Goal: Task Accomplishment & Management: Use online tool/utility

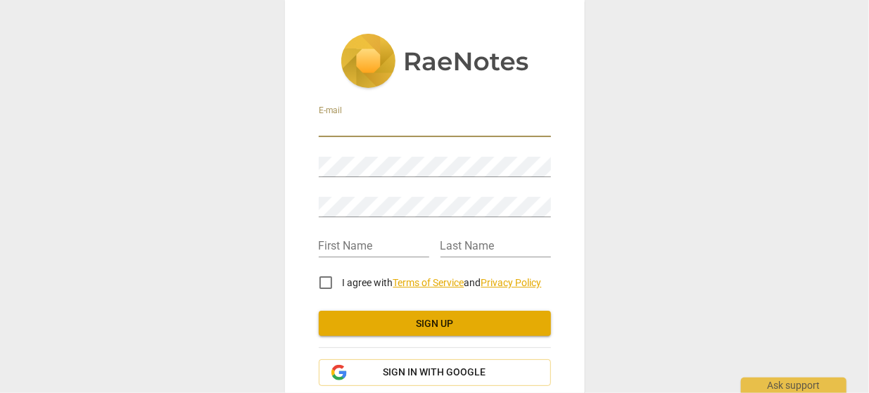
click at [371, 127] on input "email" at bounding box center [435, 127] width 232 height 20
type input "[EMAIL_ADDRESS][PERSON_NAME][DOMAIN_NAME]"
type input "Demi"
type input "PRENTISS"
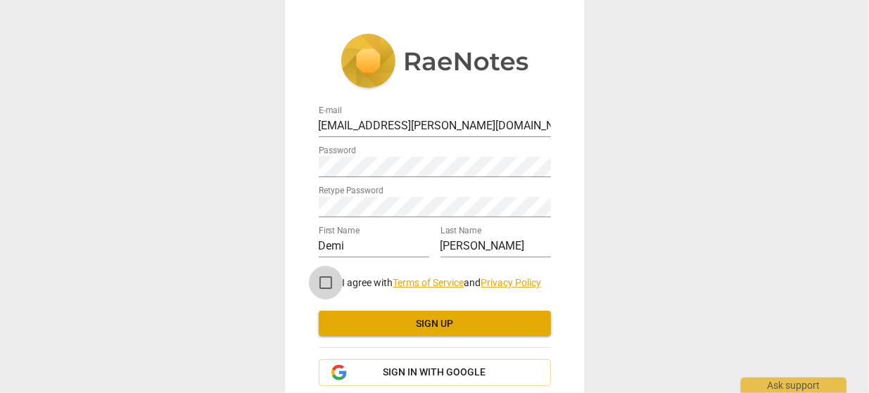
click at [325, 286] on input "I agree with Terms of Service and Privacy Policy" at bounding box center [326, 283] width 34 height 34
checkbox input "true"
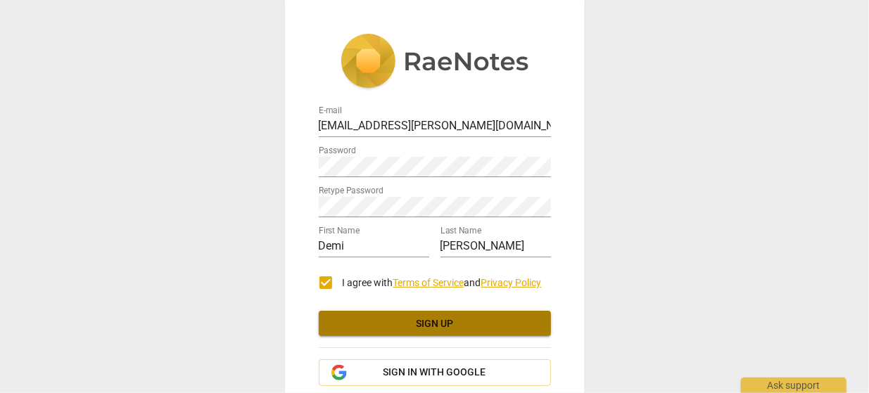
click at [405, 319] on span "Sign up" at bounding box center [435, 324] width 210 height 14
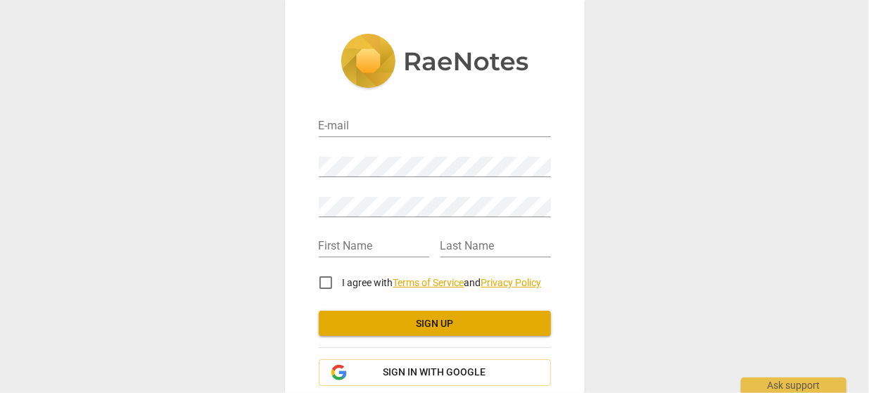
scroll to position [75, 0]
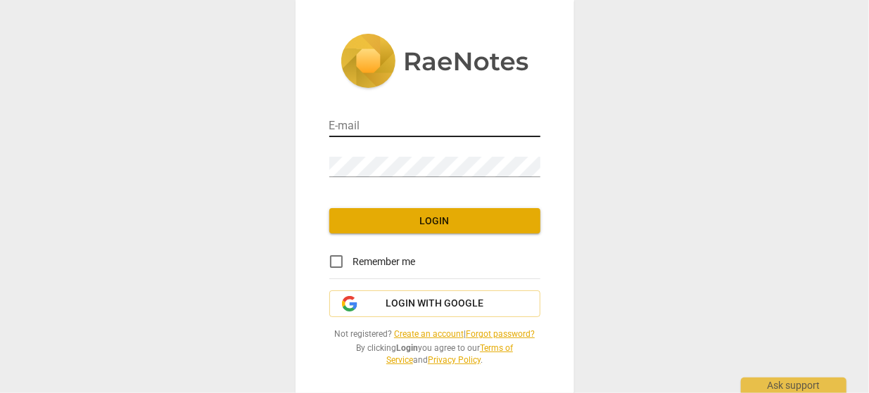
click at [372, 127] on input "email" at bounding box center [434, 127] width 211 height 20
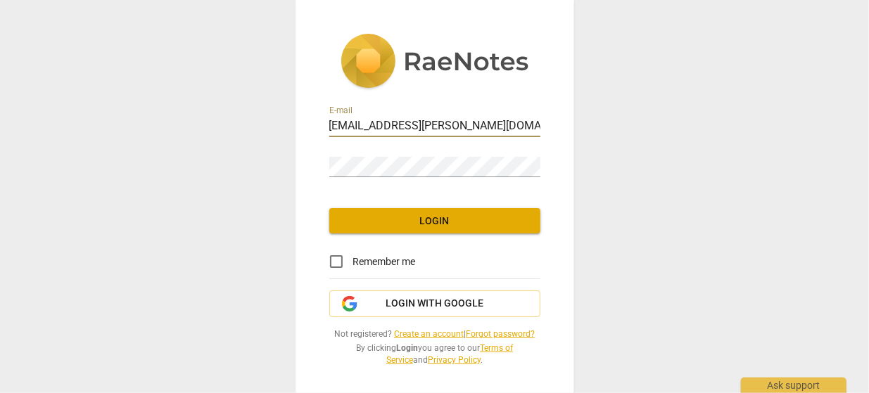
type input "demi.prentiss@gmail.com"
click at [337, 262] on input "Remember me" at bounding box center [337, 262] width 34 height 34
checkbox input "true"
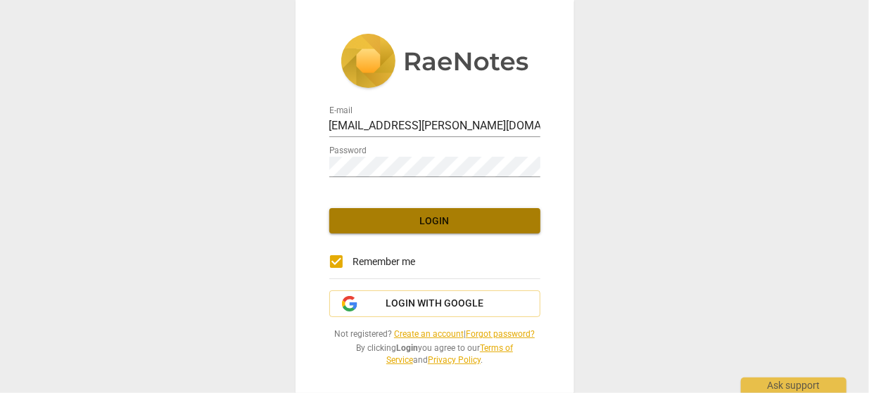
click at [425, 225] on span "Login" at bounding box center [435, 222] width 189 height 14
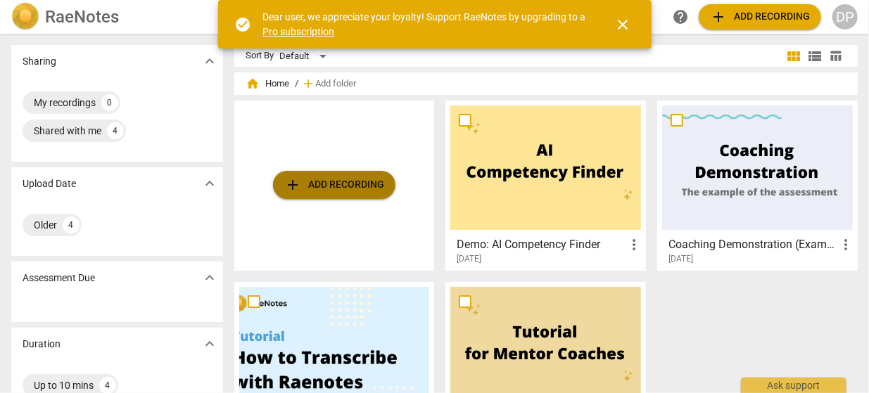
click at [348, 191] on span "add Add recording" at bounding box center [334, 185] width 100 height 17
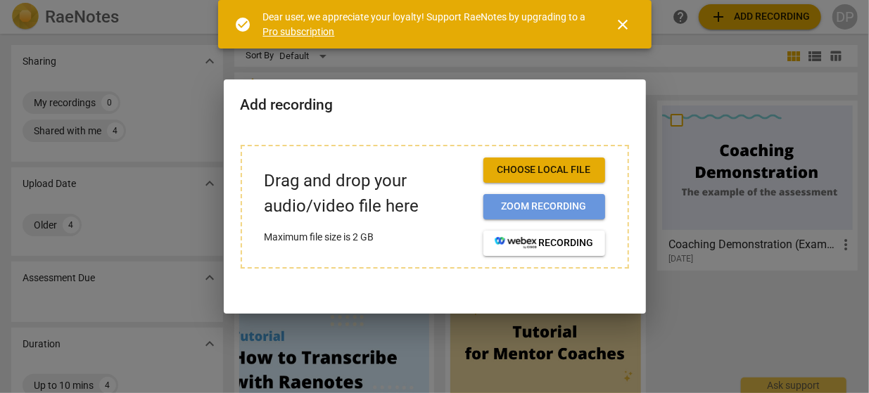
click at [523, 199] on button "Zoom recording" at bounding box center [545, 206] width 122 height 25
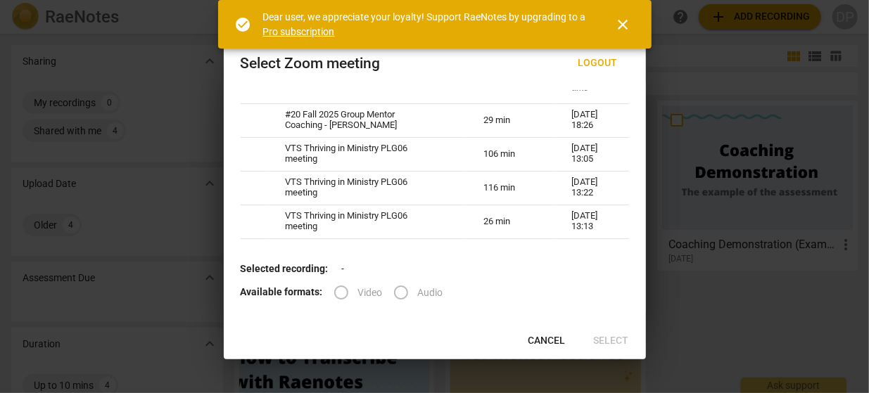
scroll to position [31, 0]
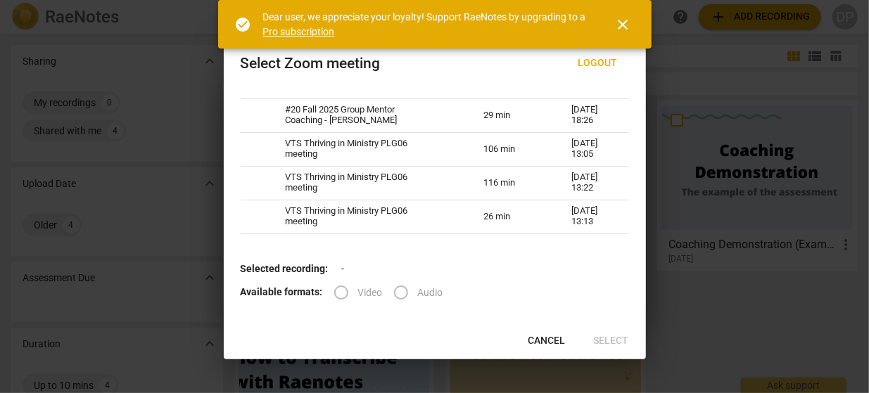
click at [397, 295] on label "Audio" at bounding box center [413, 293] width 59 height 34
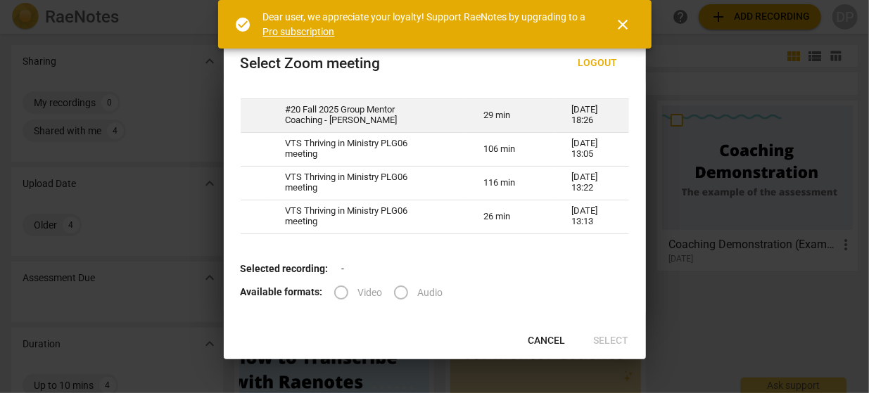
click at [344, 118] on td "#20 Fall 2025 Group Mentor Coaching - Demi-Julia dyad" at bounding box center [368, 116] width 198 height 34
radio input "true"
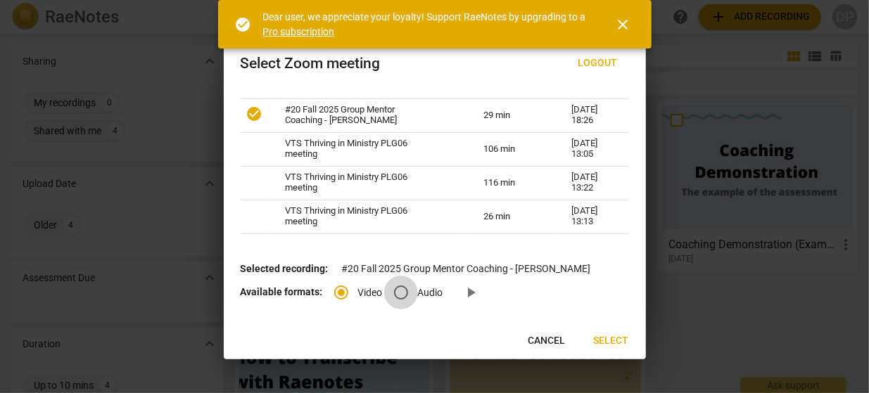
click at [395, 293] on input "Audio" at bounding box center [401, 293] width 34 height 34
radio input "true"
click at [602, 343] on span "Select" at bounding box center [611, 341] width 35 height 14
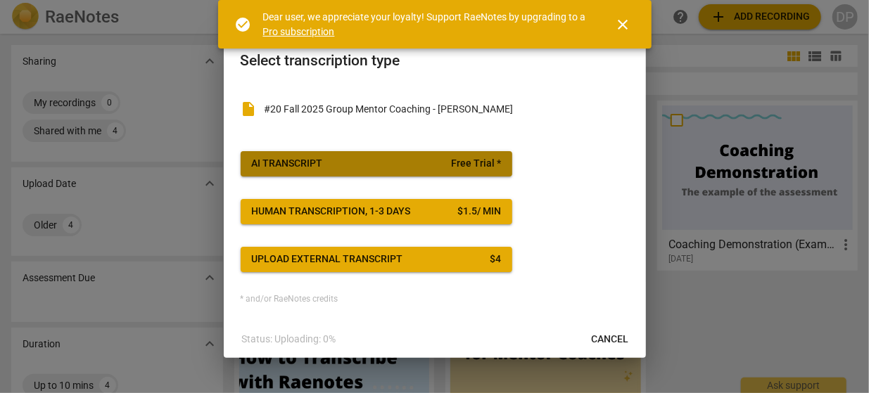
click at [392, 167] on span "AI Transcript Free Trial *" at bounding box center [376, 164] width 249 height 14
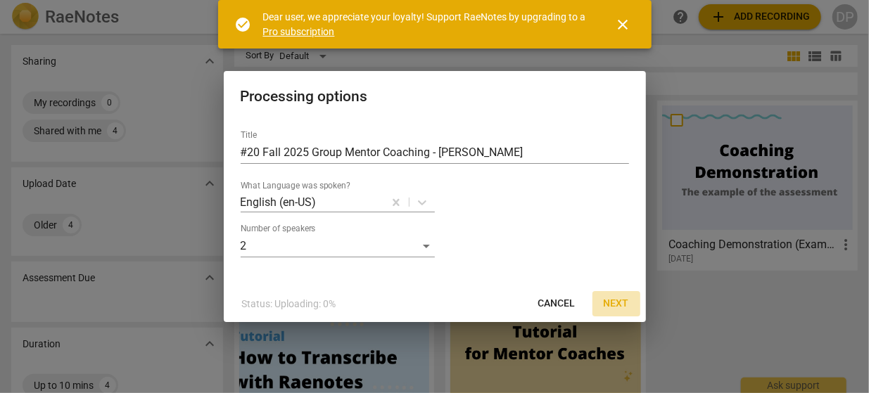
click at [610, 305] on span "Next" at bounding box center [616, 304] width 25 height 14
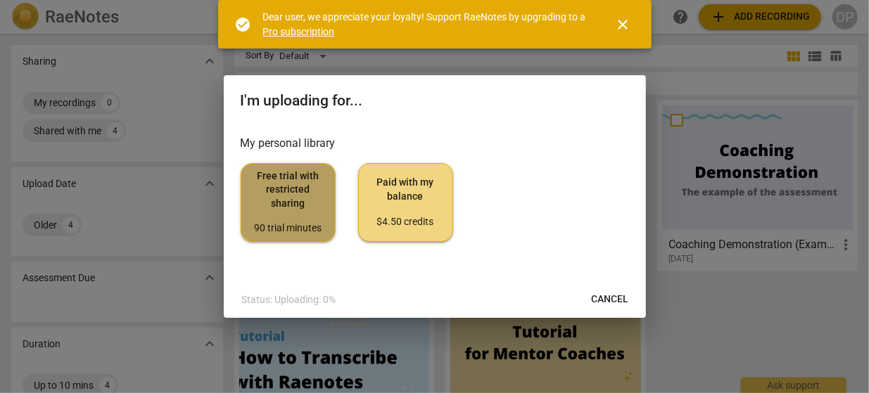
click at [288, 195] on span "Free trial with restricted sharing 90 trial minutes" at bounding box center [288, 203] width 71 height 66
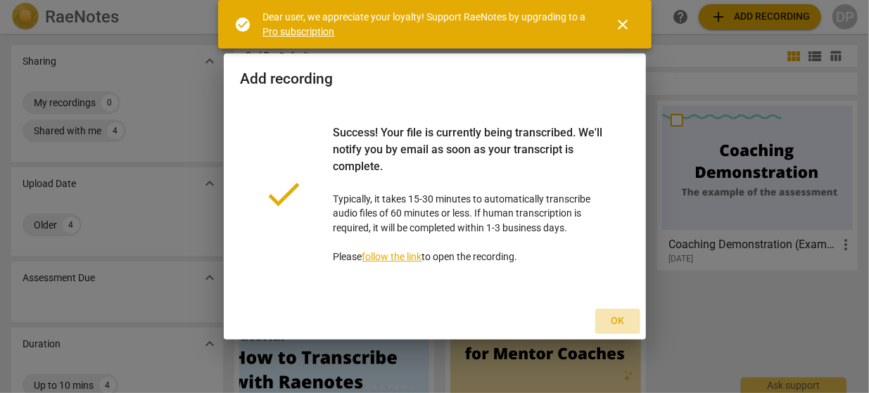
click at [613, 322] on span "Ok" at bounding box center [618, 322] width 23 height 14
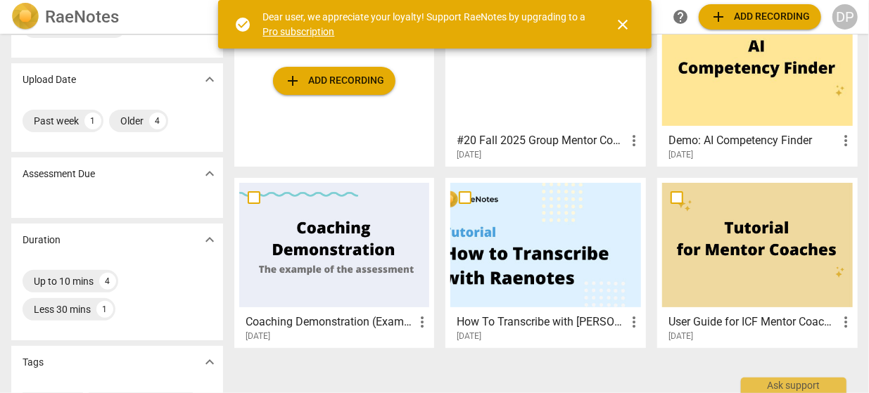
scroll to position [0, 0]
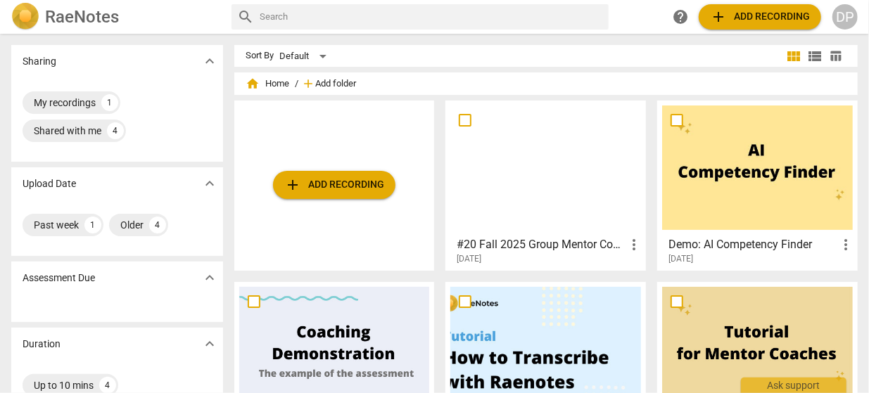
click at [339, 83] on span "Add folder" at bounding box center [335, 84] width 41 height 11
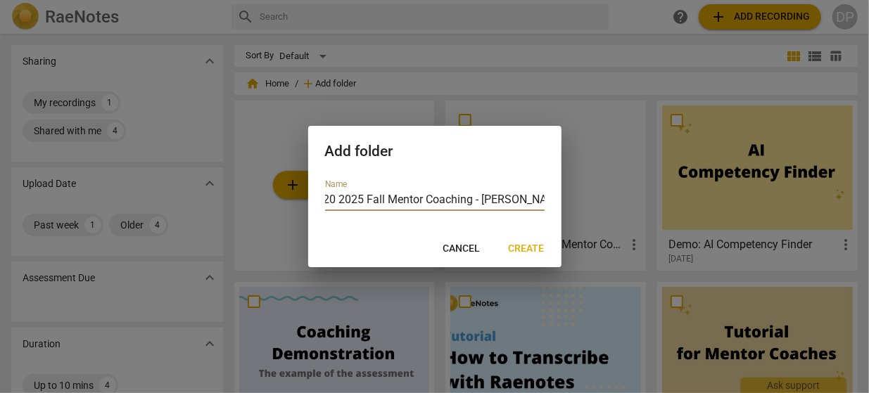
scroll to position [0, 12]
type input "#20 2025 Fall Mentor Coaching - Lyssa DeHart"
click at [519, 248] on span "Create" at bounding box center [527, 249] width 36 height 14
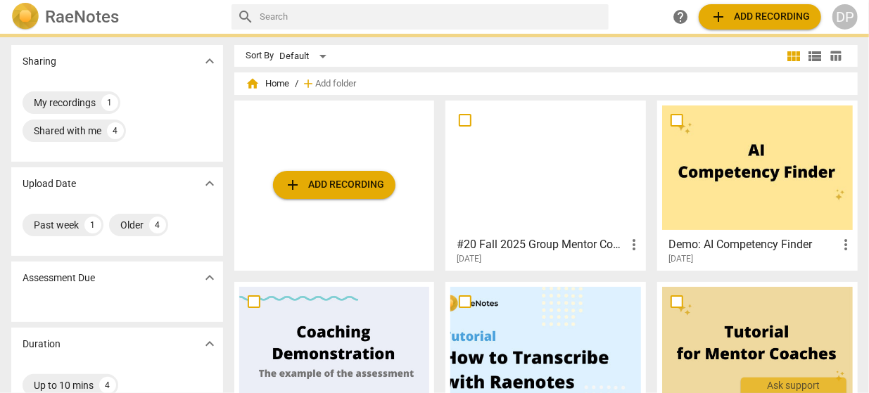
scroll to position [0, 0]
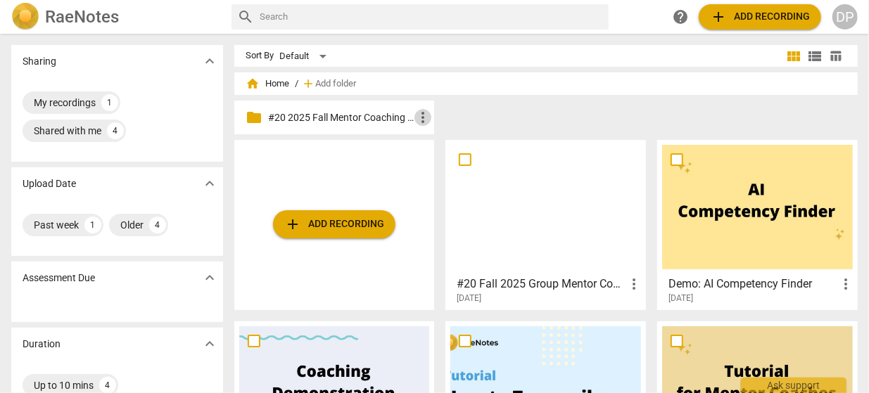
click at [422, 113] on span "more_vert" at bounding box center [423, 117] width 17 height 17
click at [368, 115] on div at bounding box center [434, 196] width 869 height 393
click at [310, 113] on p "#20 2025 Fall Mentor Coaching - Lyssa DeHart" at bounding box center [341, 118] width 147 height 15
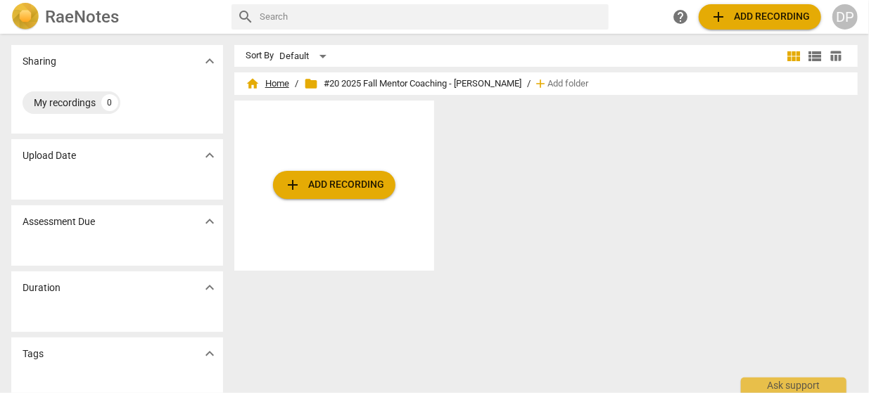
click at [278, 82] on span "home Home" at bounding box center [268, 84] width 44 height 14
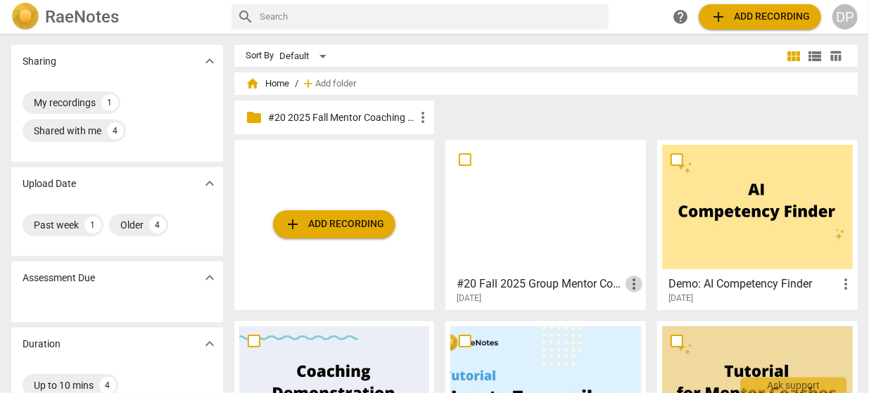
click at [636, 287] on span "more_vert" at bounding box center [634, 284] width 17 height 17
click at [596, 203] on div at bounding box center [434, 196] width 869 height 393
click at [633, 285] on span "more_vert" at bounding box center [634, 284] width 17 height 17
click at [650, 283] on li "Move" at bounding box center [652, 284] width 53 height 34
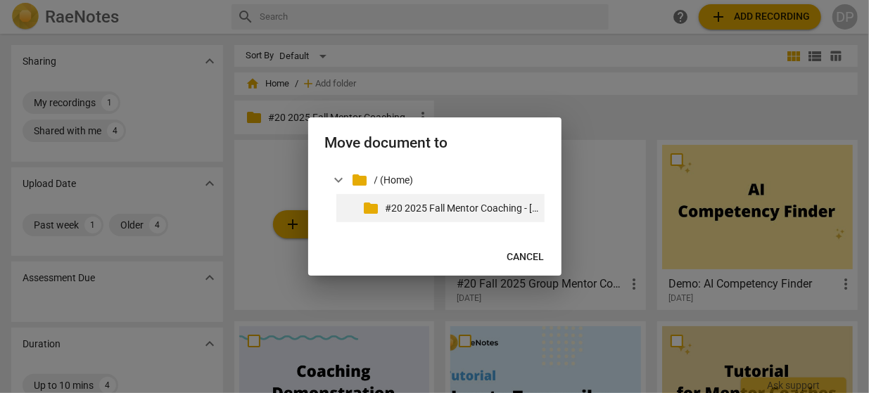
click at [415, 203] on p "#20 2025 Fall Mentor Coaching - Lyssa DeHart" at bounding box center [462, 208] width 153 height 15
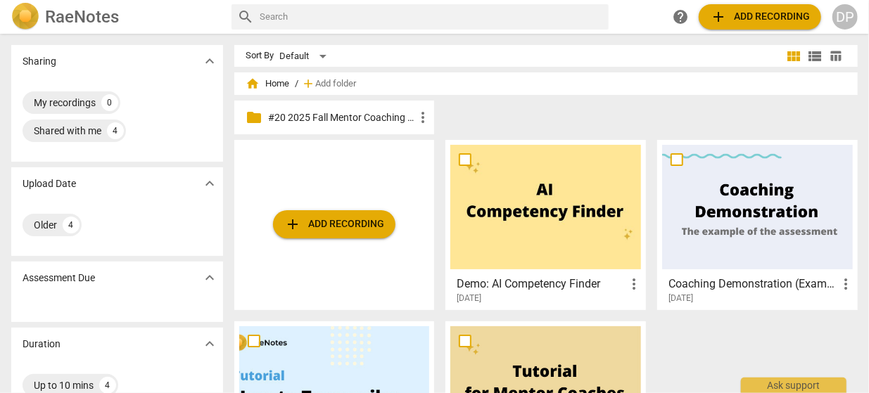
click at [367, 112] on p "#20 2025 Fall Mentor Coaching - Lyssa DeHart" at bounding box center [341, 118] width 147 height 15
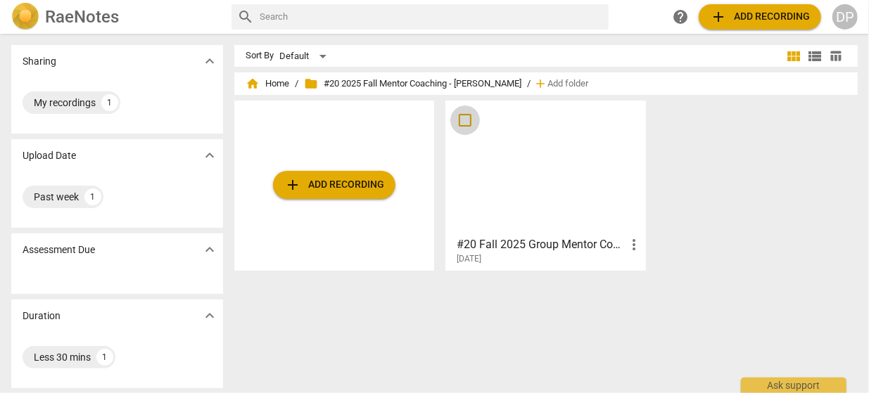
click at [465, 122] on input "checkbox" at bounding box center [465, 120] width 30 height 17
checkbox input "false"
click at [465, 122] on input "checkbox" at bounding box center [465, 120] width 30 height 17
click at [335, 138] on div "add Add recording" at bounding box center [334, 186] width 201 height 170
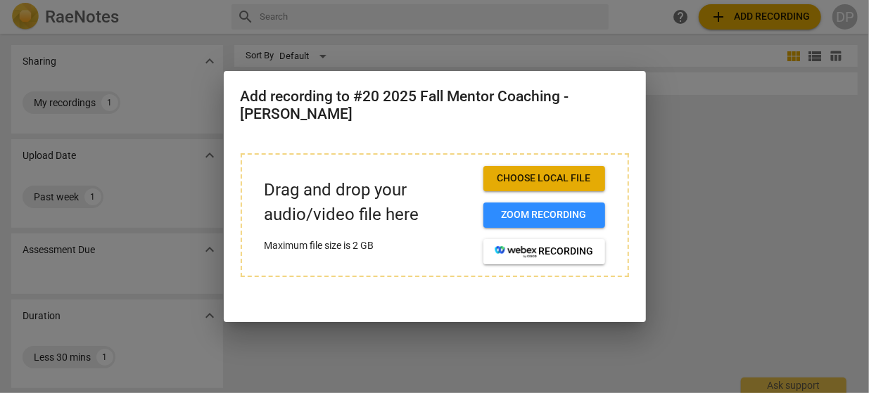
click at [709, 95] on div at bounding box center [434, 196] width 869 height 393
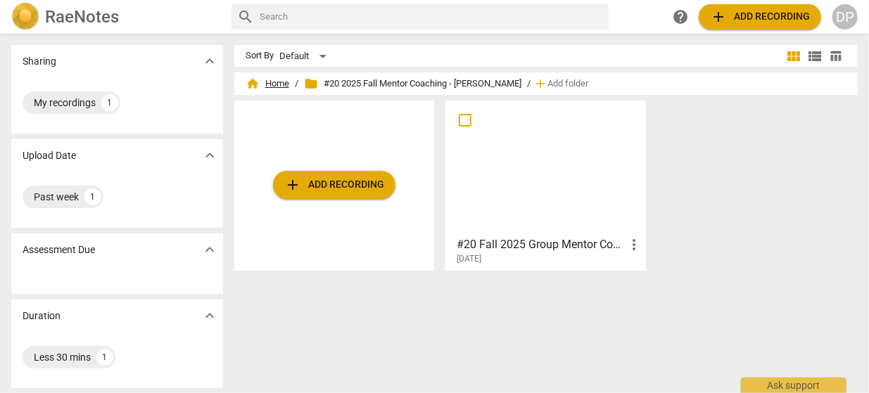
click at [268, 84] on span "home Home" at bounding box center [268, 84] width 44 height 14
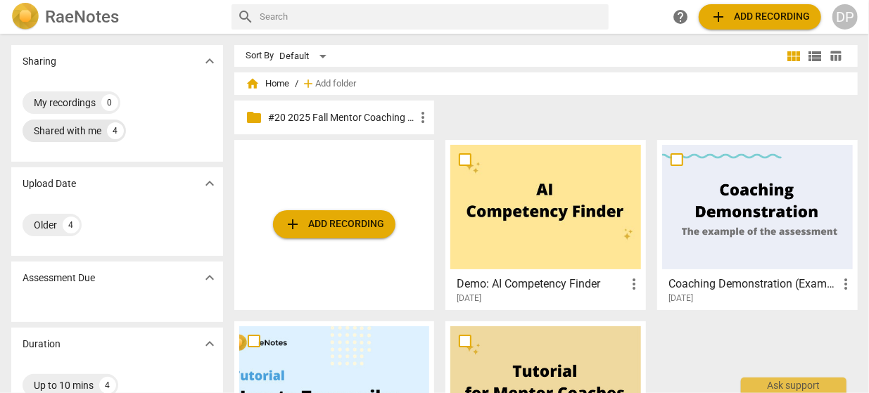
click at [82, 130] on div "Shared with me" at bounding box center [68, 131] width 68 height 14
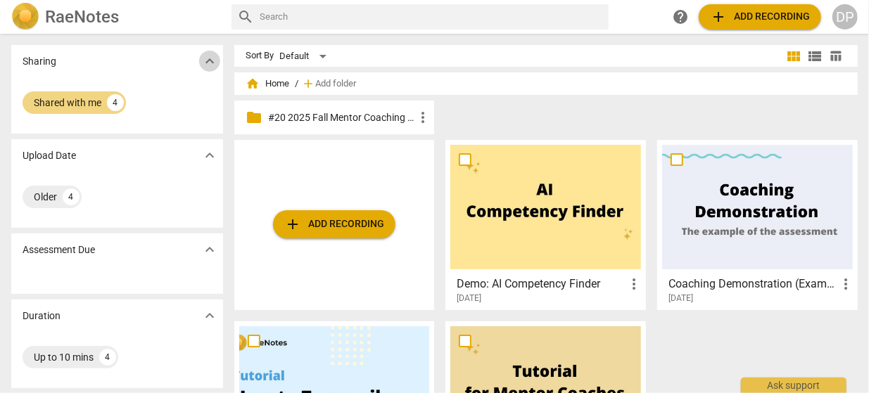
click at [213, 63] on span "expand_more" at bounding box center [209, 61] width 17 height 17
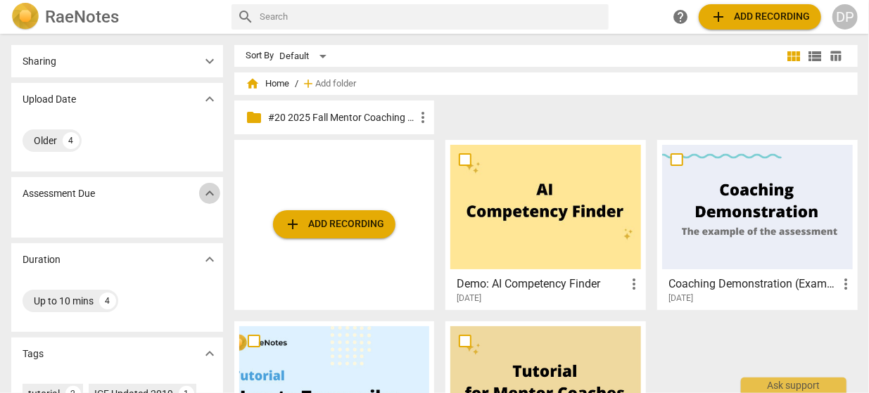
click at [206, 197] on span "expand_more" at bounding box center [209, 193] width 17 height 17
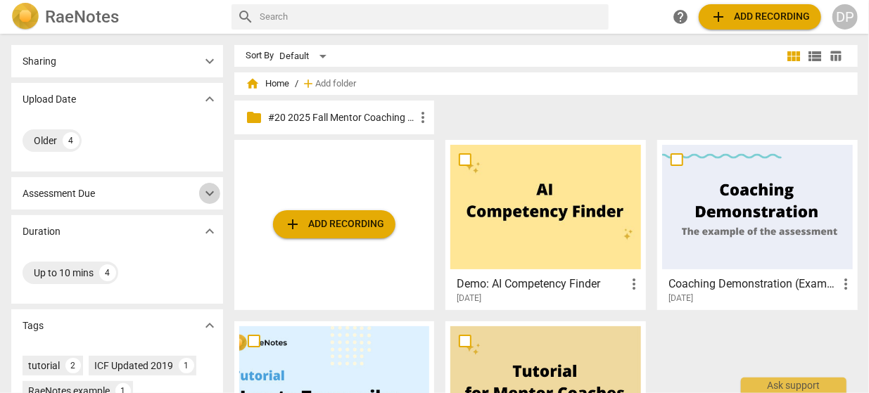
click at [206, 197] on span "expand_more" at bounding box center [209, 193] width 17 height 17
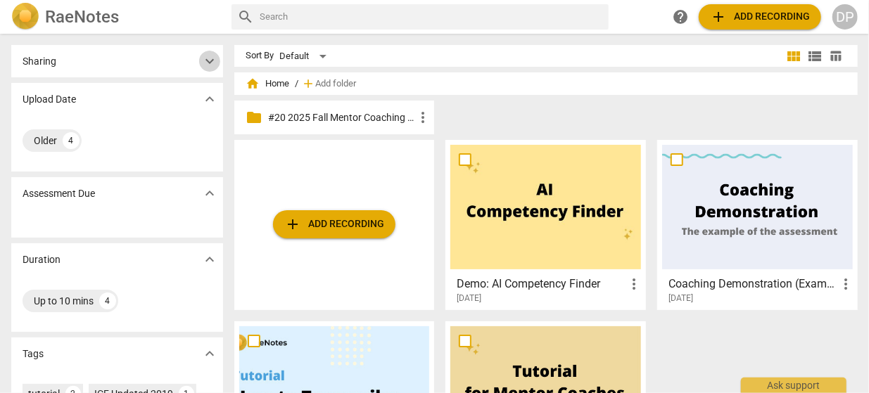
click at [212, 58] on span "expand_more" at bounding box center [209, 61] width 17 height 17
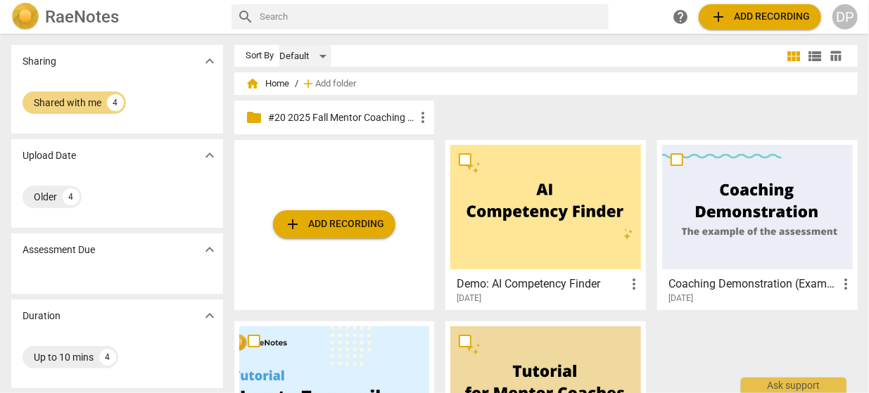
click at [322, 56] on div "Default" at bounding box center [305, 56] width 52 height 23
click at [313, 109] on li "Recent" at bounding box center [313, 109] width 67 height 27
click at [193, 18] on div "RaeNotes" at bounding box center [115, 17] width 209 height 28
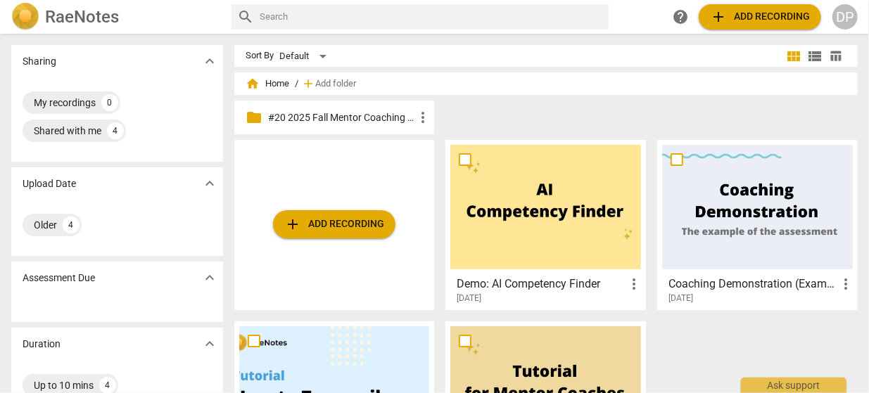
click at [193, 18] on div "RaeNotes" at bounding box center [115, 17] width 209 height 28
click at [185, 18] on div "RaeNotes" at bounding box center [115, 17] width 209 height 28
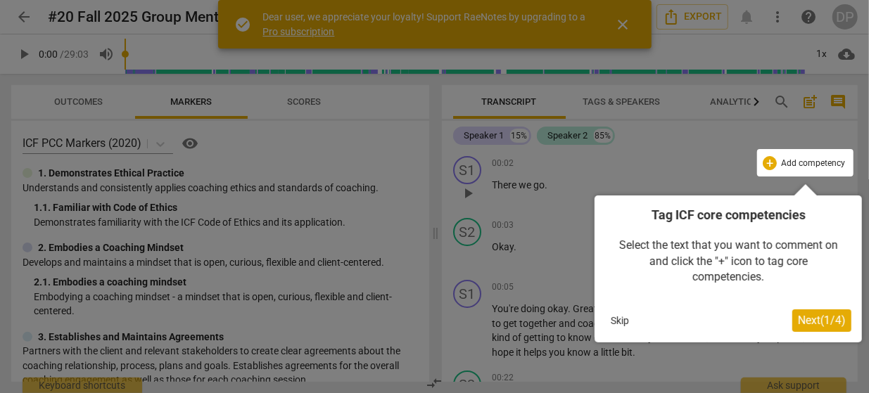
click at [621, 26] on div at bounding box center [434, 196] width 869 height 393
click at [809, 169] on div at bounding box center [805, 162] width 96 height 27
click at [807, 319] on span "Next ( 1 / 4 )" at bounding box center [822, 320] width 48 height 13
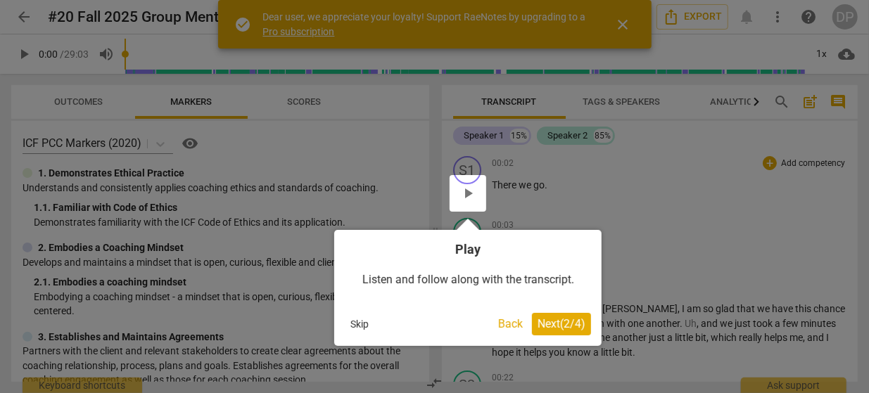
click at [510, 327] on button "Back" at bounding box center [511, 324] width 36 height 23
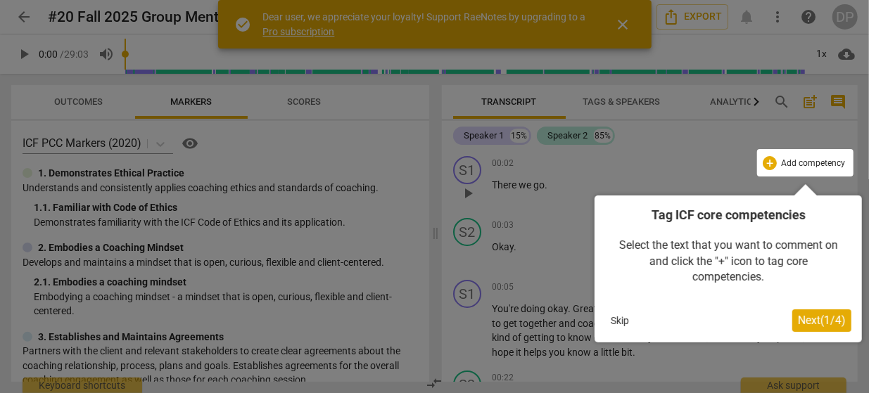
click at [801, 319] on span "Next ( 1 / 4 )" at bounding box center [822, 320] width 48 height 13
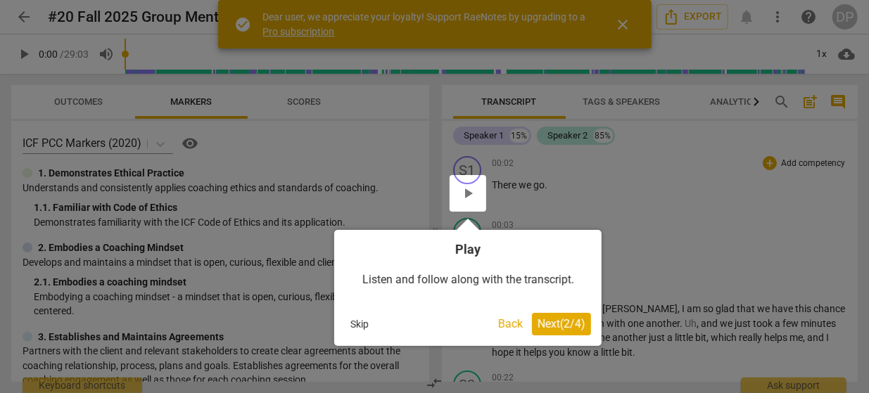
click at [557, 323] on span "Next ( 2 / 4 )" at bounding box center [562, 323] width 48 height 13
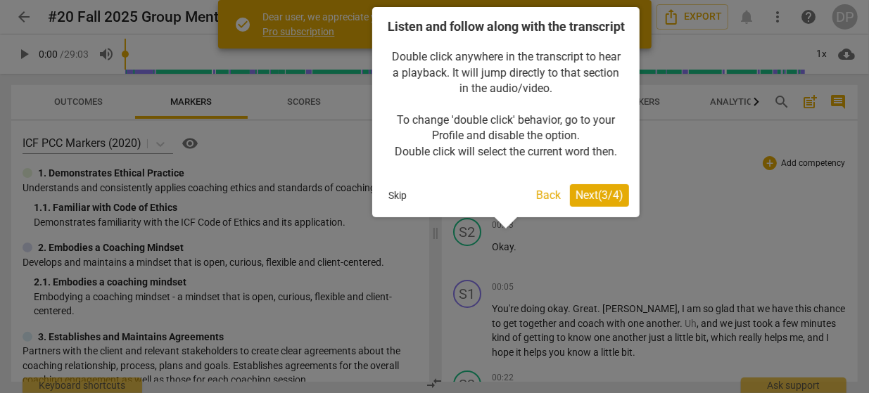
click at [576, 202] on span "Next ( 3 / 4 )" at bounding box center [600, 195] width 48 height 13
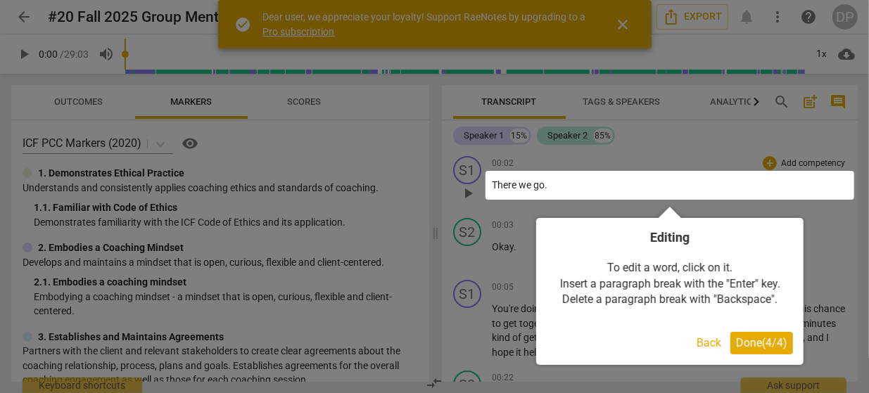
click at [747, 344] on span "Done ( 4 / 4 )" at bounding box center [761, 342] width 51 height 13
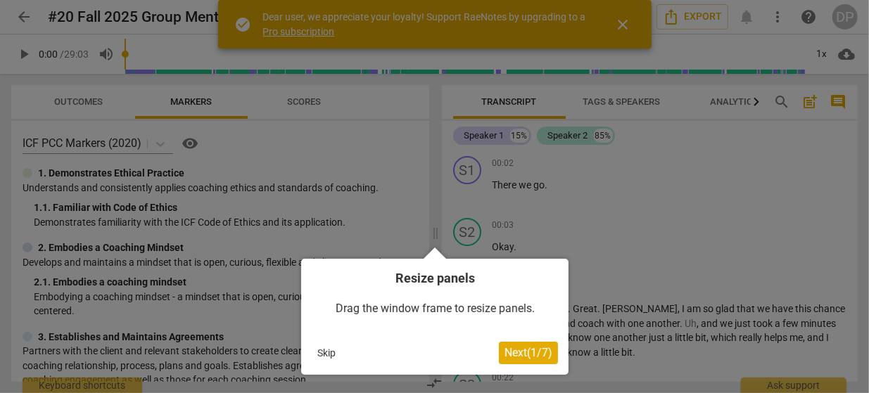
click at [516, 354] on span "Next ( 1 / 7 )" at bounding box center [529, 352] width 48 height 13
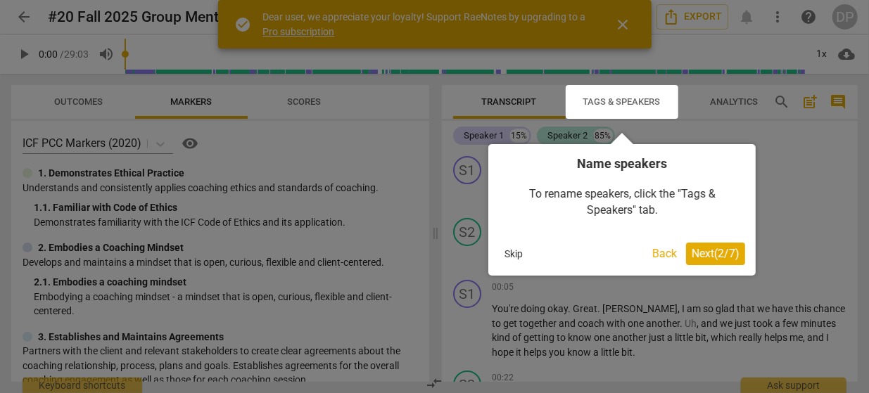
click at [707, 251] on span "Next ( 2 / 7 )" at bounding box center [716, 253] width 48 height 13
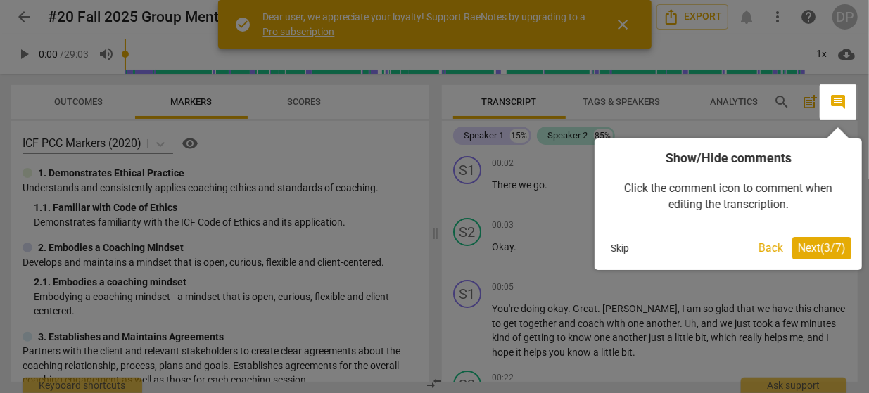
click at [812, 248] on span "Next ( 3 / 7 )" at bounding box center [822, 247] width 48 height 13
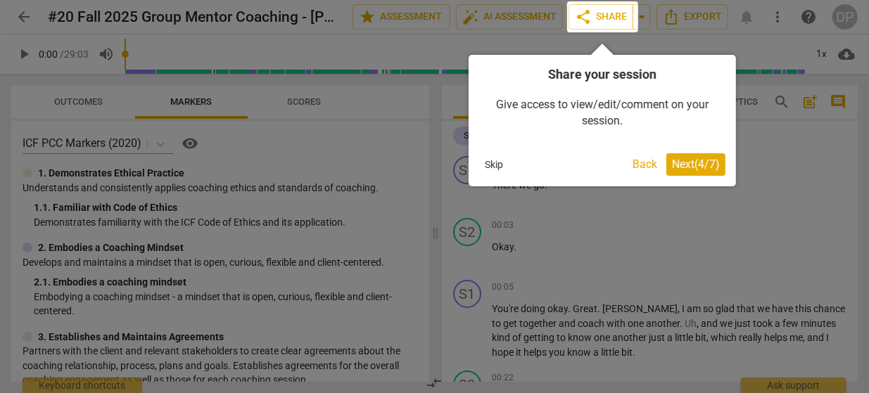
click at [697, 165] on span "Next ( 4 / 7 )" at bounding box center [696, 164] width 48 height 13
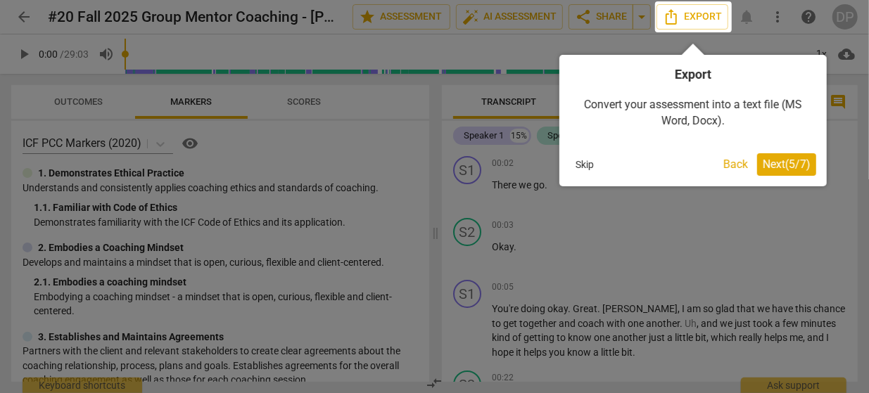
drag, startPoint x: 685, startPoint y: 167, endPoint x: 788, endPoint y: 168, distance: 102.8
click at [788, 168] on div "Skip Back Next ( 5 / 7 )" at bounding box center [693, 164] width 246 height 23
click at [788, 168] on span "Next ( 5 / 7 )" at bounding box center [787, 164] width 48 height 13
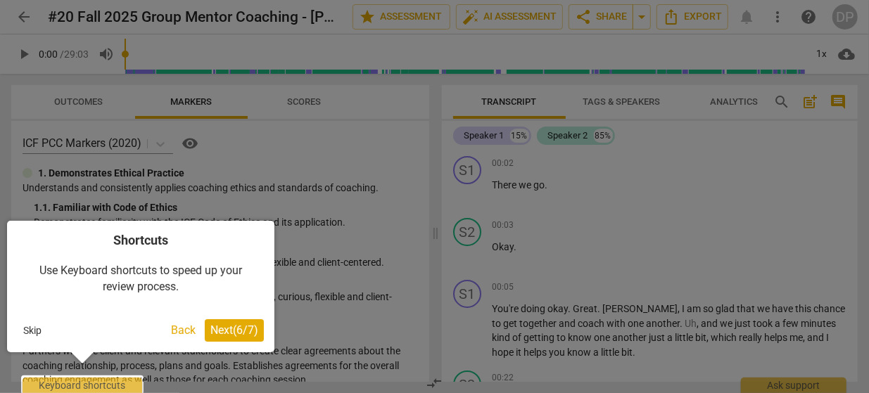
click at [244, 328] on span "Next ( 6 / 7 )" at bounding box center [234, 330] width 48 height 13
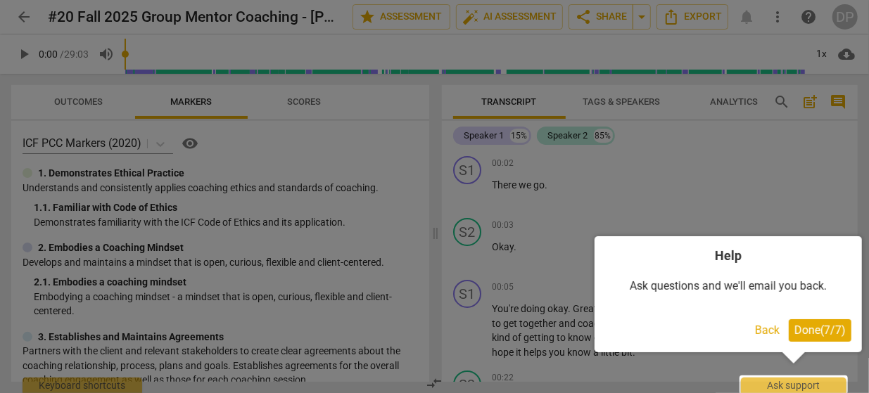
click at [818, 331] on span "Done ( 7 / 7 )" at bounding box center [820, 330] width 51 height 13
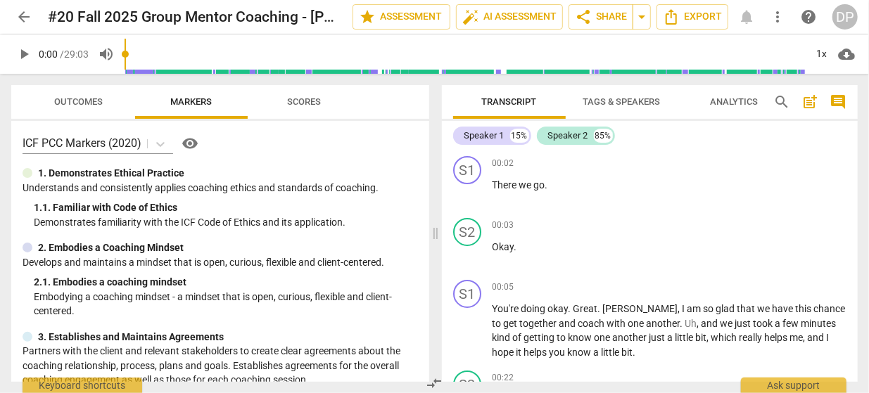
click at [638, 103] on span "Tags & Speakers" at bounding box center [621, 101] width 77 height 11
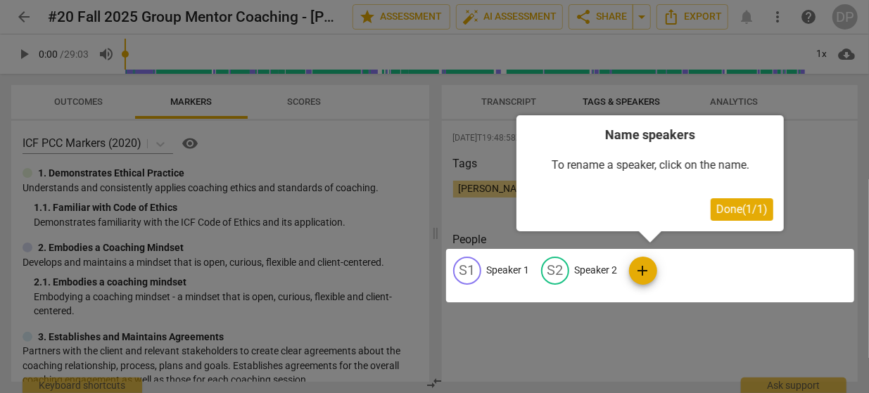
click at [513, 272] on div at bounding box center [650, 275] width 408 height 53
click at [738, 210] on span "Done ( 1 / 1 )" at bounding box center [742, 209] width 51 height 13
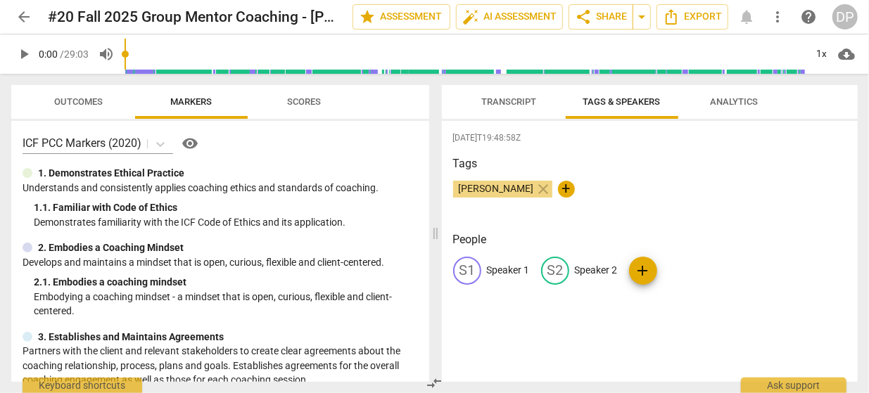
click at [501, 270] on p "Speaker 1" at bounding box center [508, 270] width 43 height 15
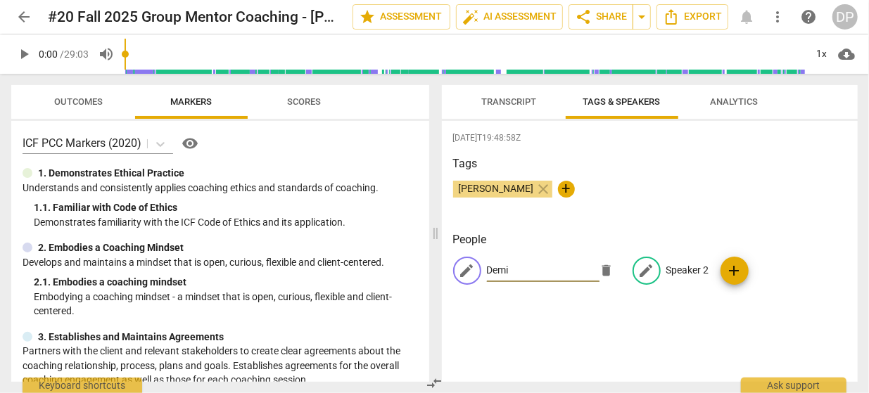
type input "Demi"
click at [686, 265] on p "Speaker 2" at bounding box center [688, 270] width 43 height 15
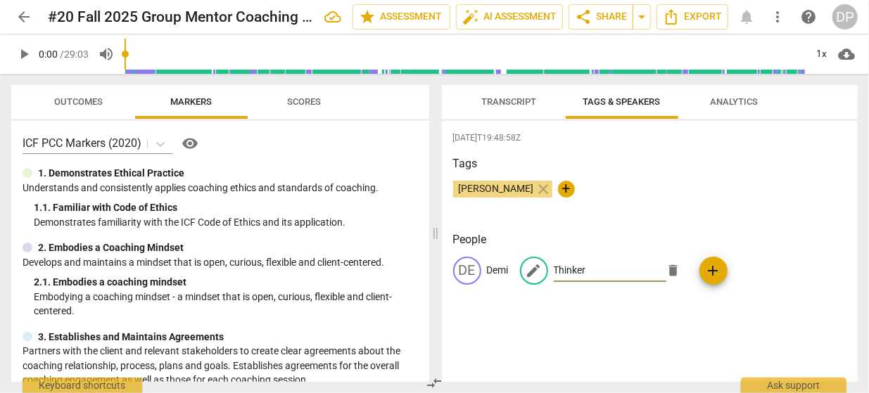
type input "Thinker"
click at [734, 187] on div "[PERSON_NAME] close +" at bounding box center [650, 195] width 394 height 28
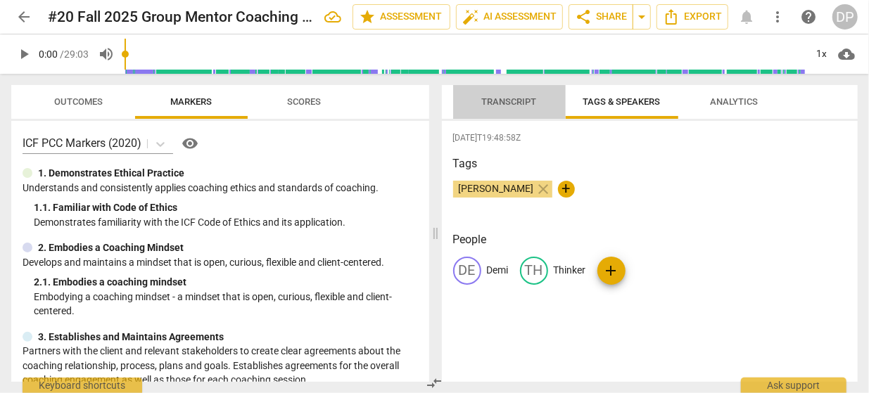
click at [503, 102] on span "Transcript" at bounding box center [509, 101] width 55 height 11
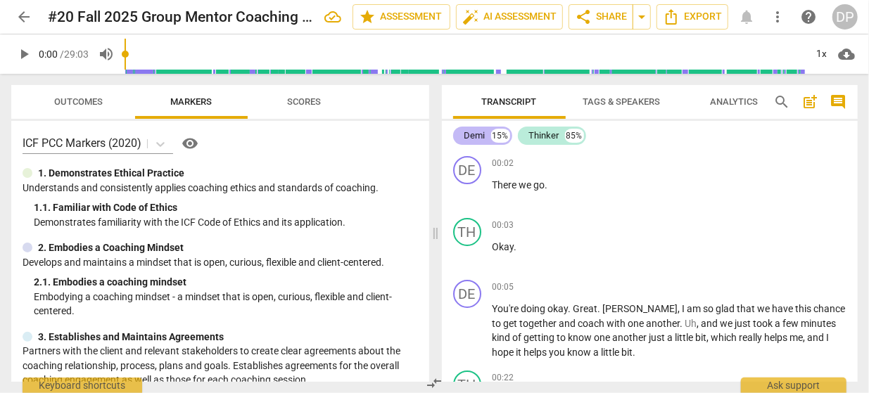
click at [475, 132] on div "Demi" at bounding box center [475, 136] width 21 height 14
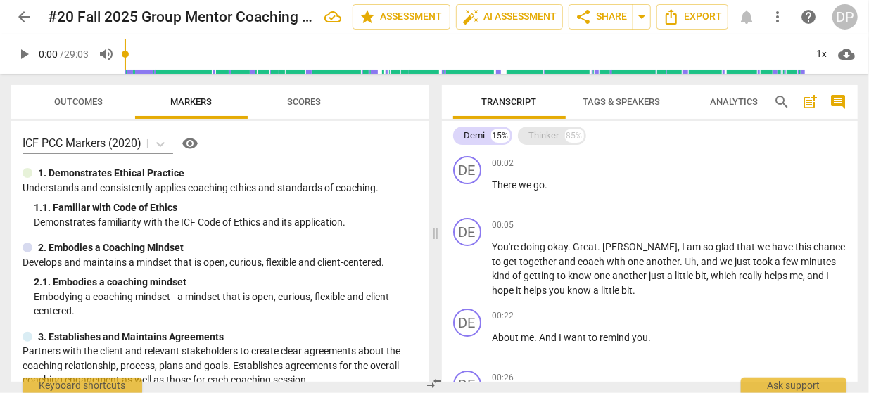
click at [548, 137] on div "Thinker" at bounding box center [544, 136] width 30 height 14
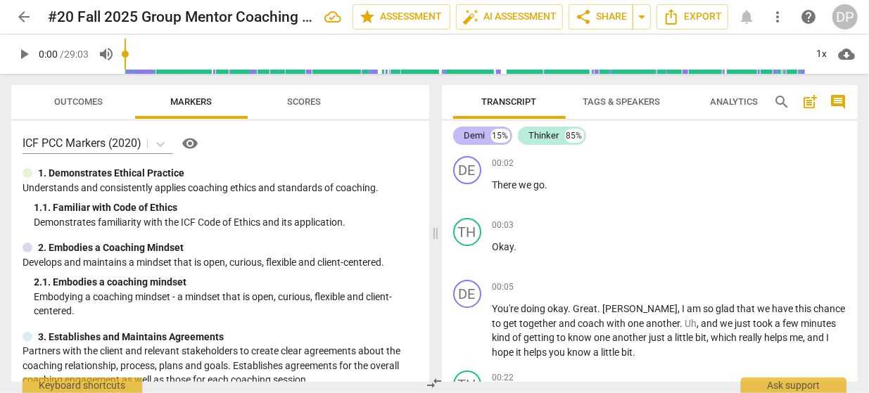
click at [475, 134] on div "Demi" at bounding box center [475, 136] width 21 height 14
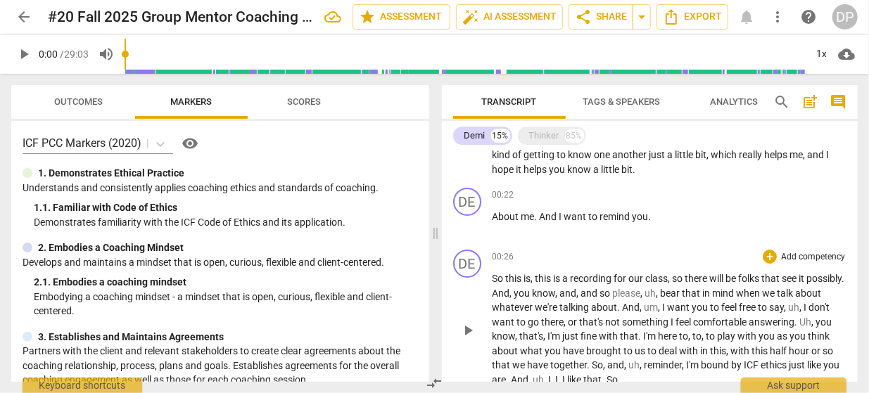
scroll to position [106, 0]
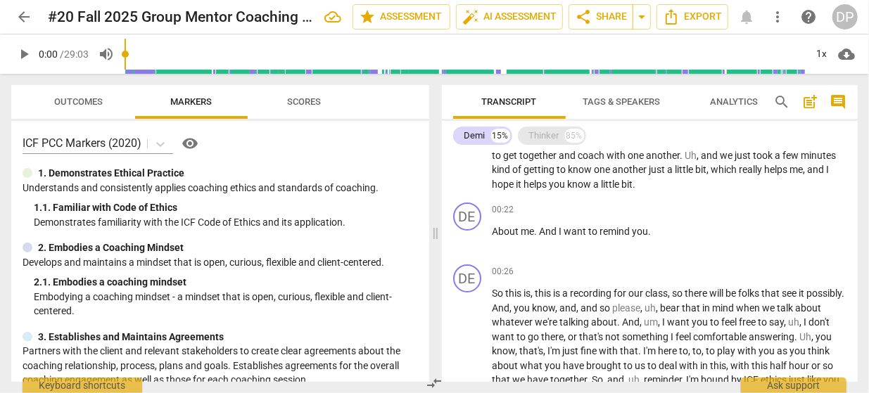
click at [540, 138] on div "Thinker" at bounding box center [544, 136] width 30 height 14
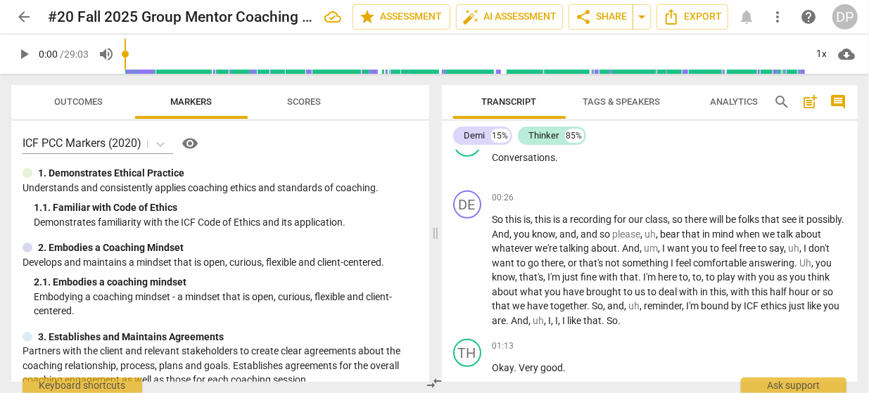
scroll to position [374, 0]
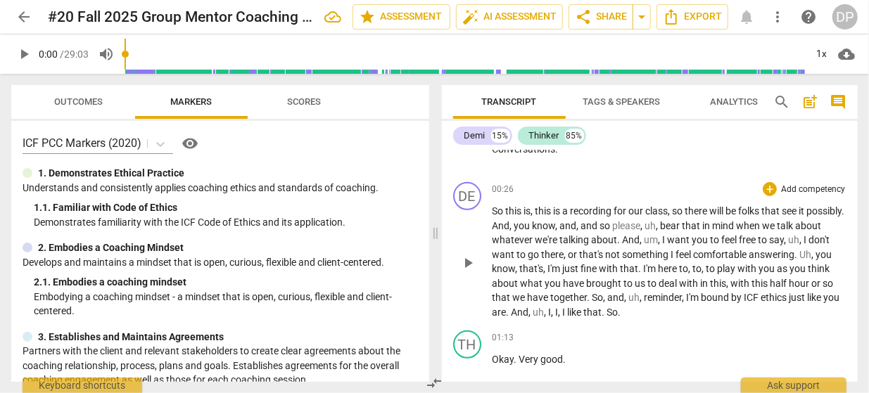
click at [703, 312] on p "So this is , this is a recording for our class , so there will be folks that se…" at bounding box center [670, 261] width 355 height 115
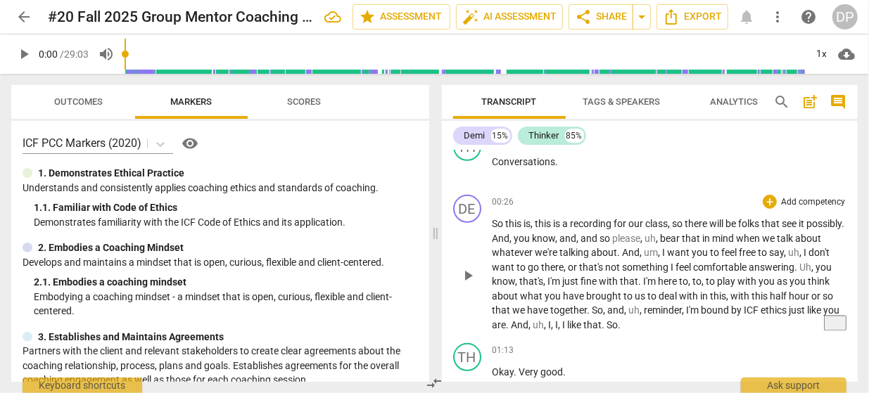
scroll to position [360, 0]
click at [769, 205] on div "+" at bounding box center [770, 203] width 14 height 14
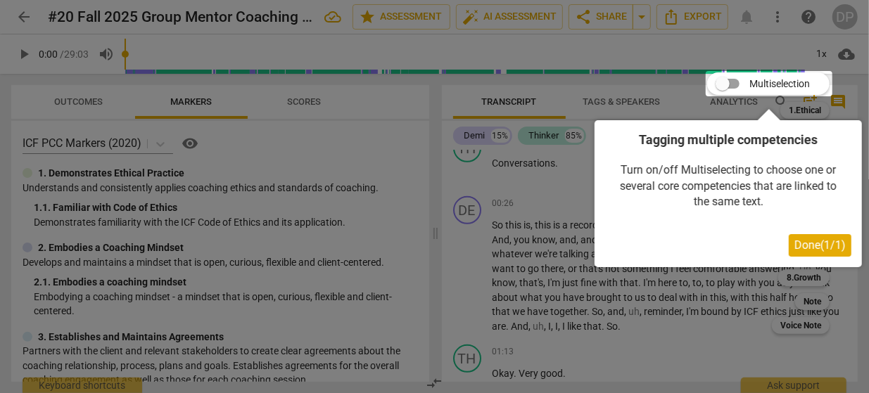
click at [802, 248] on span "Done ( 1 / 1 )" at bounding box center [820, 245] width 51 height 13
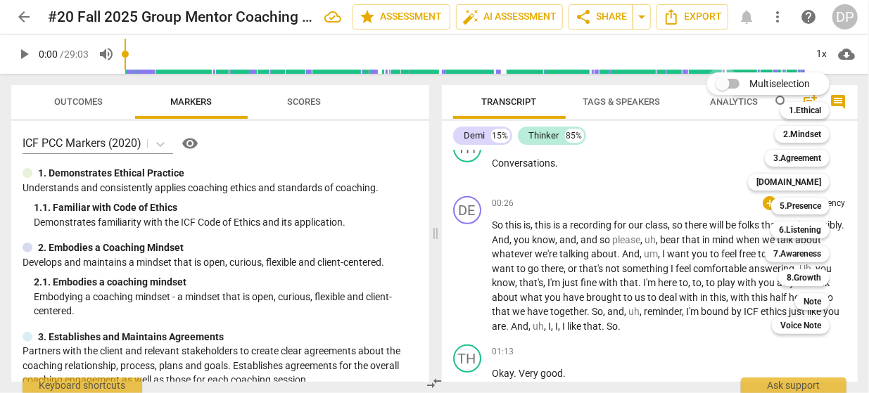
click at [728, 85] on input "Multiselection" at bounding box center [723, 84] width 34 height 34
checkbox input "true"
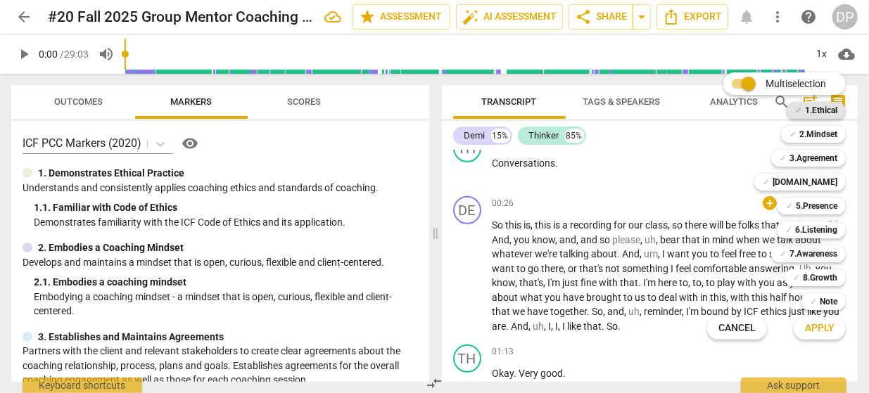
click at [812, 111] on b "1.Ethical" at bounding box center [821, 110] width 32 height 17
click at [804, 133] on b "2.Mindset" at bounding box center [819, 134] width 38 height 17
click at [783, 153] on span "✓" at bounding box center [783, 158] width 7 height 17
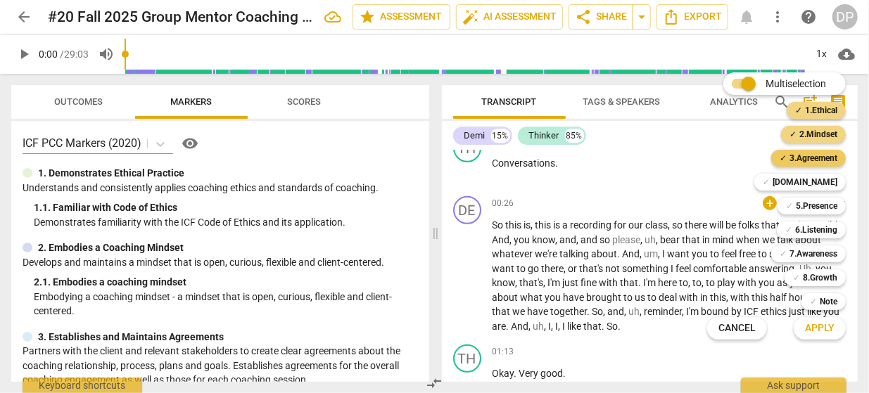
click at [781, 153] on span "✓" at bounding box center [783, 158] width 7 height 17
click at [814, 328] on span "Apply" at bounding box center [820, 329] width 30 height 14
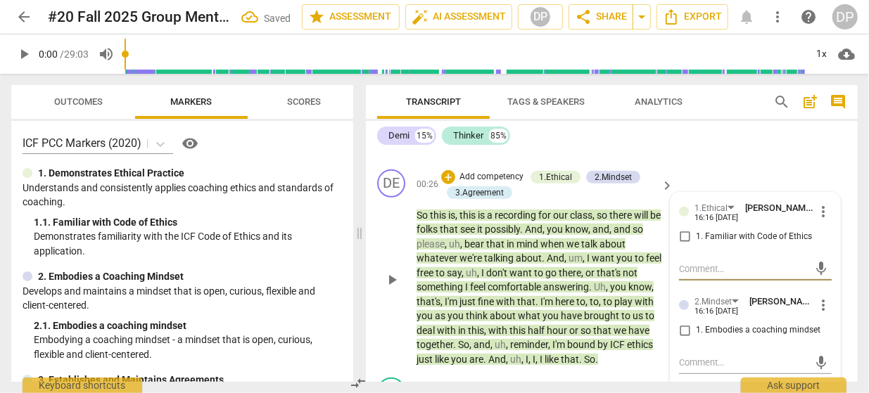
scroll to position [405, 0]
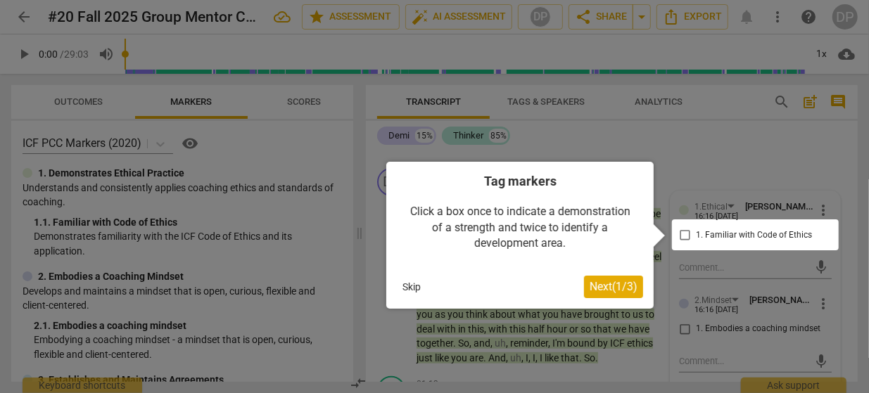
click at [685, 234] on div at bounding box center [755, 235] width 167 height 31
click at [621, 284] on span "Next ( 1 / 3 )" at bounding box center [614, 286] width 48 height 13
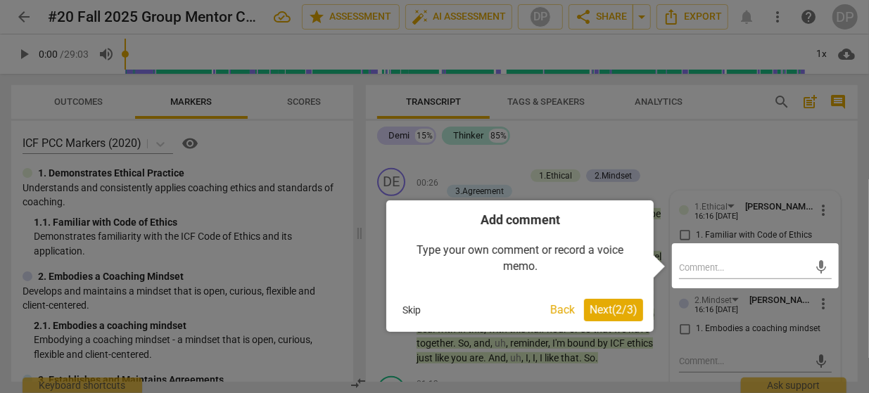
click at [603, 308] on span "Next ( 2 / 3 )" at bounding box center [614, 309] width 48 height 13
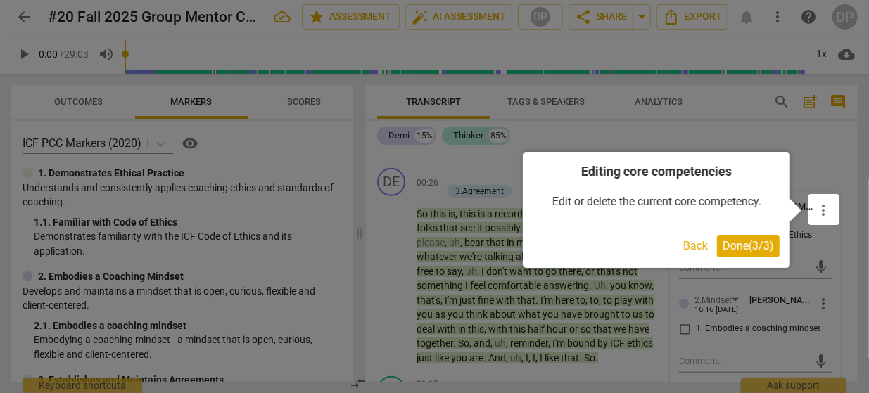
click at [734, 251] on span "Done ( 3 / 3 )" at bounding box center [748, 245] width 51 height 13
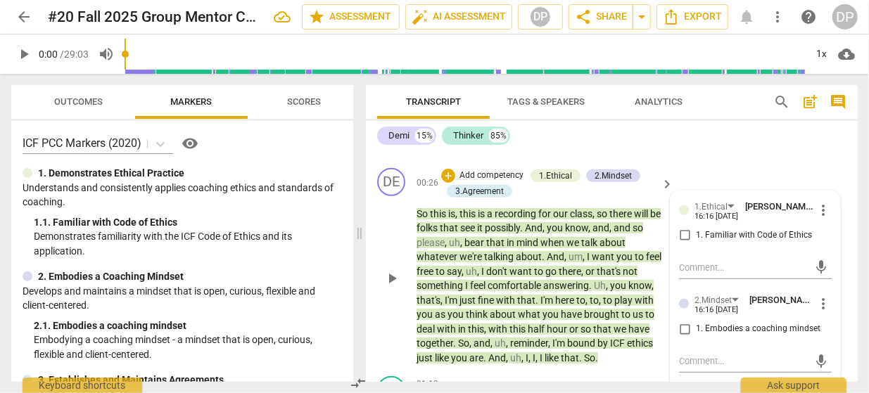
click at [821, 211] on span "more_vert" at bounding box center [823, 210] width 17 height 17
click at [821, 211] on li "Edit" at bounding box center [833, 210] width 49 height 27
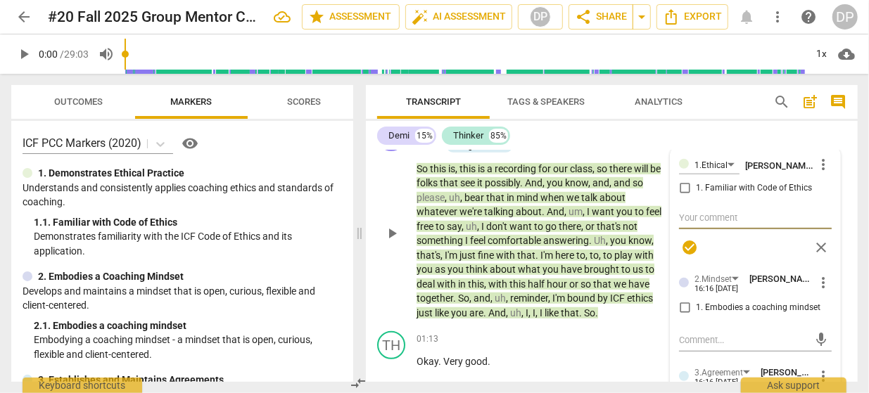
scroll to position [454, 0]
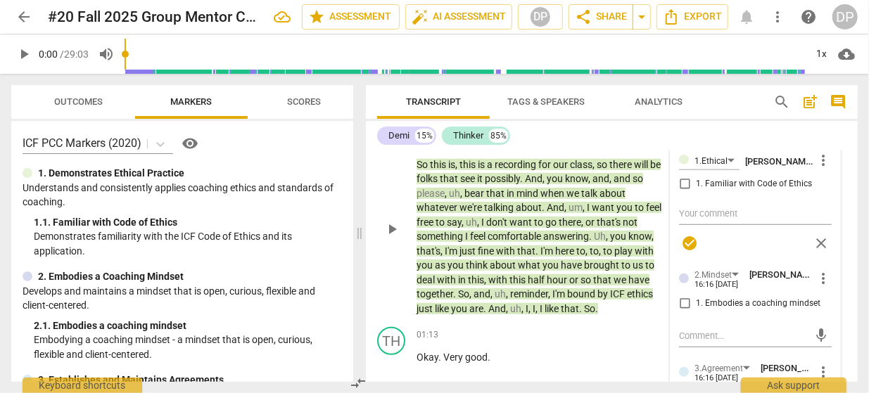
click at [683, 184] on div "1.Ethical [PERSON_NAME] more_vert 1. Familiar with Code of Ethics check_circle …" at bounding box center [755, 204] width 153 height 106
click at [684, 182] on div "1.Ethical [PERSON_NAME] more_vert 1. Familiar with Code of Ethics check_circle …" at bounding box center [755, 204] width 153 height 106
click at [686, 183] on div "1.Ethical [PERSON_NAME] more_vert 1. Familiar with Code of Ethics check_circle …" at bounding box center [755, 204] width 153 height 106
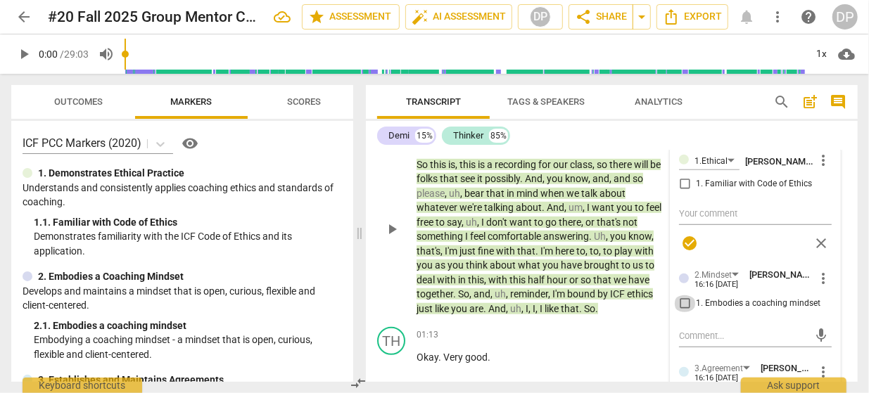
click at [686, 300] on input "1. Embodies a coaching mindset" at bounding box center [685, 304] width 23 height 17
checkbox input "true"
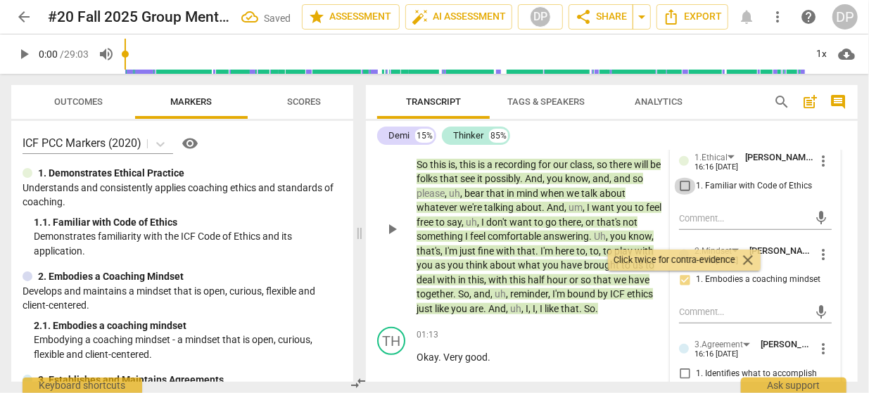
click at [685, 189] on input "1. Familiar with Code of Ethics" at bounding box center [685, 186] width 23 height 17
checkbox input "true"
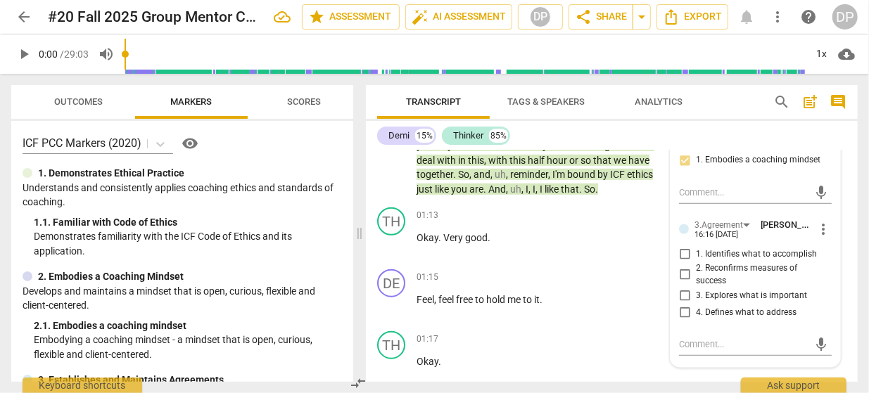
scroll to position [575, 0]
click at [630, 252] on div "01:13 + Add competency keyboard_arrow_right Okay . Very good ." at bounding box center [546, 231] width 258 height 51
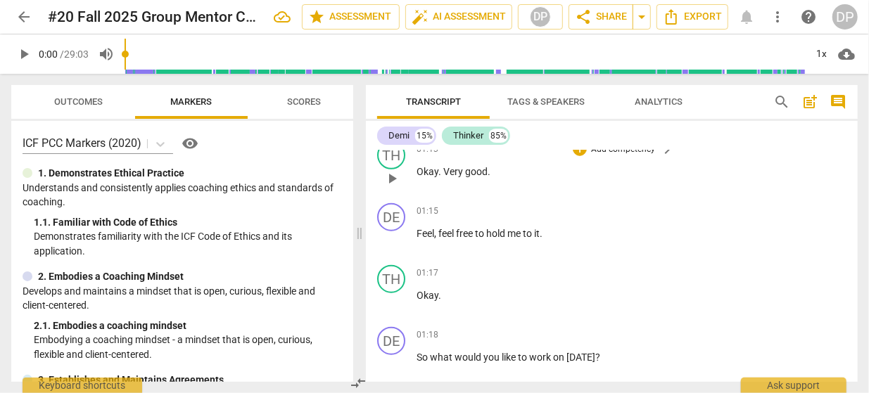
scroll to position [640, 0]
click at [581, 214] on div "+" at bounding box center [580, 211] width 14 height 14
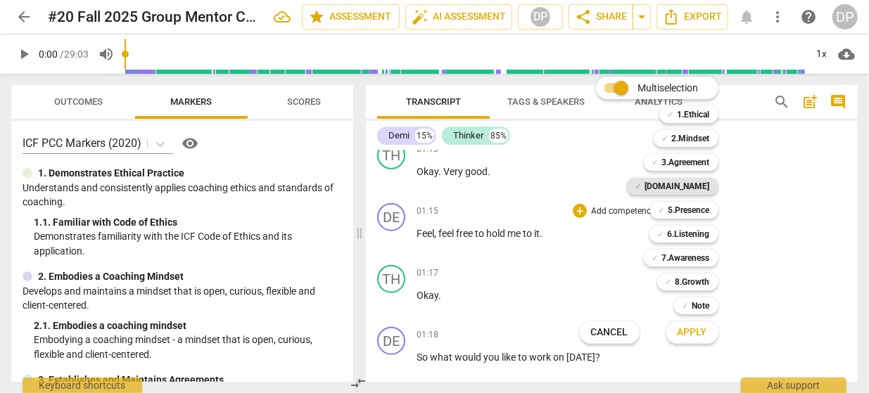
click at [702, 186] on b "[DOMAIN_NAME]" at bounding box center [677, 186] width 65 height 17
click at [694, 332] on span "Apply" at bounding box center [693, 333] width 30 height 14
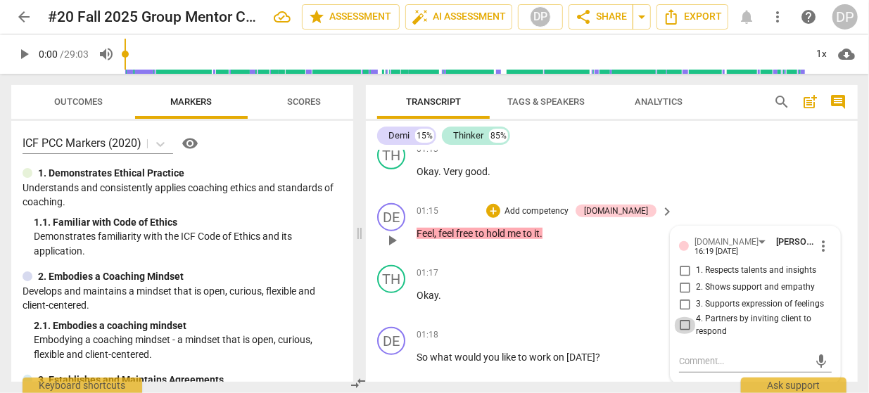
click at [685, 324] on input "4. Partners by inviting client to respond" at bounding box center [685, 325] width 23 height 17
checkbox input "true"
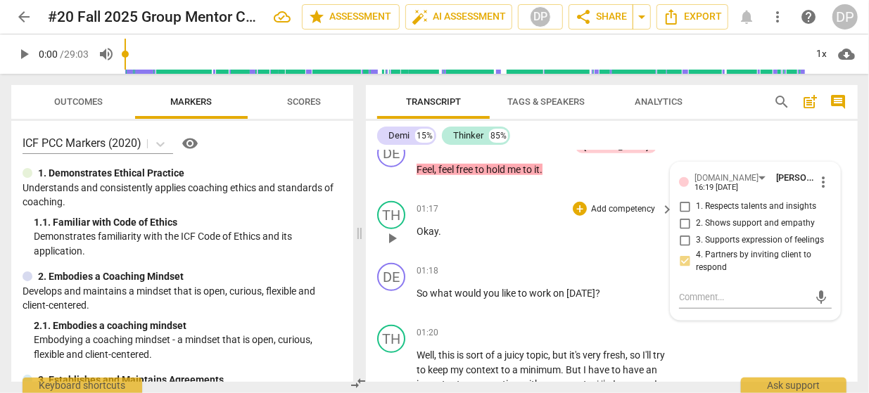
scroll to position [705, 0]
click at [579, 267] on div "+" at bounding box center [580, 270] width 14 height 14
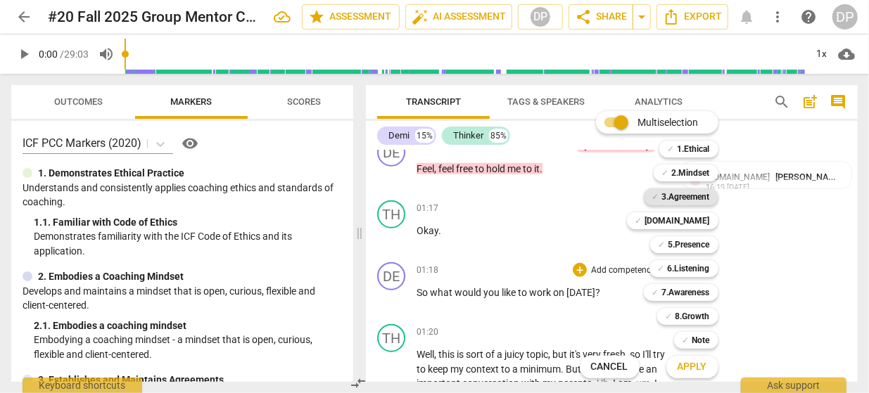
click at [659, 198] on div "✓ 3.Agreement" at bounding box center [681, 197] width 75 height 17
click at [671, 221] on div "✓ [DOMAIN_NAME]" at bounding box center [672, 221] width 91 height 17
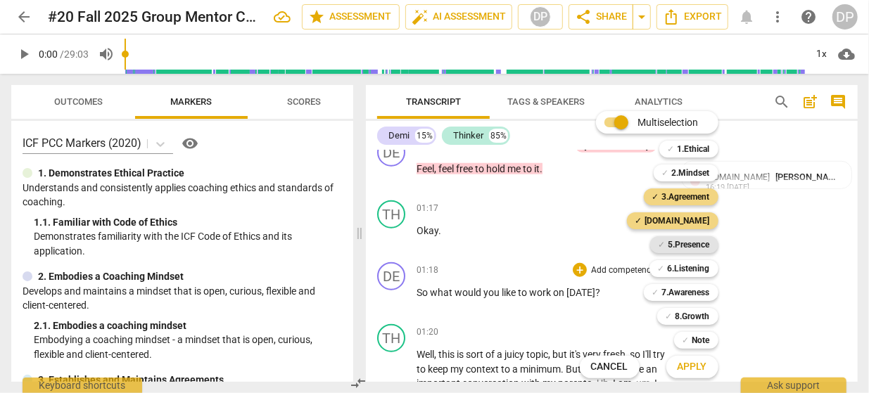
click at [659, 243] on span "✓" at bounding box center [662, 244] width 7 height 17
click at [694, 368] on span "Apply" at bounding box center [693, 367] width 30 height 14
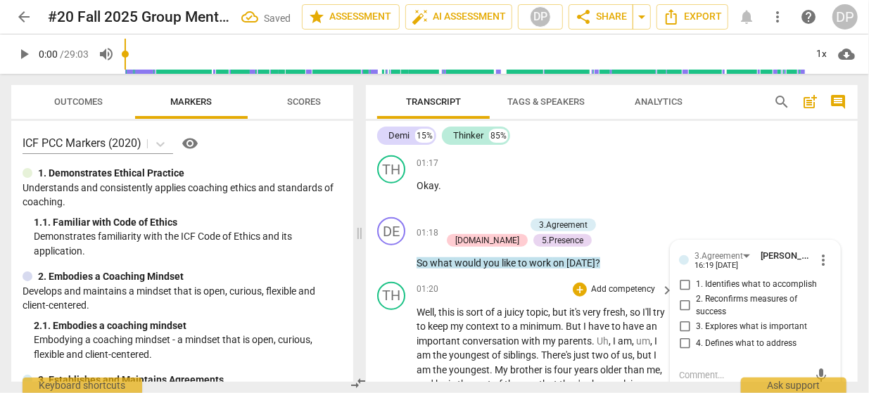
scroll to position [751, 0]
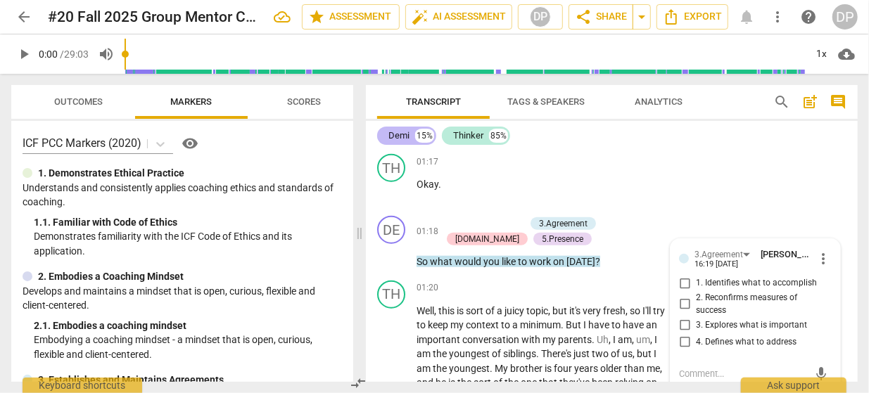
click at [398, 134] on div "Demi" at bounding box center [399, 136] width 21 height 14
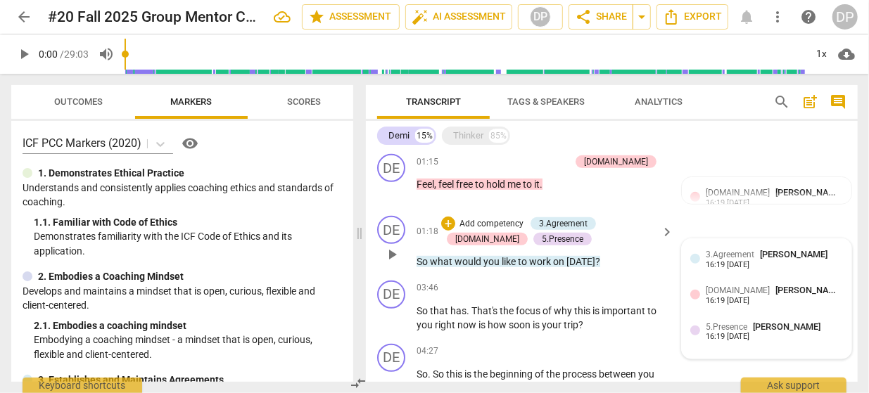
click at [723, 260] on div "3.Agreement [PERSON_NAME]" at bounding box center [769, 254] width 127 height 13
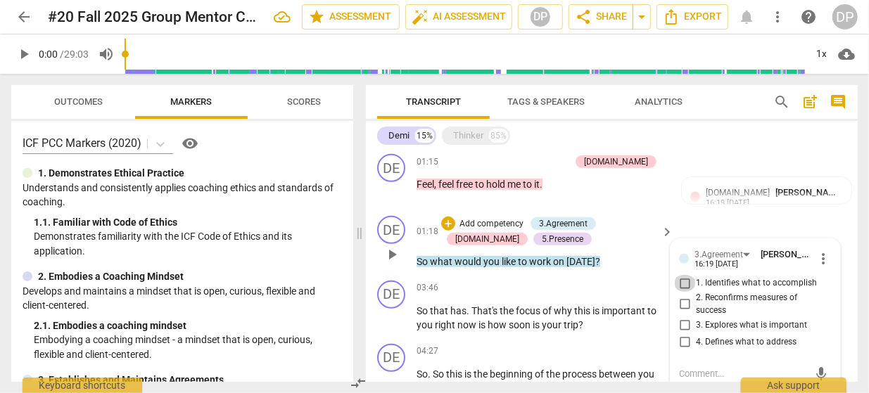
click at [686, 284] on input "1. Identifies what to accomplish" at bounding box center [685, 283] width 23 height 17
checkbox input "true"
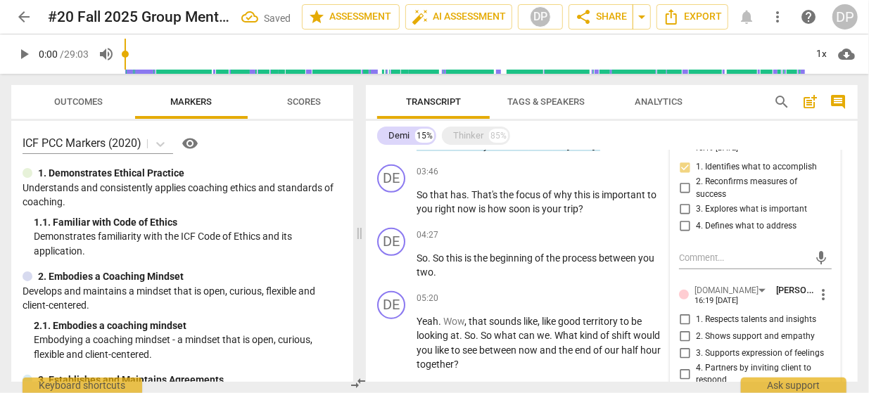
scroll to position [558, 0]
click at [686, 321] on input "1. Respects talents and insights" at bounding box center [685, 319] width 23 height 17
checkbox input "true"
click at [688, 370] on input "4. Partners by inviting client to respond" at bounding box center [685, 373] width 23 height 17
checkbox input "true"
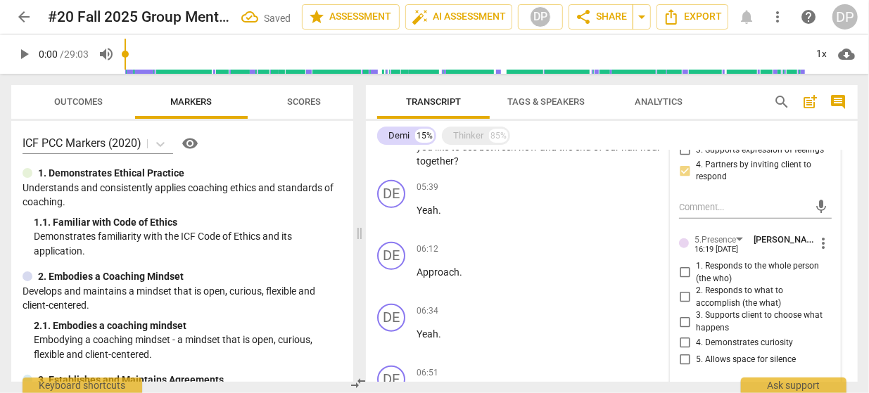
scroll to position [762, 0]
click at [681, 321] on input "3. Supports client to choose what happens" at bounding box center [685, 321] width 23 height 17
checkbox input "true"
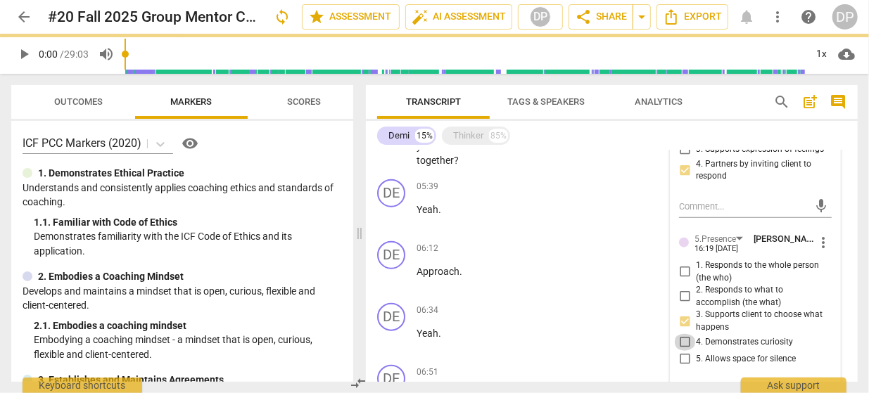
click at [686, 343] on input "4. Demonstrates curiosity" at bounding box center [685, 342] width 23 height 17
checkbox input "true"
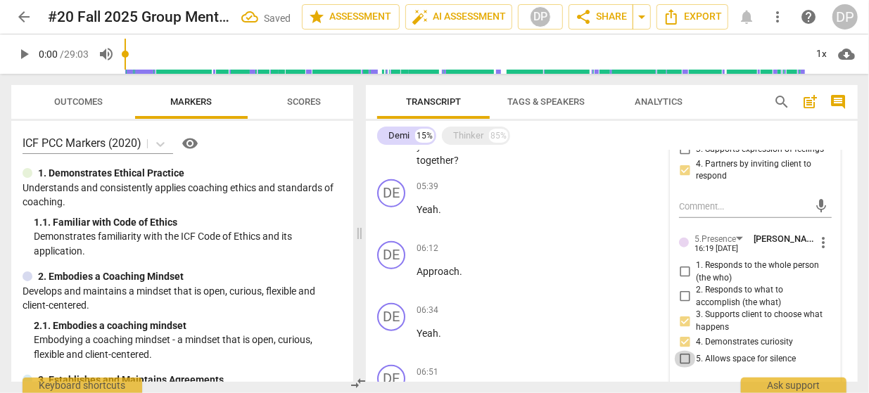
click at [683, 358] on input "5. Allows space for silence" at bounding box center [685, 359] width 23 height 17
checkbox input "true"
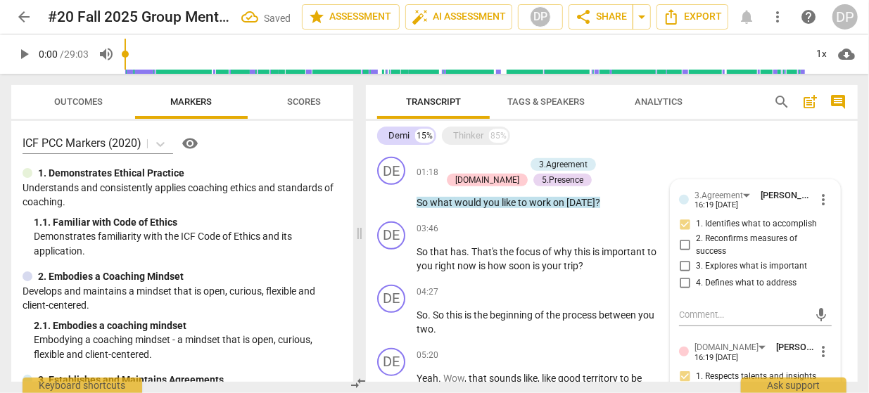
scroll to position [498, 0]
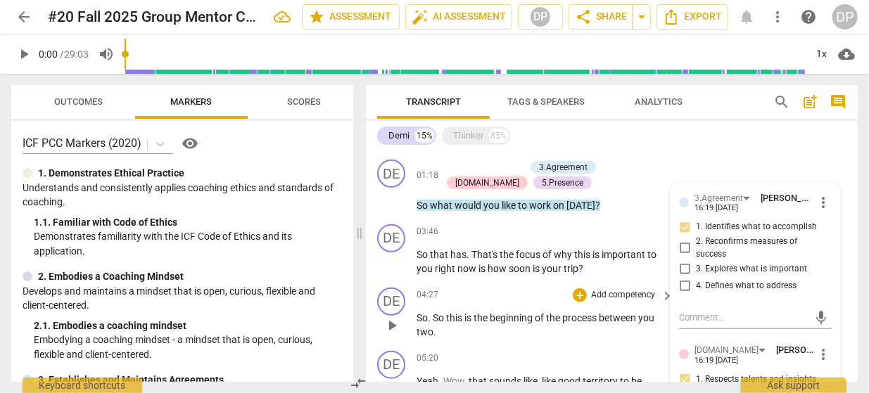
click at [526, 291] on div "04:27 + Add competency keyboard_arrow_right" at bounding box center [546, 295] width 258 height 15
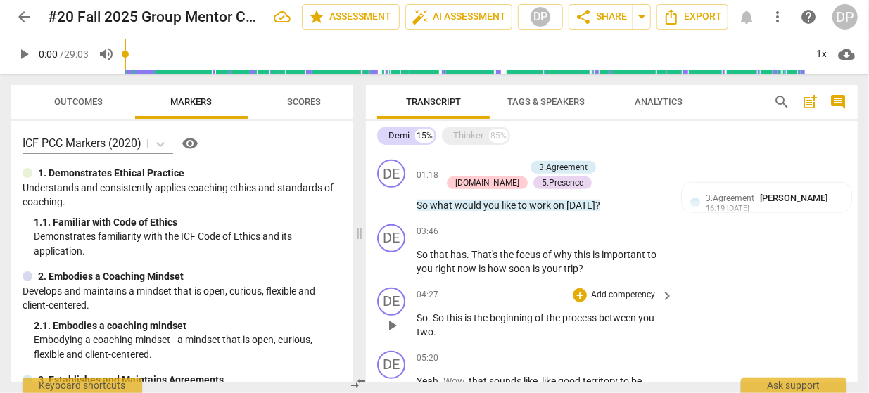
click at [526, 291] on div "04:27 + Add competency keyboard_arrow_right" at bounding box center [546, 295] width 258 height 15
click at [579, 228] on div "+" at bounding box center [580, 232] width 14 height 14
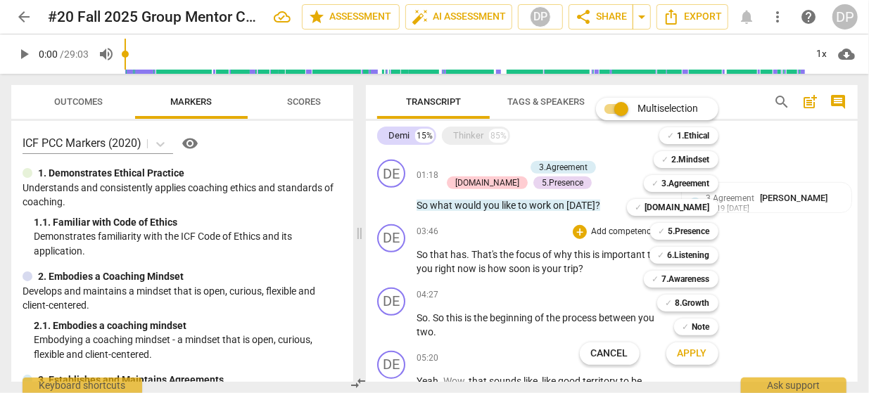
click at [601, 284] on div "Multiselection m ✓ 1.Ethical 1 ✓ 2.Mindset 2 ✓ 3.Agreement 3 ✓ [DOMAIN_NAME] 4 …" at bounding box center [659, 231] width 171 height 274
click at [596, 278] on div "Multiselection m ✓ 1.Ethical 1 ✓ 2.Mindset 2 ✓ 3.Agreement 3 ✓ [DOMAIN_NAME] 4 …" at bounding box center [659, 231] width 171 height 274
click at [686, 182] on b "3.Agreement" at bounding box center [686, 183] width 48 height 17
click at [676, 254] on b "6.Listening" at bounding box center [689, 255] width 42 height 17
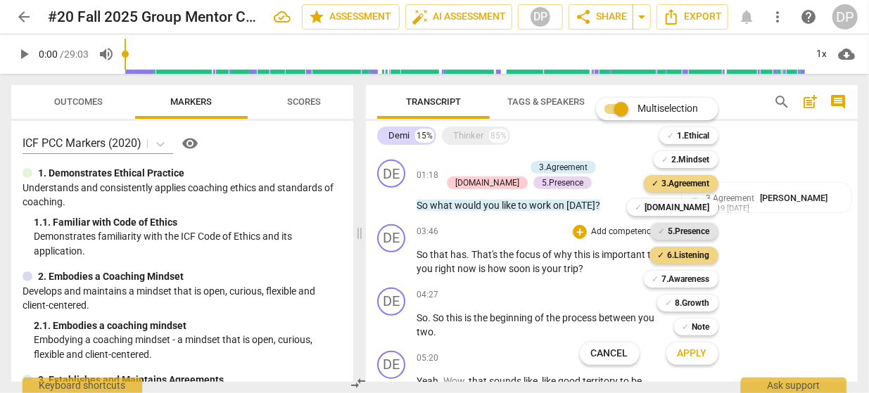
click at [679, 232] on b "5.Presence" at bounding box center [690, 231] width 42 height 17
click at [690, 202] on b "[DOMAIN_NAME]" at bounding box center [677, 207] width 65 height 17
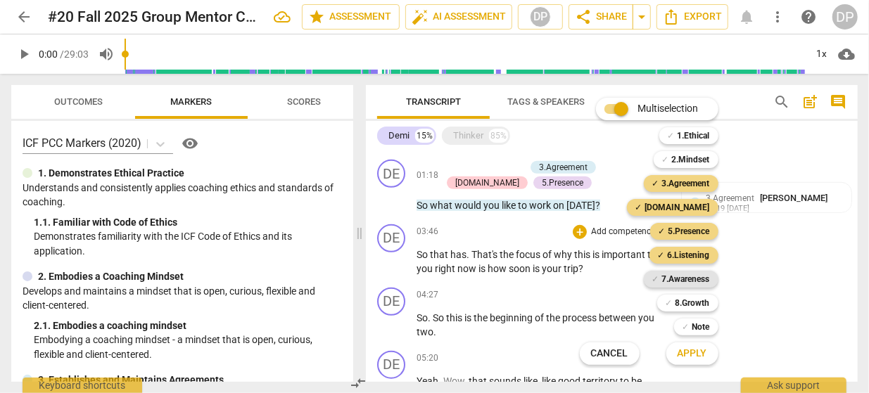
click at [678, 276] on b "7.Awareness" at bounding box center [686, 279] width 48 height 17
click at [691, 353] on span "Apply" at bounding box center [693, 354] width 30 height 14
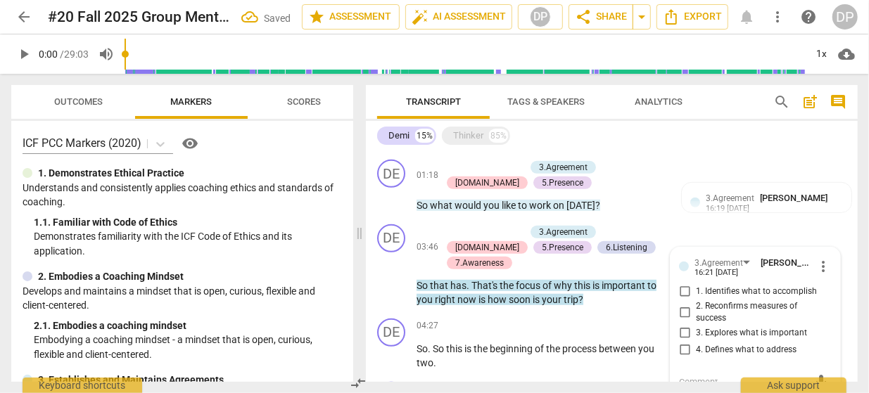
scroll to position [500, 0]
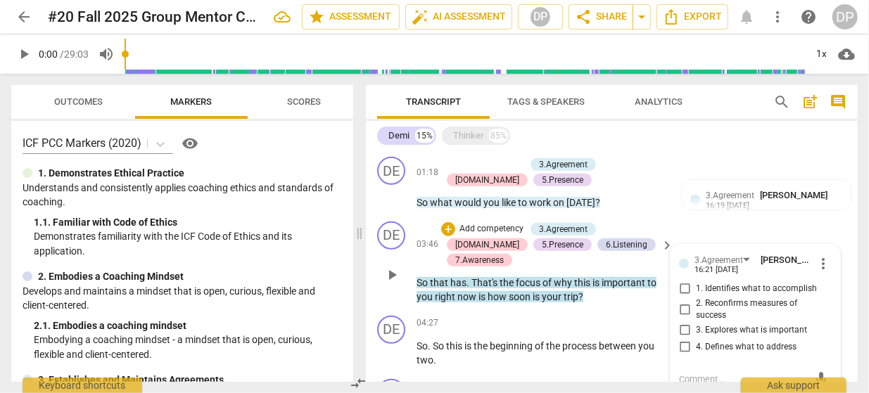
click at [688, 329] on input "3. Explores what is important" at bounding box center [685, 330] width 23 height 17
checkbox input "true"
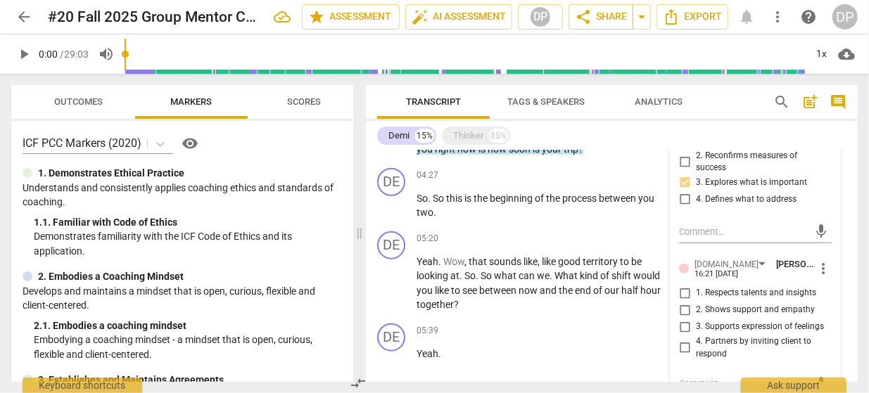
scroll to position [650, 0]
click at [682, 346] on input "4. Partners by inviting client to respond" at bounding box center [685, 347] width 23 height 17
checkbox input "true"
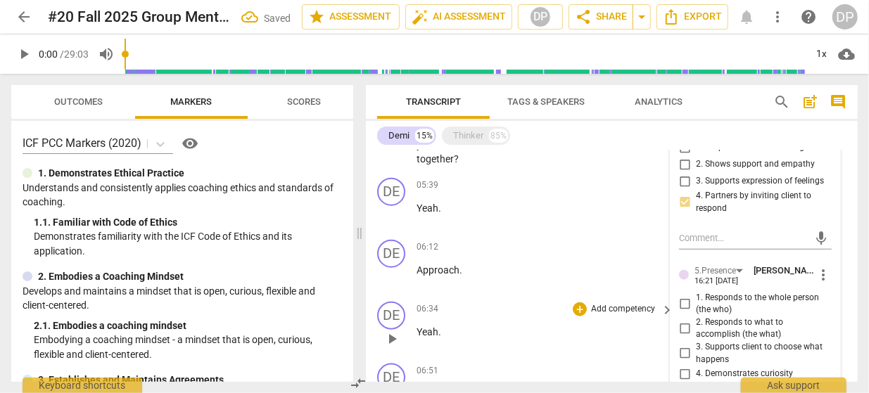
scroll to position [795, 0]
click at [686, 370] on input "4. Demonstrates curiosity" at bounding box center [685, 373] width 23 height 17
checkbox input "true"
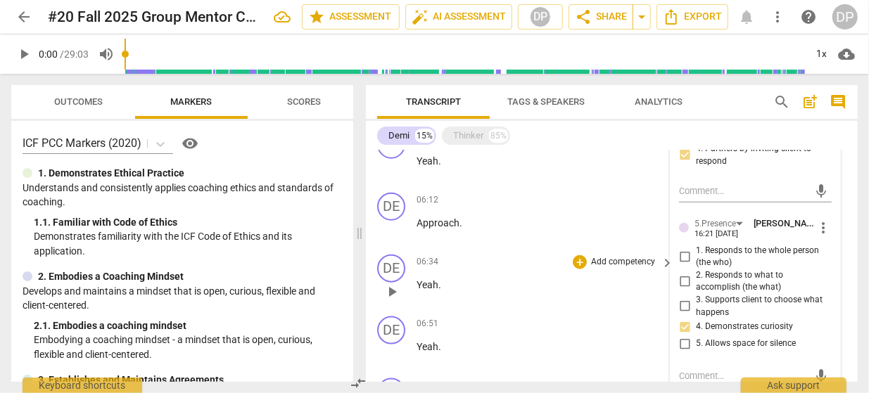
scroll to position [879, 0]
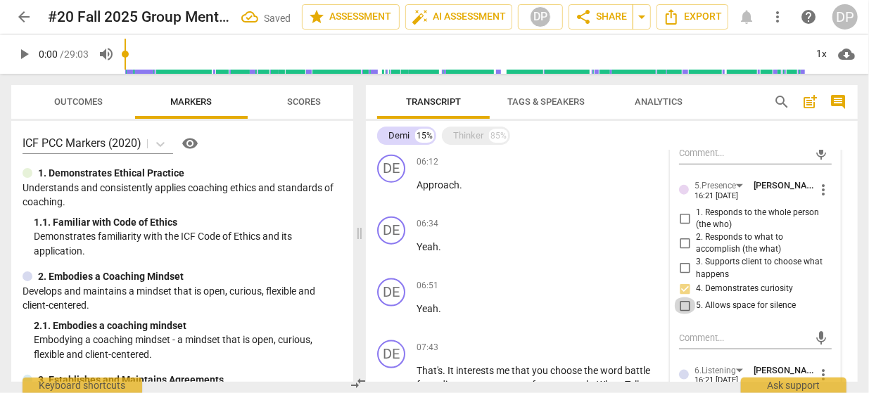
click at [685, 303] on input "5. Allows space for silence" at bounding box center [685, 306] width 23 height 17
checkbox input "true"
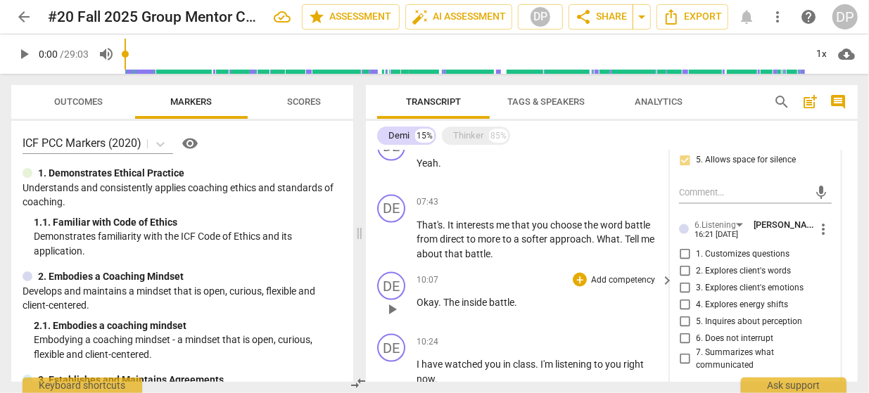
scroll to position [1023, 0]
click at [687, 361] on input "7. Summarizes what communicated" at bounding box center [685, 361] width 23 height 17
checkbox input "true"
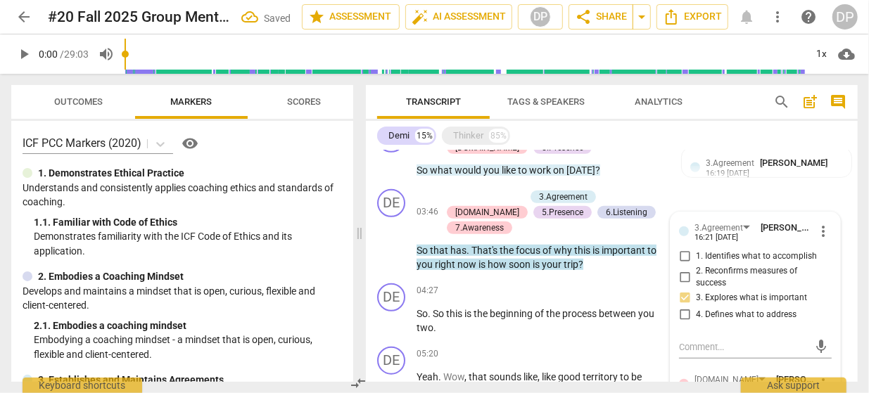
scroll to position [528, 0]
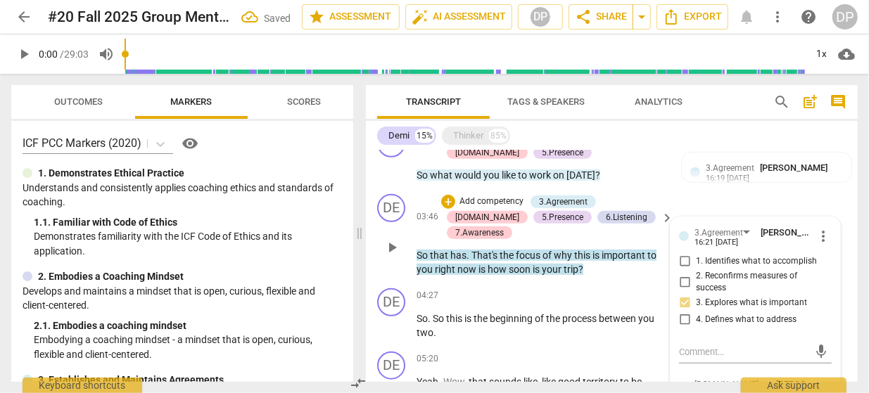
click at [685, 205] on div "DE play_arrow pause 03:46 + Add competency 3.Agreement [DOMAIN_NAME] 5.Presence…" at bounding box center [612, 236] width 492 height 94
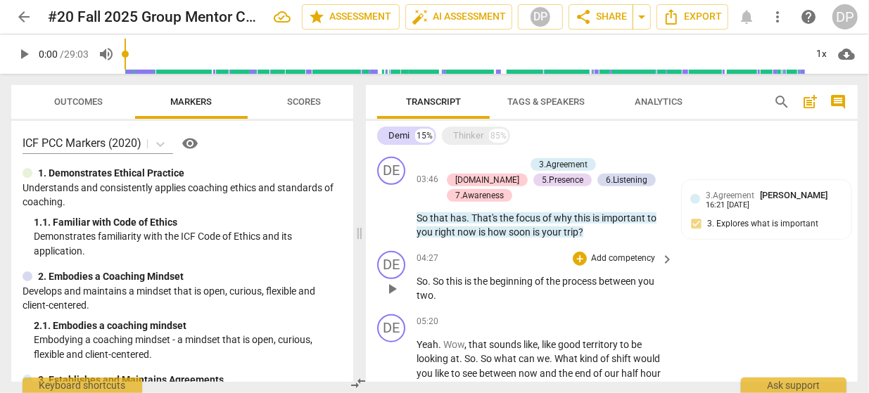
scroll to position [567, 0]
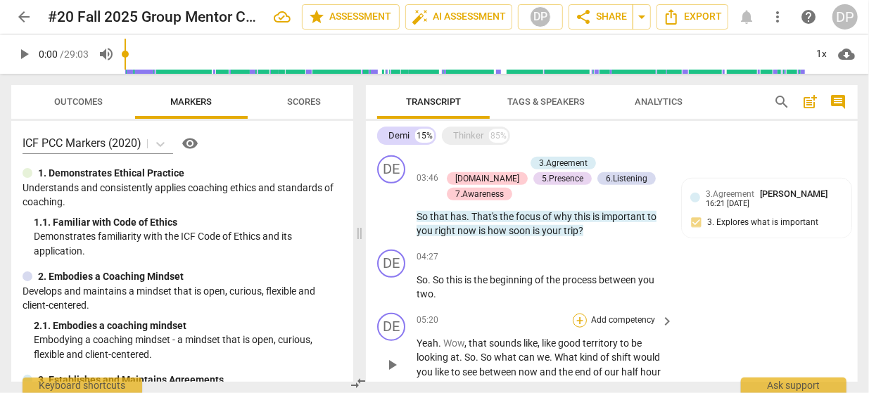
click at [579, 314] on div "+" at bounding box center [580, 321] width 14 height 14
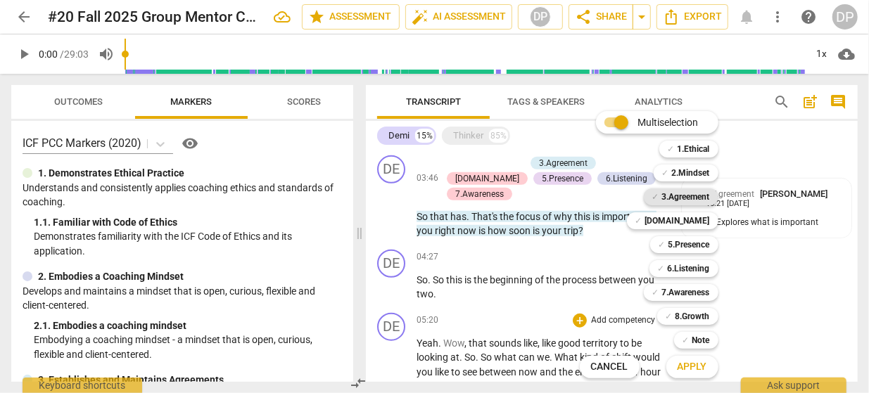
click at [674, 198] on b "3.Agreement" at bounding box center [686, 197] width 48 height 17
click at [685, 222] on b "[DOMAIN_NAME]" at bounding box center [677, 221] width 65 height 17
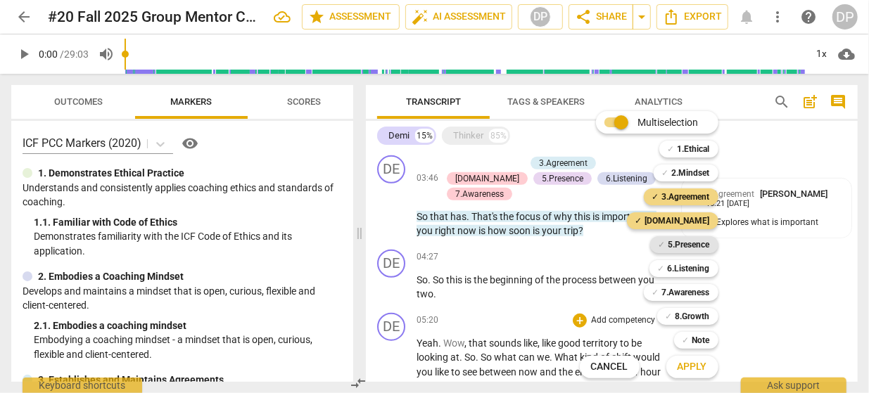
click at [683, 247] on b "5.Presence" at bounding box center [690, 244] width 42 height 17
click at [682, 268] on b "6.Listening" at bounding box center [689, 268] width 42 height 17
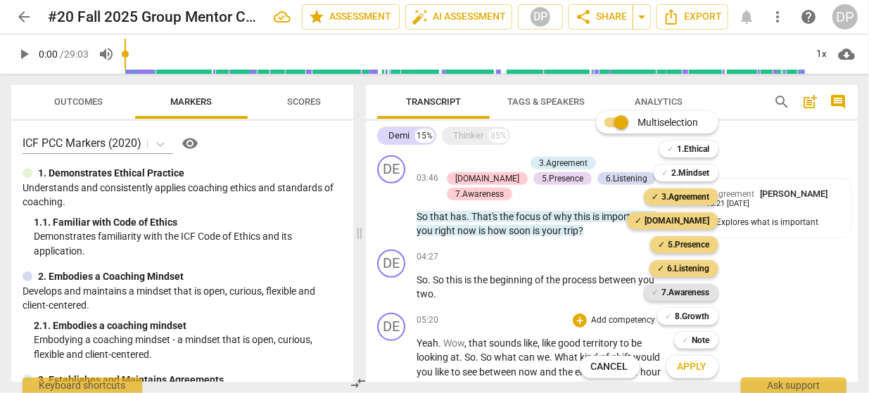
click at [677, 295] on b "7.Awareness" at bounding box center [686, 292] width 48 height 17
click at [683, 313] on b "8.Growth" at bounding box center [693, 316] width 34 height 17
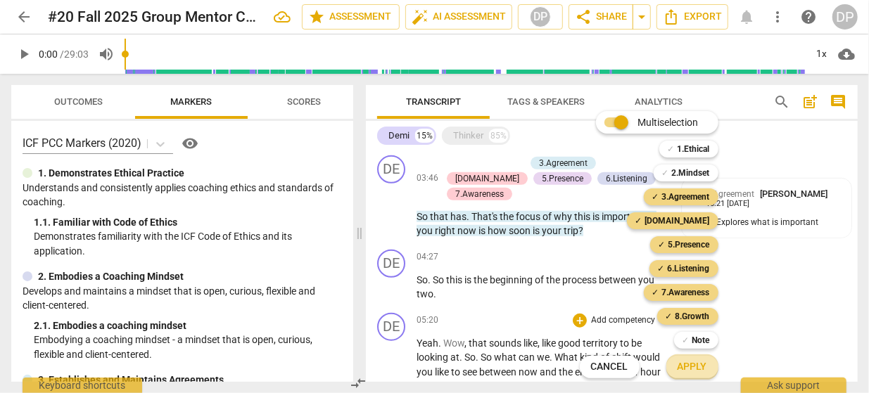
click at [693, 368] on span "Apply" at bounding box center [693, 367] width 30 height 14
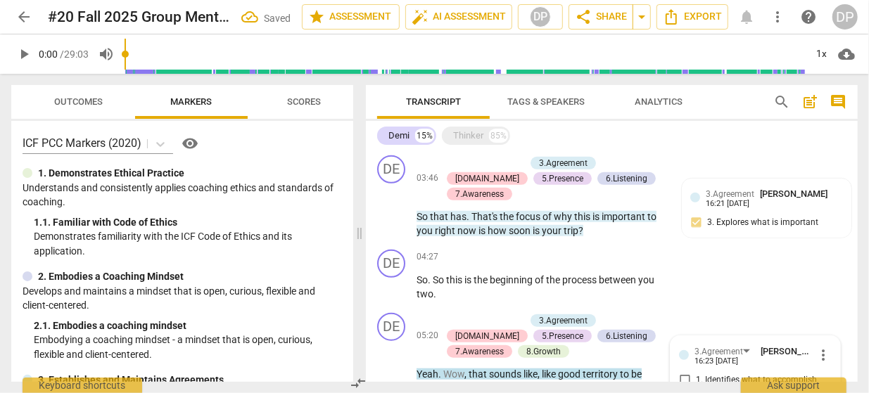
scroll to position [755, 0]
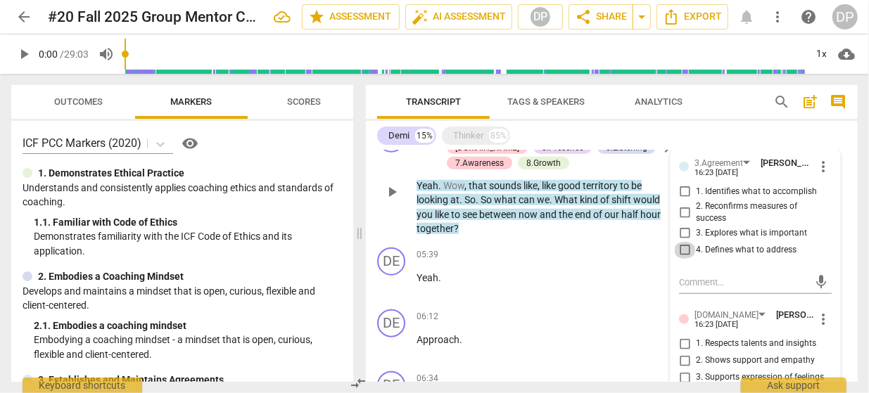
click at [683, 242] on input "4. Defines what to address" at bounding box center [685, 250] width 23 height 17
checkbox input "true"
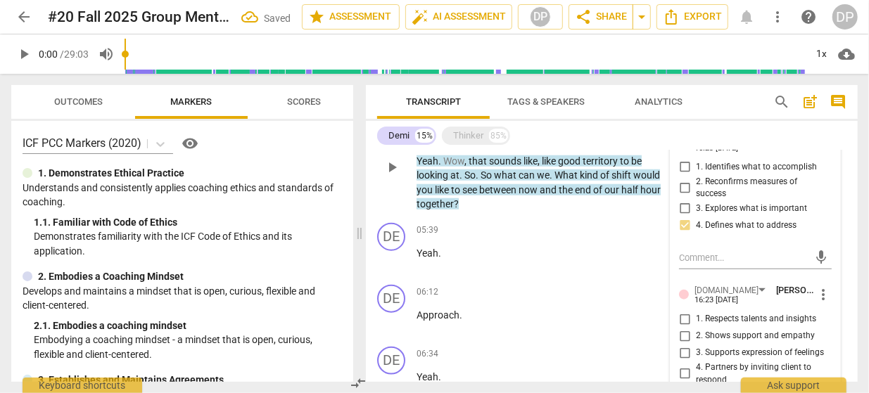
scroll to position [793, 0]
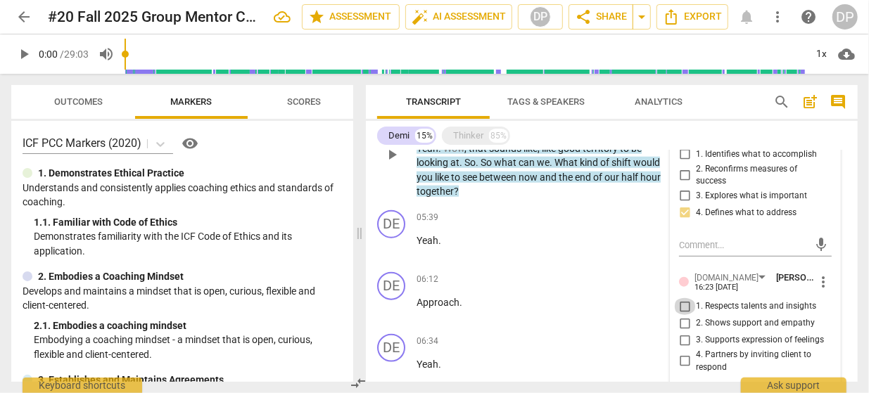
click at [685, 298] on input "1. Respects talents and insights" at bounding box center [685, 306] width 23 height 17
checkbox input "true"
click at [687, 353] on input "4. Partners by inviting client to respond" at bounding box center [685, 361] width 23 height 17
checkbox input "true"
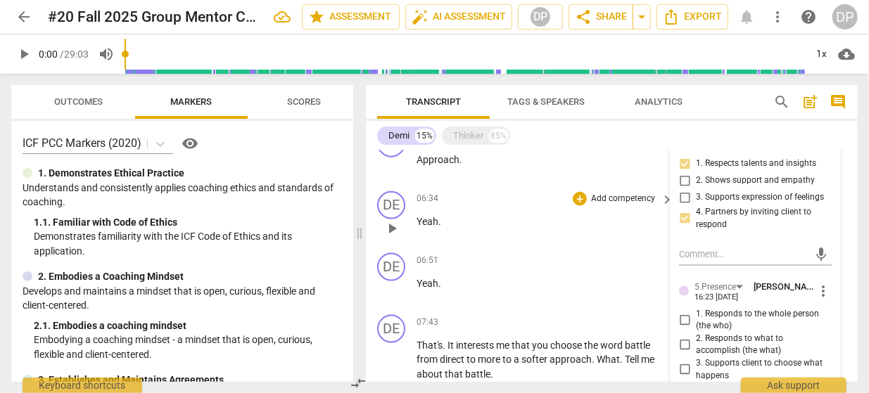
scroll to position [935, 0]
click at [685, 336] on input "2. Responds to what to accomplish (the what)" at bounding box center [685, 344] width 23 height 17
checkbox input "true"
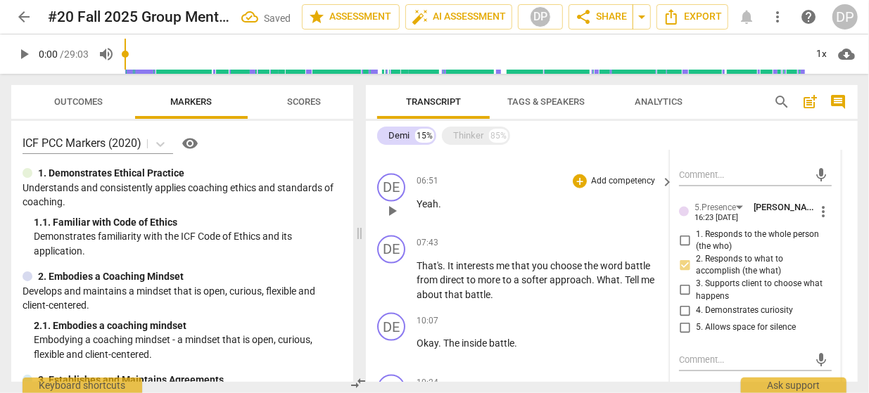
scroll to position [1016, 0]
click at [686, 281] on input "3. Supports client to choose what happens" at bounding box center [685, 289] width 23 height 17
checkbox input "true"
click at [683, 318] on input "5. Allows space for silence" at bounding box center [685, 326] width 23 height 17
click at [686, 318] on input "5. Allows space for silence" at bounding box center [685, 326] width 23 height 17
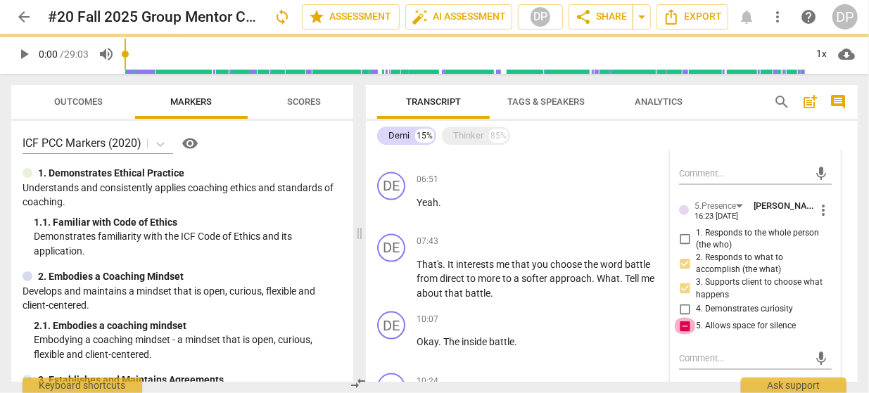
click at [686, 318] on input "5. Allows space for silence" at bounding box center [685, 326] width 23 height 17
checkbox input "false"
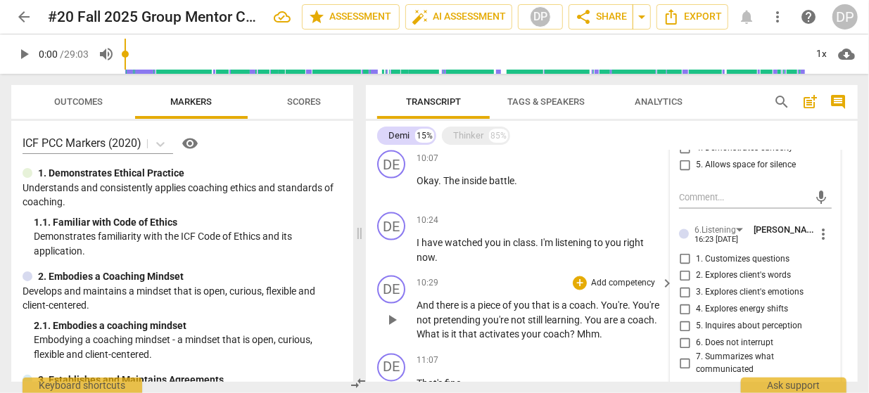
scroll to position [1180, 0]
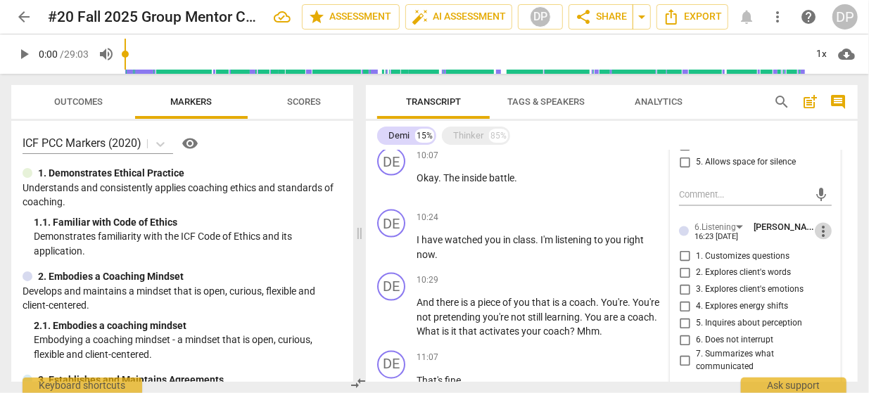
click at [824, 223] on span "more_vert" at bounding box center [823, 231] width 17 height 17
click at [831, 240] on li "Delete" at bounding box center [833, 241] width 49 height 27
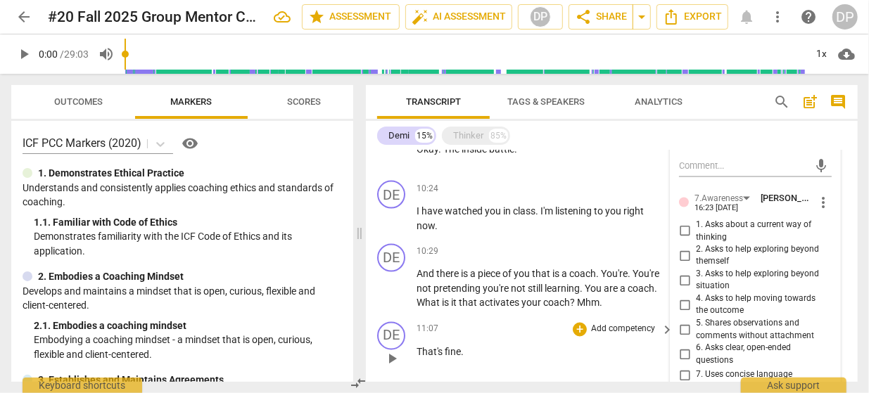
scroll to position [1208, 0]
click at [686, 348] on input "6. Asks clear, open-ended questions" at bounding box center [685, 356] width 23 height 17
checkbox input "true"
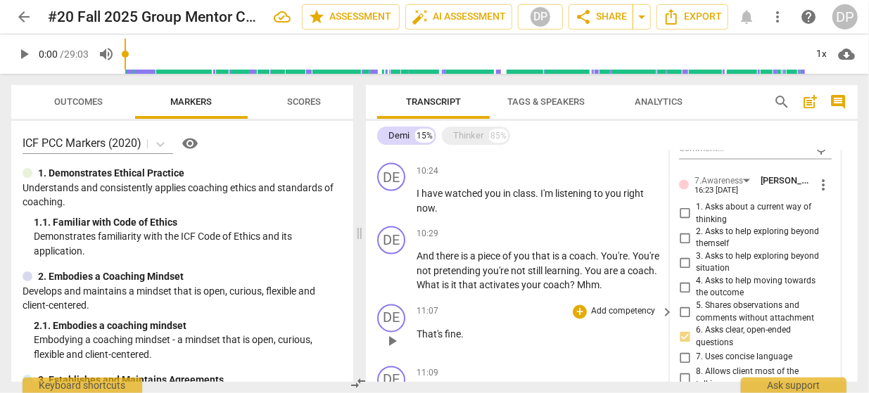
scroll to position [1230, 0]
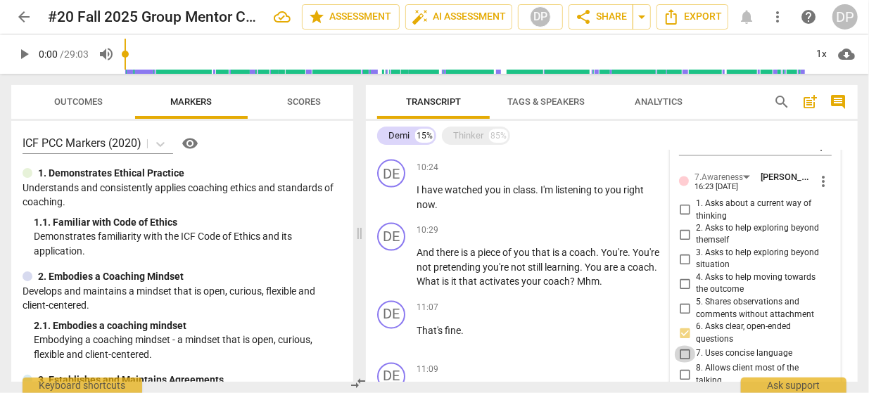
click at [683, 346] on input "7. Uses concise language" at bounding box center [685, 354] width 23 height 17
checkbox input "true"
click at [685, 367] on input "8. Allows client most of the talking" at bounding box center [685, 375] width 23 height 17
checkbox input "true"
click at [629, 317] on div "11:07 + Add competency keyboard_arrow_right That's fine ." at bounding box center [546, 326] width 258 height 51
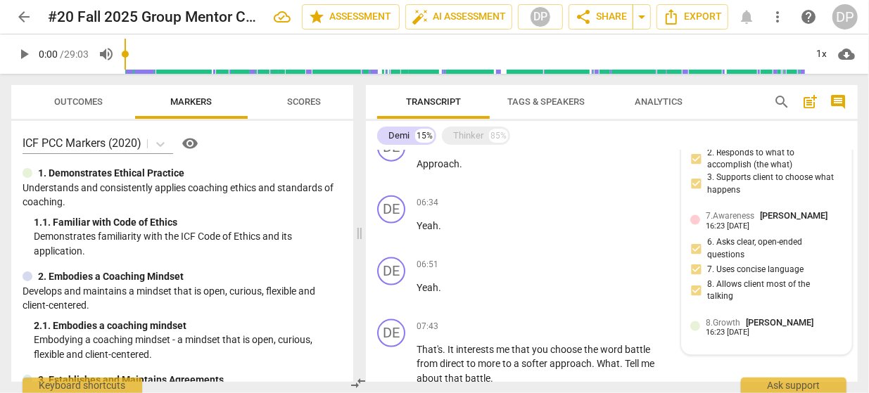
scroll to position [940, 0]
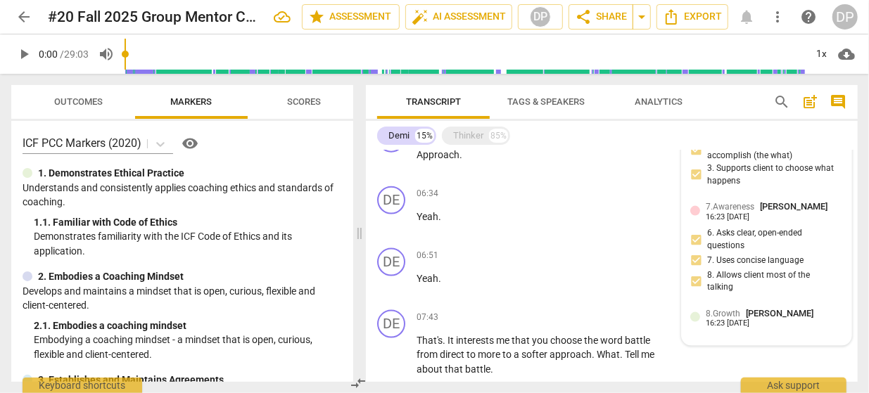
click at [732, 320] on div "16:23 [DATE]" at bounding box center [728, 324] width 44 height 9
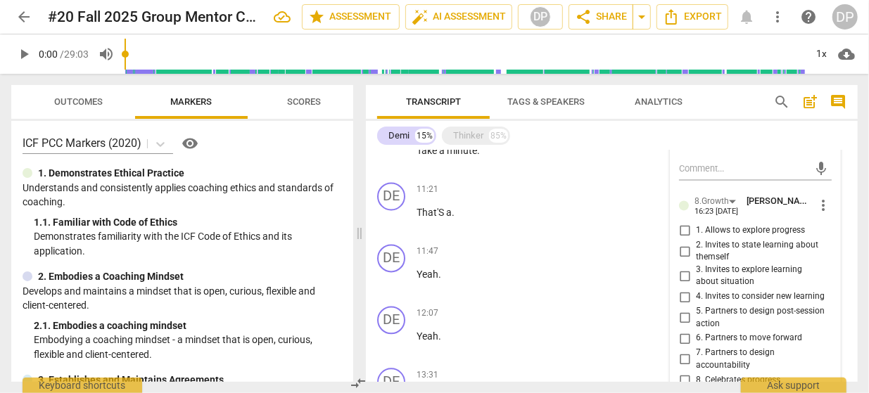
scroll to position [1472, 0]
click at [824, 198] on span "more_vert" at bounding box center [823, 206] width 17 height 17
click at [831, 212] on li "Delete" at bounding box center [833, 209] width 49 height 27
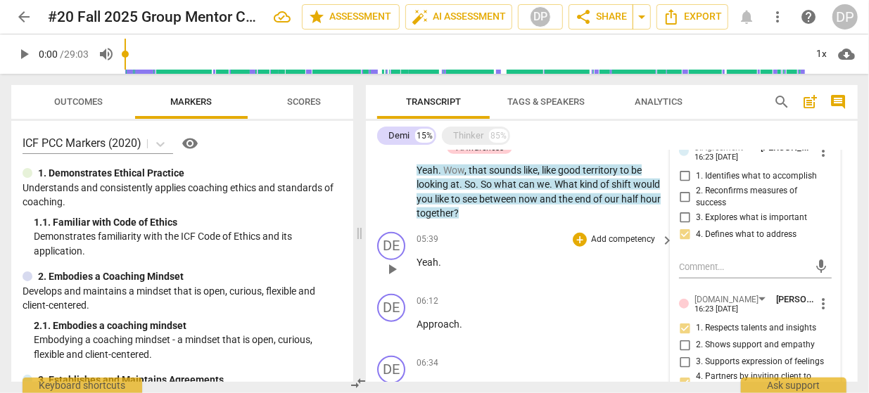
scroll to position [769, 0]
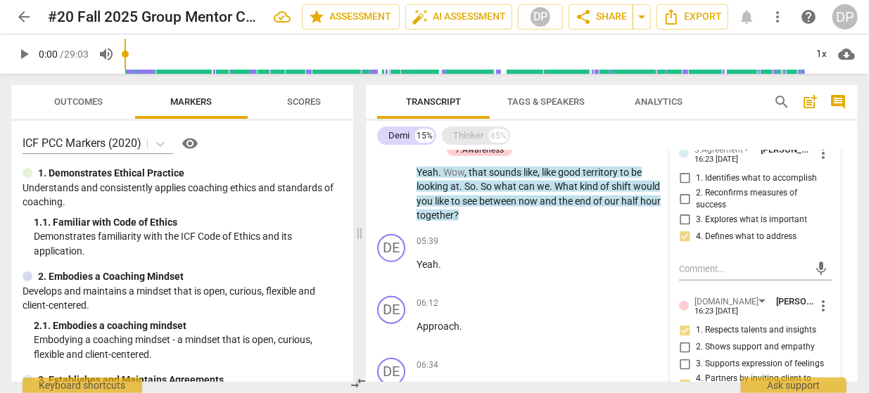
click at [465, 136] on div "Thinker" at bounding box center [468, 136] width 30 height 14
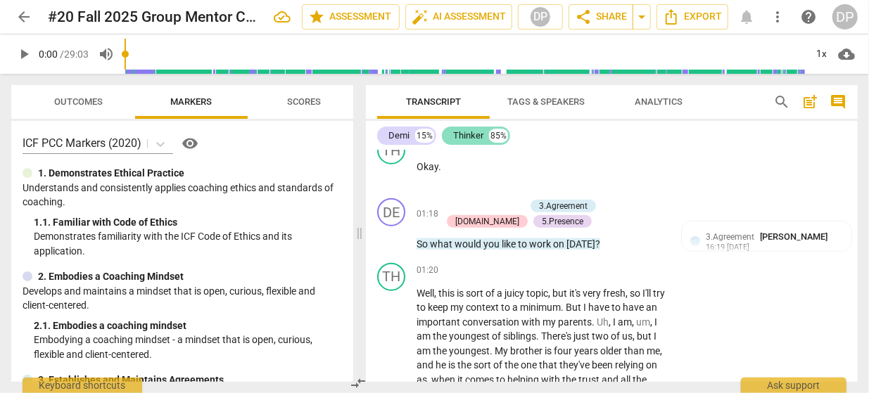
scroll to position [1903, 0]
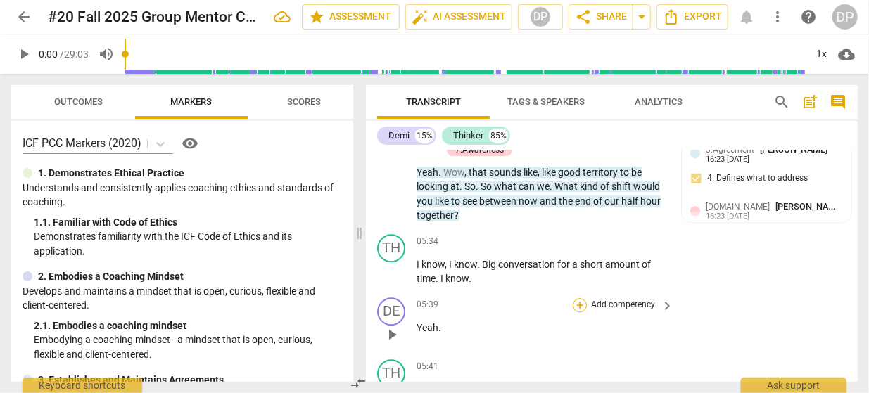
click at [582, 298] on div "+" at bounding box center [580, 305] width 14 height 14
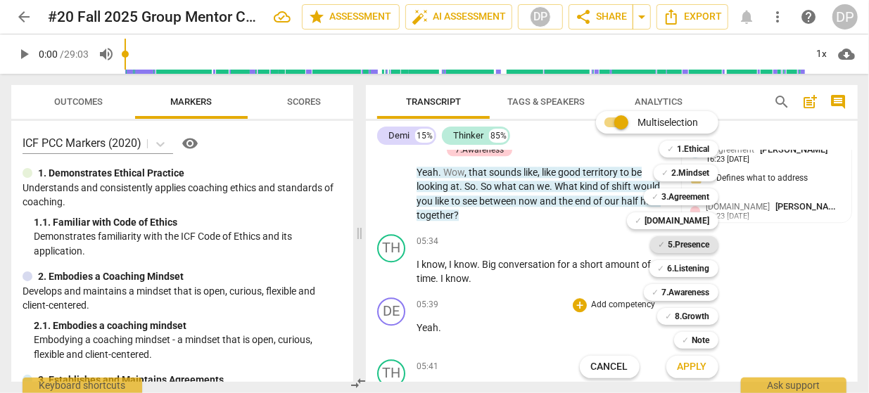
click at [686, 245] on b "5.Presence" at bounding box center [690, 244] width 42 height 17
click at [691, 223] on b "[DOMAIN_NAME]" at bounding box center [677, 221] width 65 height 17
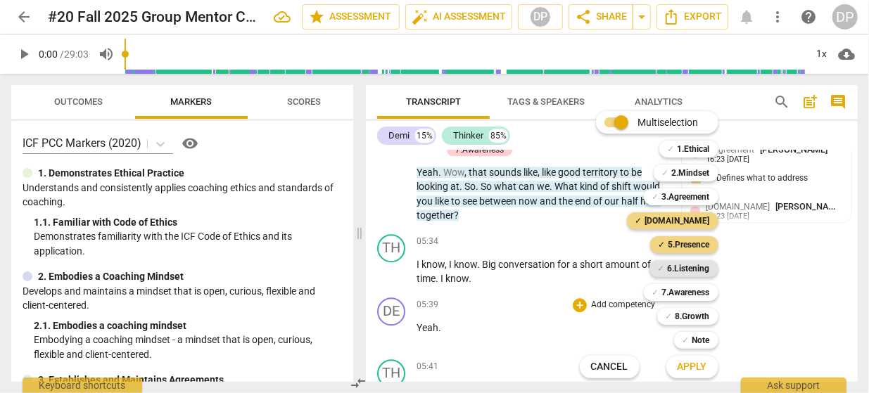
click at [690, 264] on b "6.Listening" at bounding box center [689, 268] width 42 height 17
click at [692, 367] on span "Apply" at bounding box center [693, 367] width 30 height 14
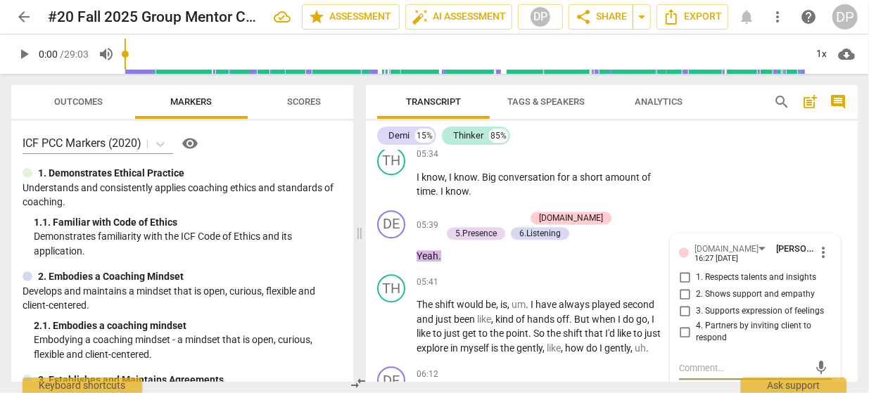
scroll to position [1990, 0]
click at [686, 324] on input "4. Partners by inviting client to respond" at bounding box center [685, 332] width 23 height 17
checkbox input "true"
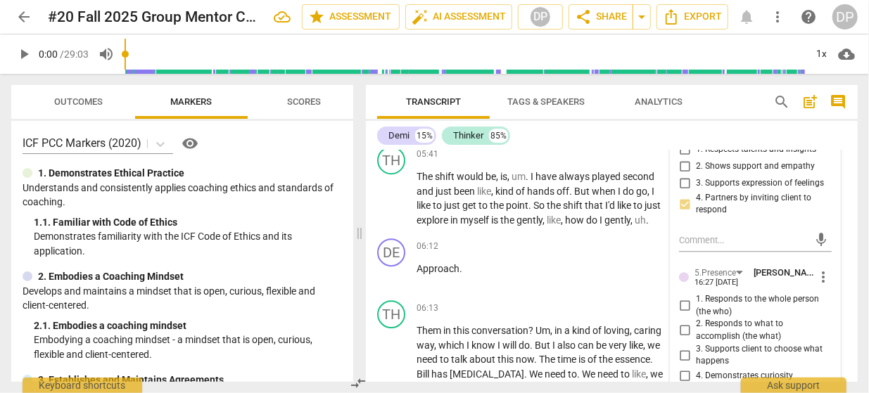
scroll to position [2115, 0]
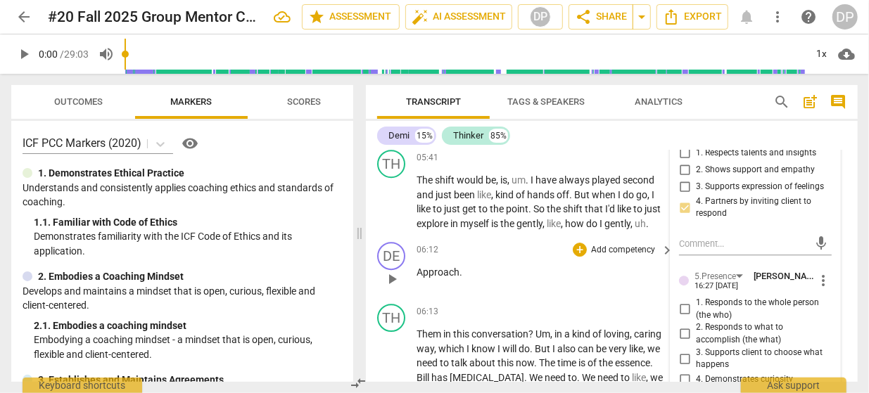
click at [462, 265] on p "Approach ." at bounding box center [542, 272] width 250 height 15
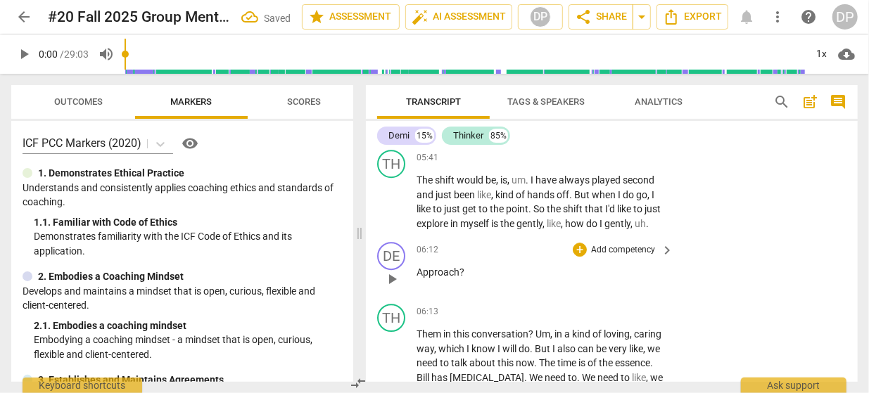
click at [718, 257] on div "DE play_arrow pause 06:12 + Add competency keyboard_arrow_right Approach ?" at bounding box center [612, 267] width 492 height 62
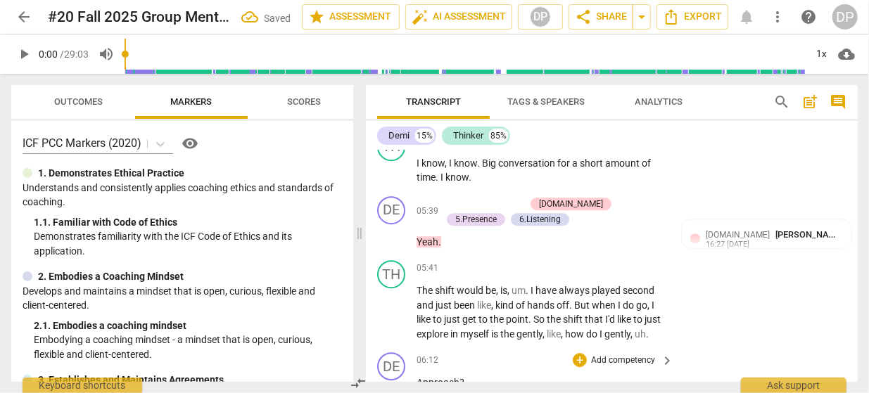
scroll to position [2004, 0]
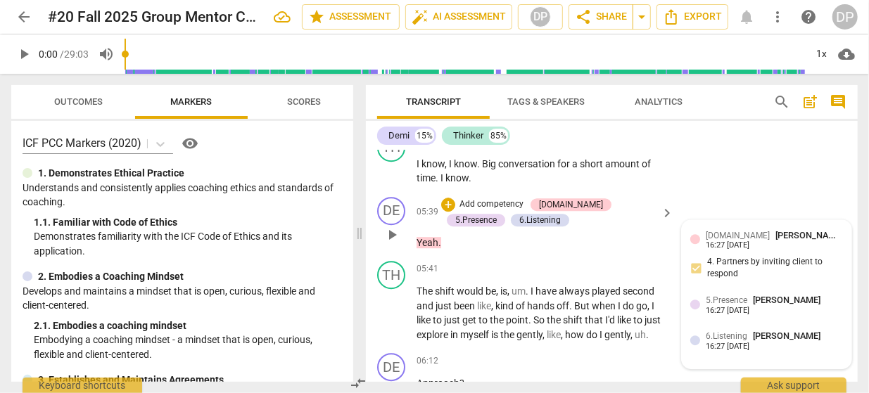
click at [743, 241] on div "16:27 [DATE]" at bounding box center [728, 245] width 44 height 9
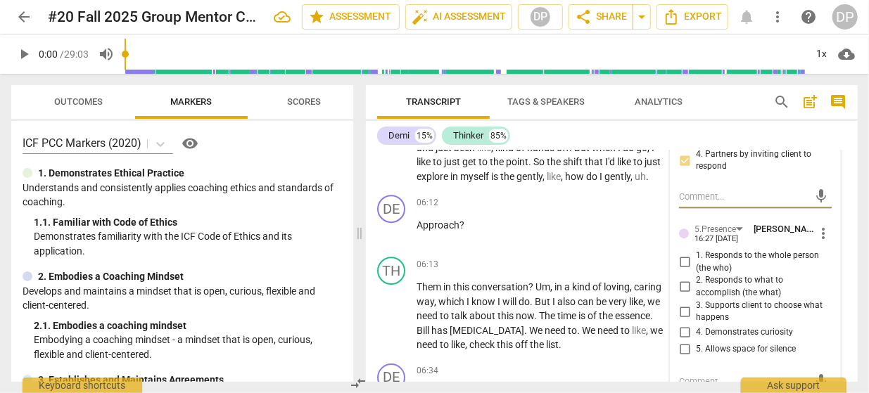
scroll to position [2163, 0]
click at [826, 225] on span "more_vert" at bounding box center [823, 233] width 17 height 17
click at [832, 225] on li "Delete" at bounding box center [833, 228] width 49 height 27
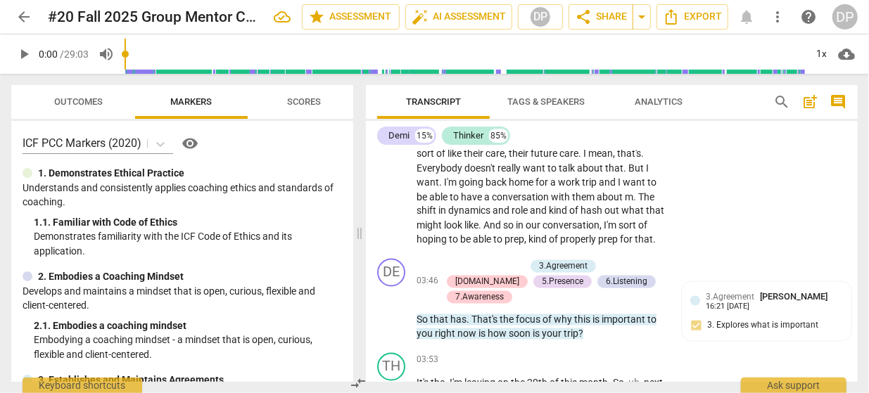
scroll to position [1242, 0]
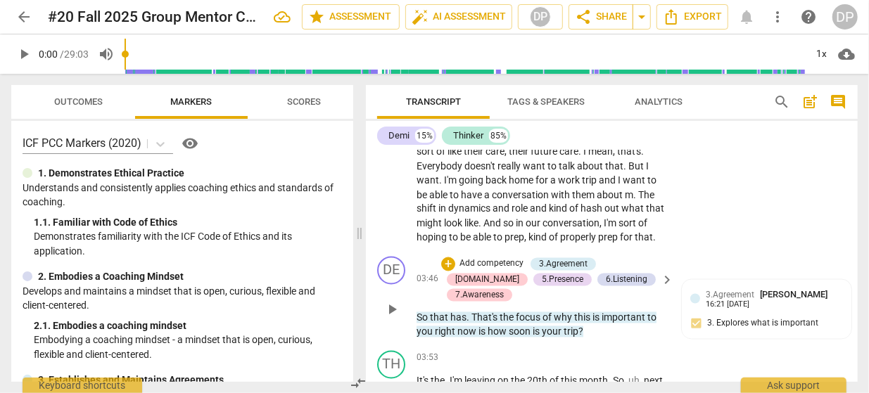
click at [478, 327] on span "now" at bounding box center [467, 332] width 21 height 11
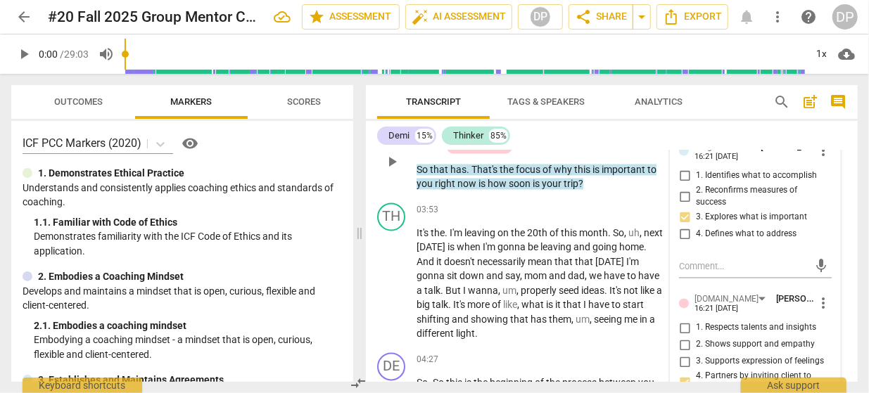
click at [476, 179] on span "now" at bounding box center [467, 184] width 21 height 11
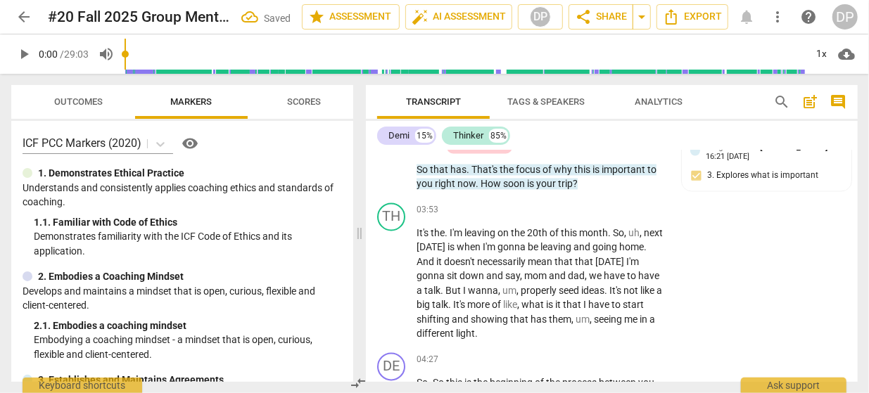
click at [626, 134] on div "Demi 15% Thinker 85%" at bounding box center [611, 136] width 469 height 24
click at [377, 168] on div "DE play_arrow pause" at bounding box center [396, 150] width 39 height 83
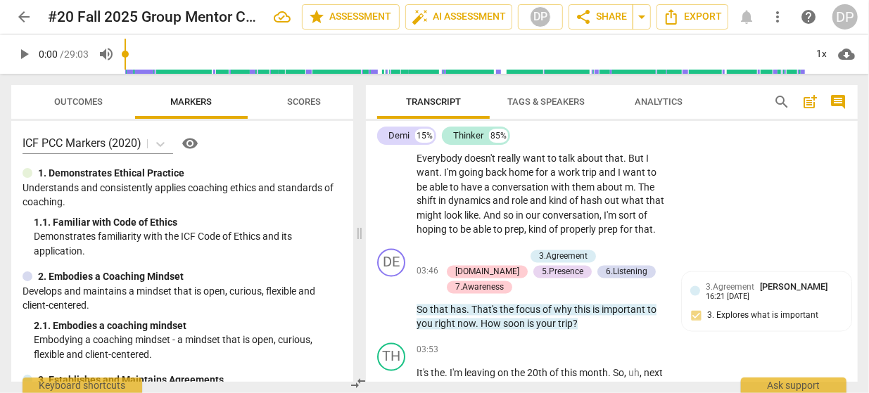
scroll to position [1249, 0]
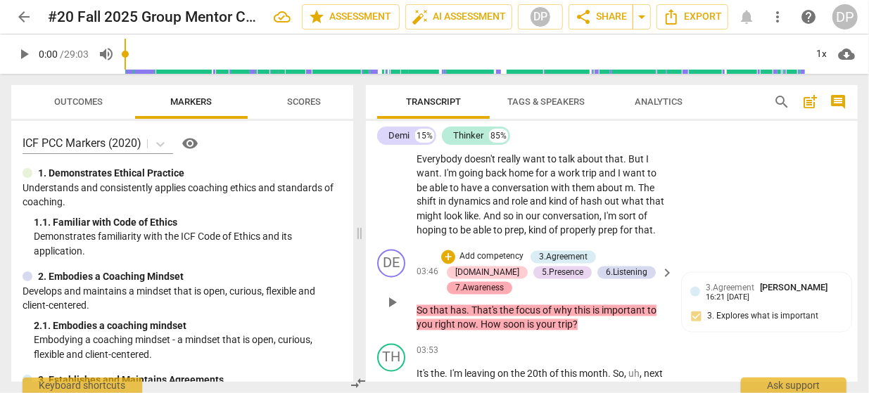
click at [504, 282] on div "7.Awareness" at bounding box center [479, 288] width 49 height 13
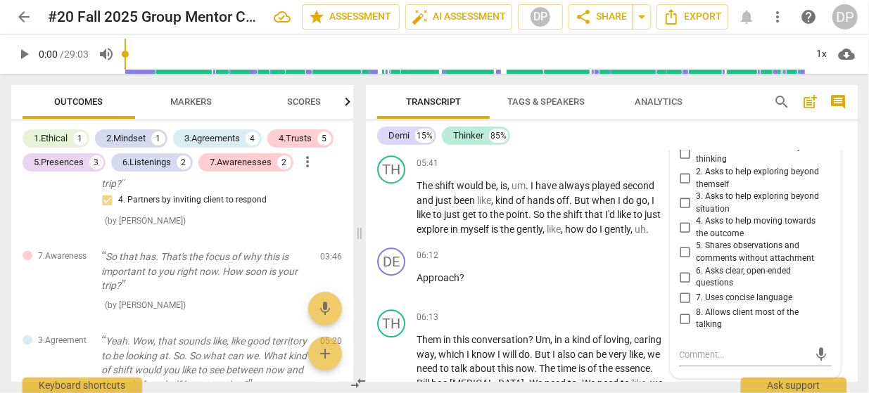
scroll to position [2111, 0]
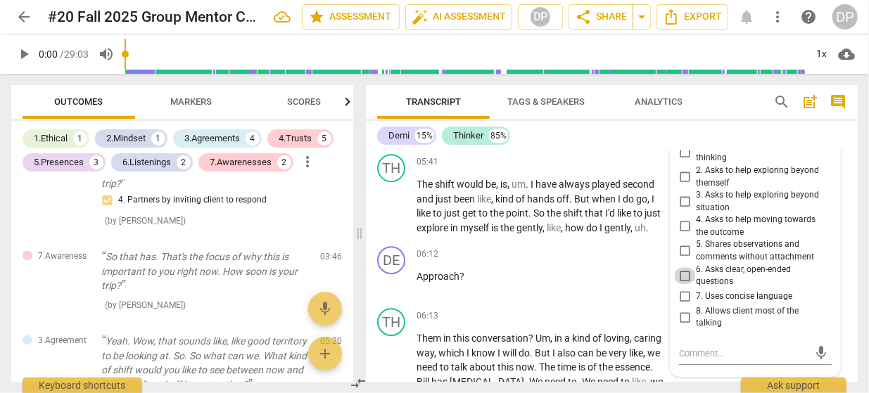
click at [689, 277] on input "6. Asks clear, open-ended questions" at bounding box center [685, 275] width 23 height 17
checkbox input "true"
click at [683, 298] on input "7. Uses concise language" at bounding box center [685, 297] width 23 height 17
checkbox input "true"
click at [683, 315] on input "8. Allows client most of the talking" at bounding box center [685, 317] width 23 height 17
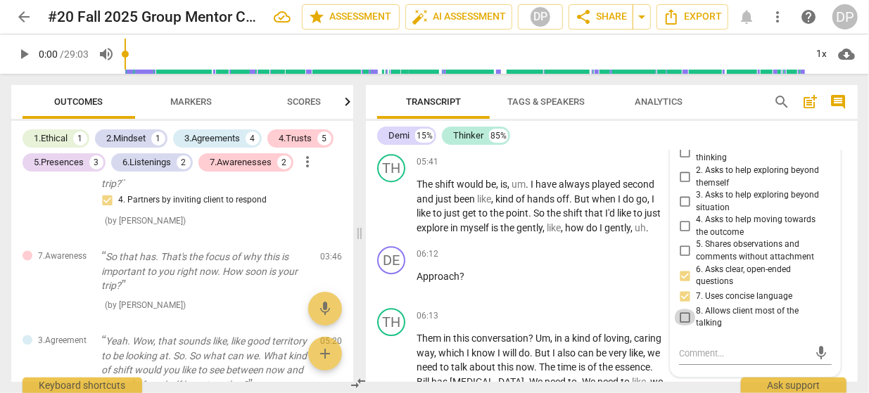
checkbox input "true"
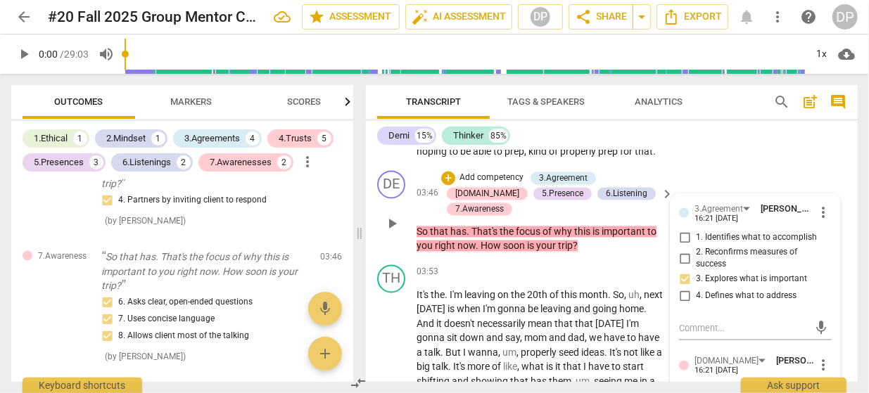
scroll to position [1325, 0]
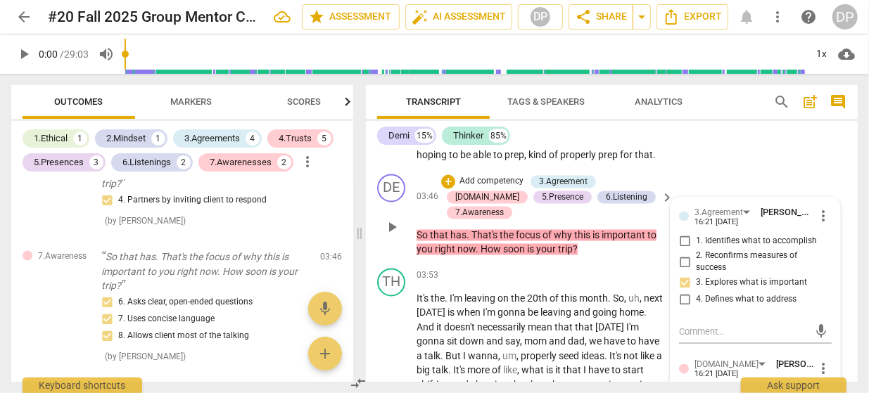
click at [720, 184] on div "DE play_arrow pause 03:46 + Add competency 3.Agreement [DOMAIN_NAME] 5.Presence…" at bounding box center [612, 216] width 492 height 94
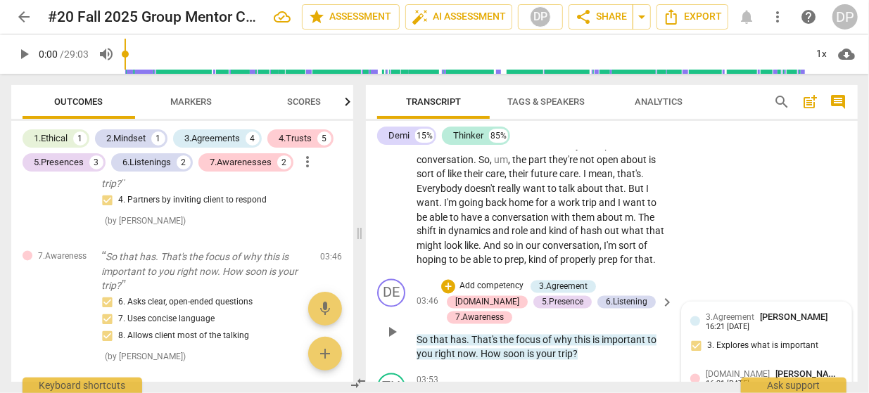
scroll to position [1221, 0]
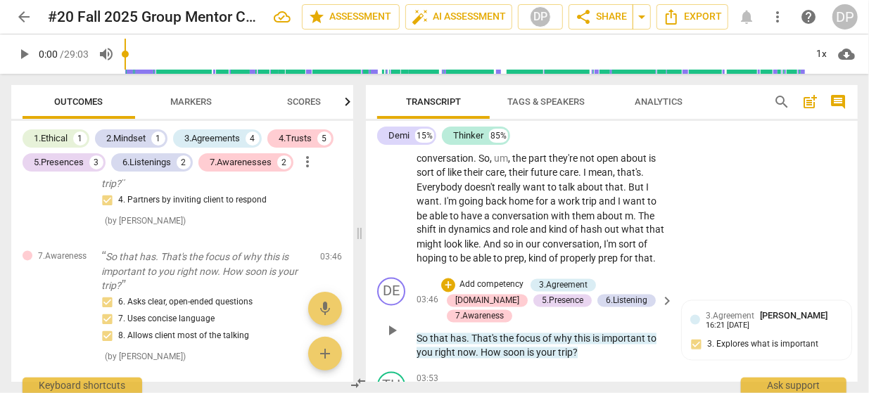
click at [631, 339] on p "So that has . That's the focus of why this is important to you right now . How …" at bounding box center [542, 346] width 250 height 29
click at [709, 318] on span "3.Agreement" at bounding box center [730, 317] width 49 height 10
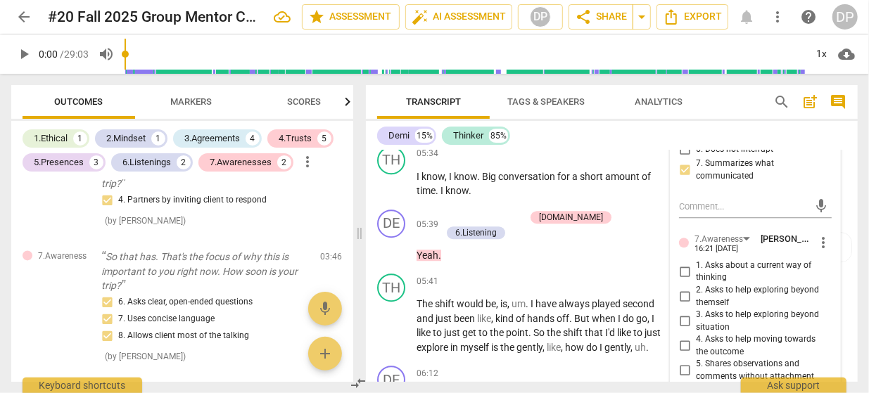
scroll to position [1988, 0]
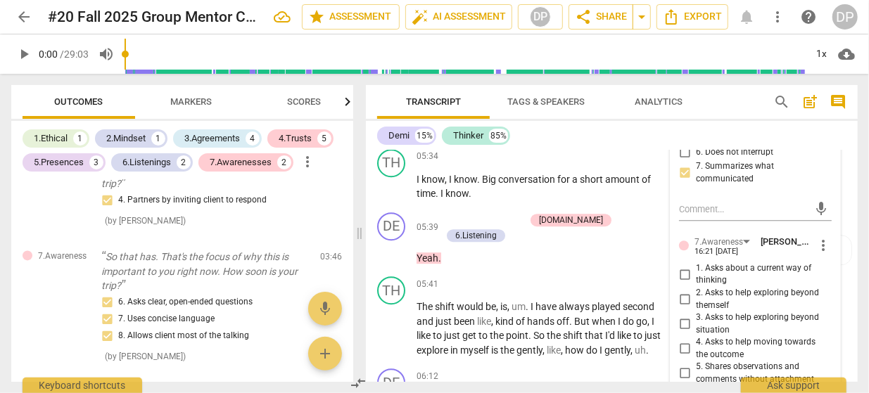
click at [758, 210] on textarea at bounding box center [744, 209] width 130 height 13
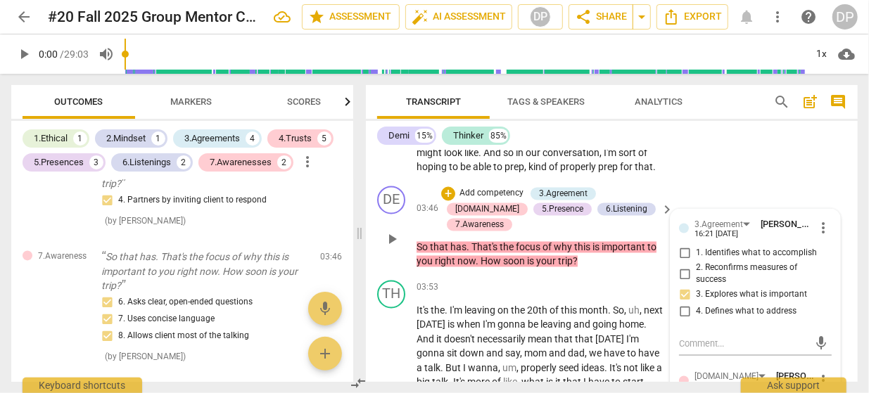
scroll to position [1306, 0]
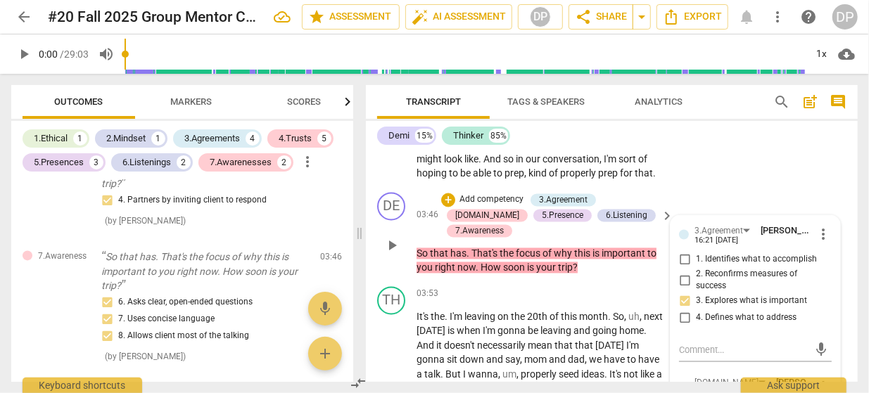
click at [650, 265] on div "DE play_arrow pause 03:46 + Add competency 3.Agreement [DOMAIN_NAME] 5.Presence…" at bounding box center [612, 234] width 492 height 94
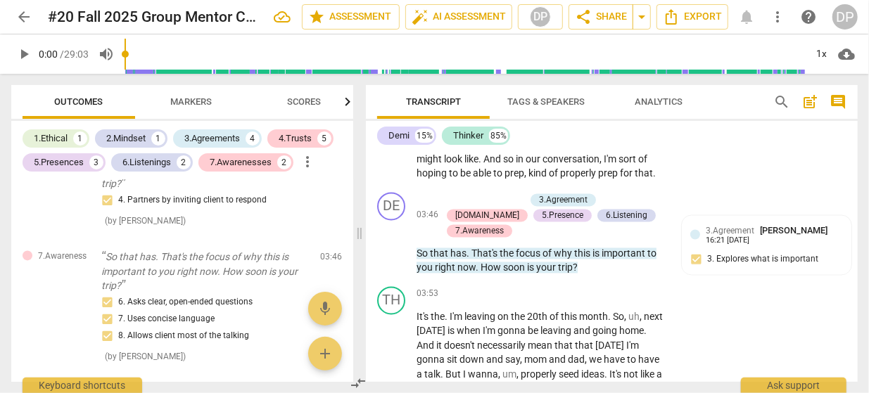
click at [204, 99] on span "Markers" at bounding box center [192, 101] width 42 height 11
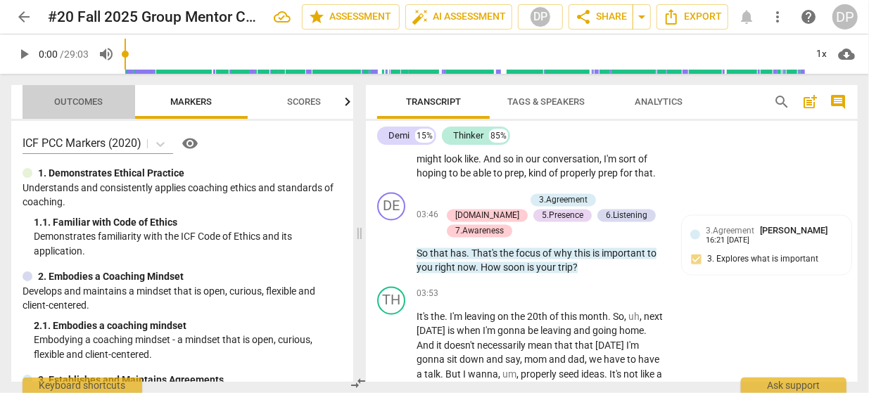
click at [86, 106] on span "Outcomes" at bounding box center [79, 101] width 49 height 11
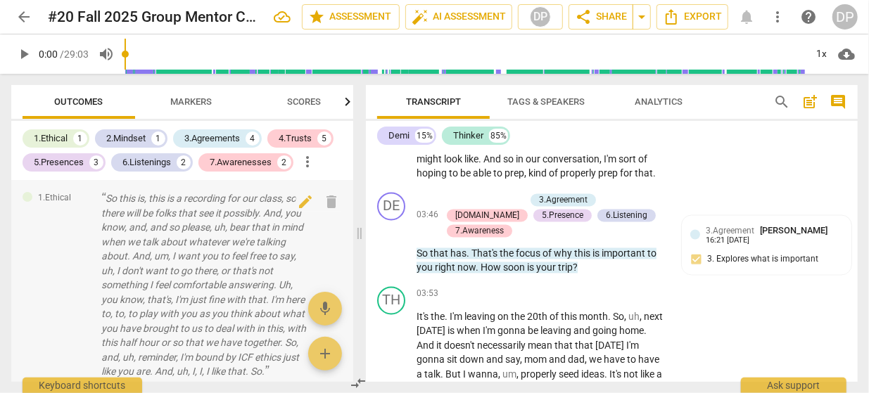
click at [79, 280] on div "1.Ethical So this is, this is a recording for our class, so there will be folks…" at bounding box center [182, 303] width 342 height 246
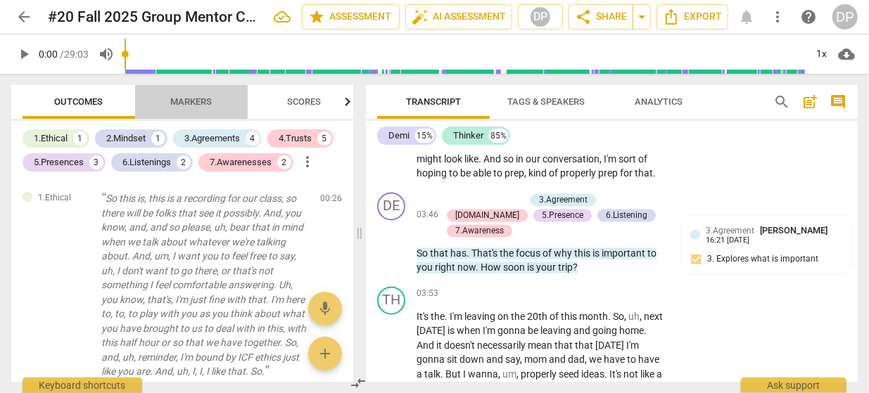
click at [185, 107] on span "Markers" at bounding box center [192, 101] width 42 height 11
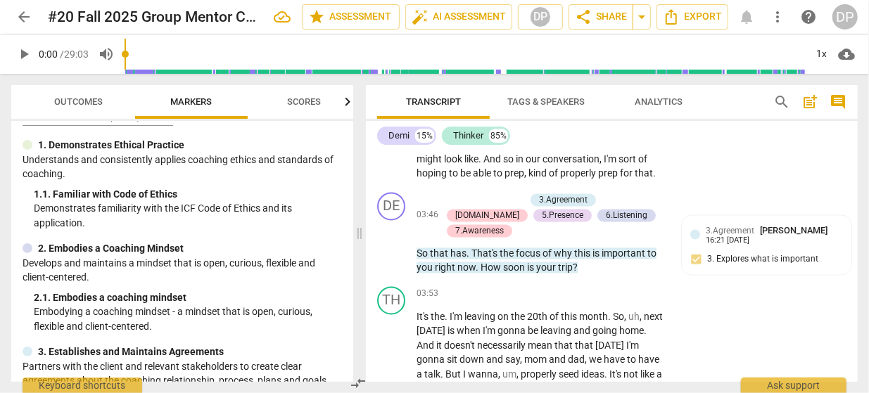
scroll to position [27, 0]
click at [301, 104] on span "Scores" at bounding box center [304, 101] width 34 height 11
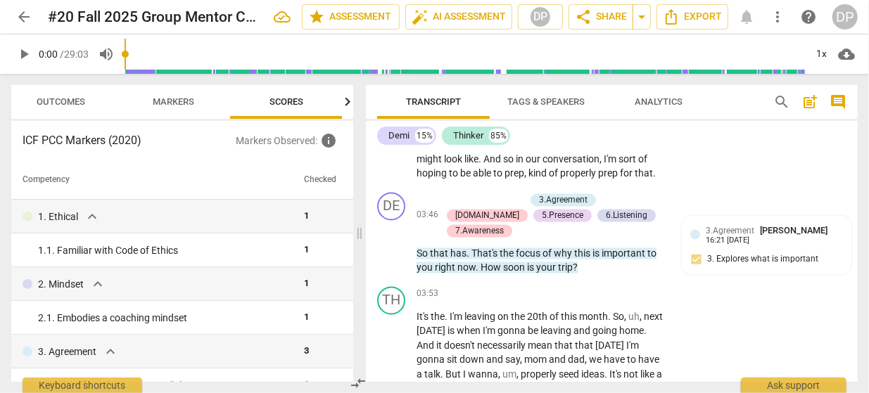
scroll to position [0, 18]
click at [173, 101] on span "Markers" at bounding box center [174, 101] width 42 height 11
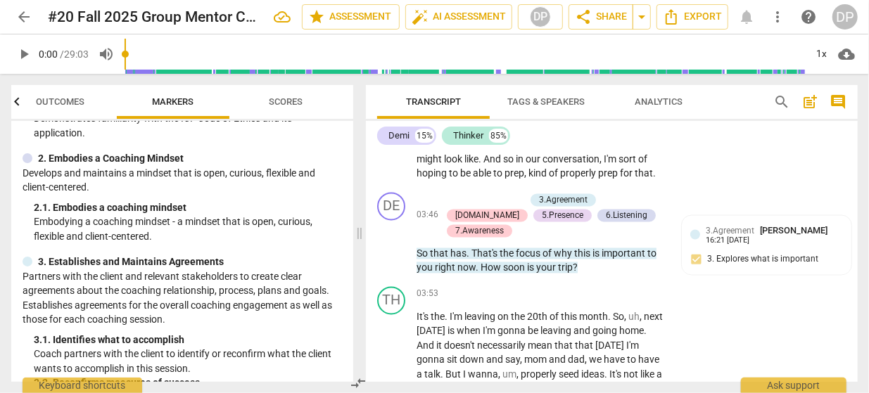
scroll to position [124, 0]
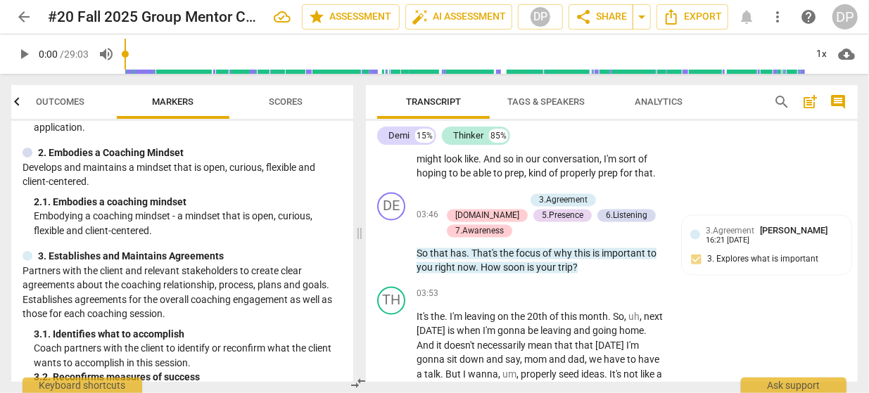
click at [82, 150] on p "2. Embodies a Coaching Mindset" at bounding box center [111, 153] width 146 height 15
click at [95, 199] on div "2. 1. Embodies a coaching mindset" at bounding box center [188, 202] width 308 height 15
click at [218, 190] on div "2. Embodies a Coaching Mindset Develops and maintains a mindset that is open, c…" at bounding box center [183, 192] width 320 height 92
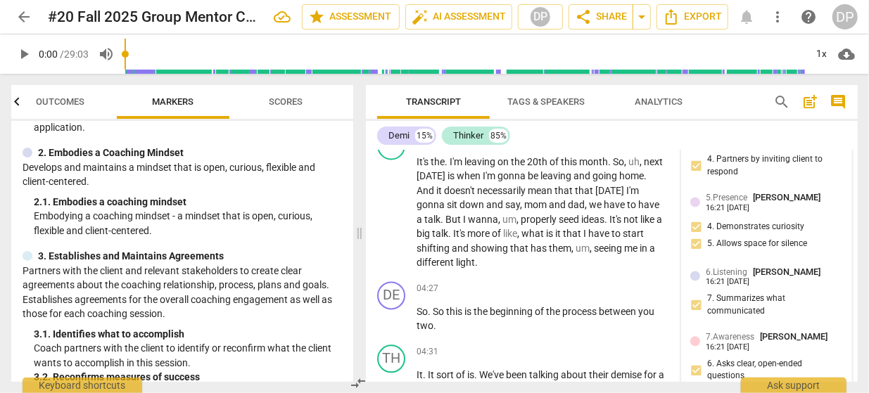
scroll to position [1460, 0]
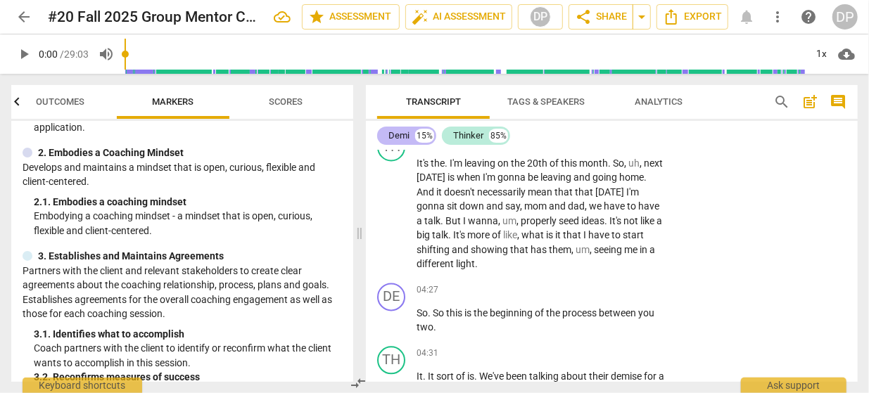
click at [409, 137] on div "Demi" at bounding box center [399, 136] width 21 height 14
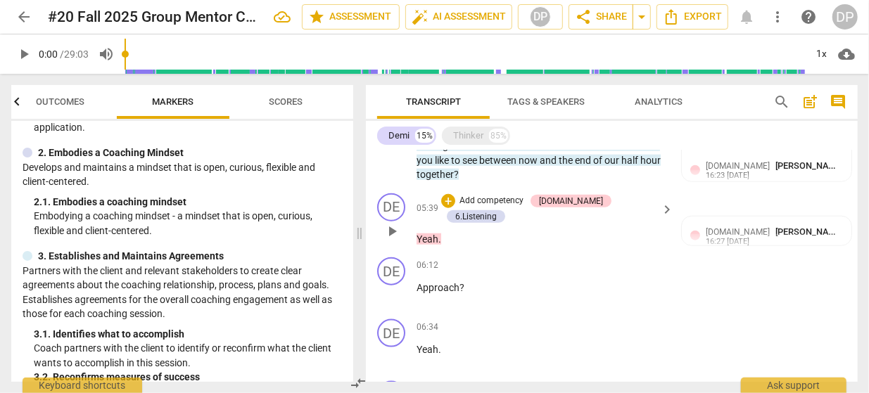
scroll to position [787, 0]
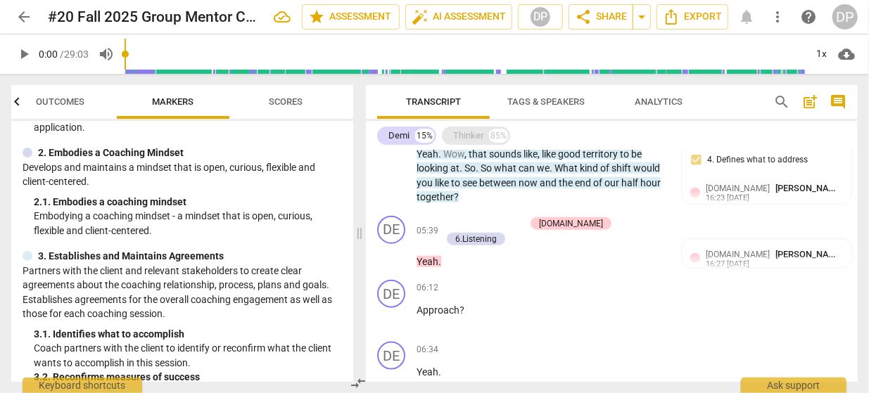
click at [464, 133] on div "Thinker" at bounding box center [468, 136] width 30 height 14
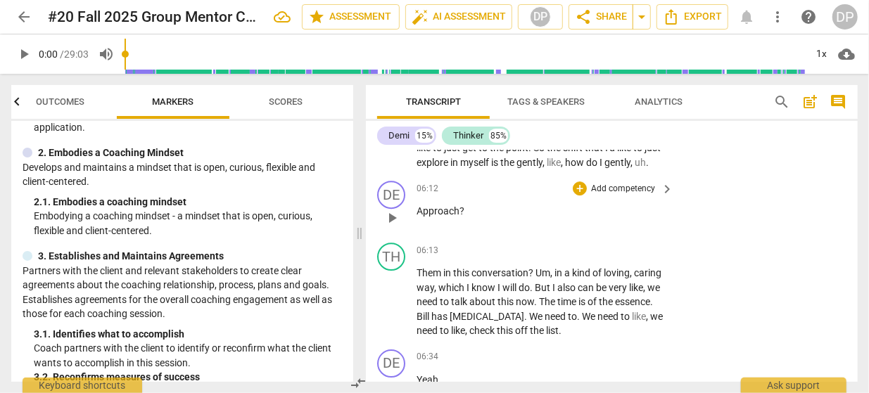
scroll to position [2176, 0]
click at [520, 289] on p "Them in this conversation ? Um , in a kind of loving , caring way , which I kno…" at bounding box center [542, 302] width 250 height 72
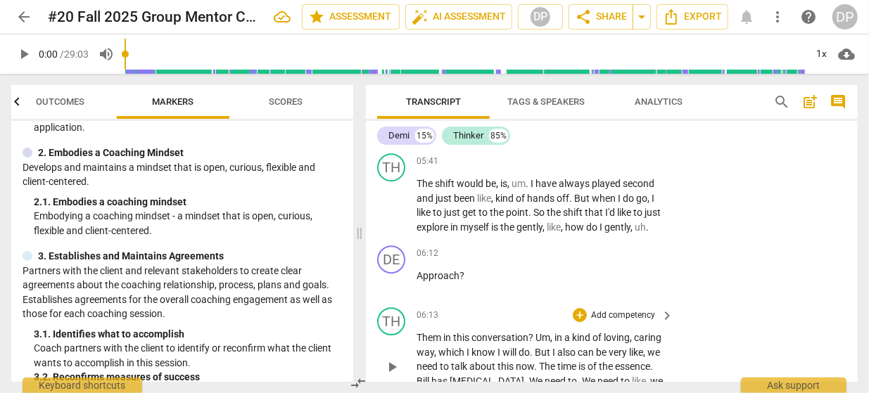
scroll to position [2109, 0]
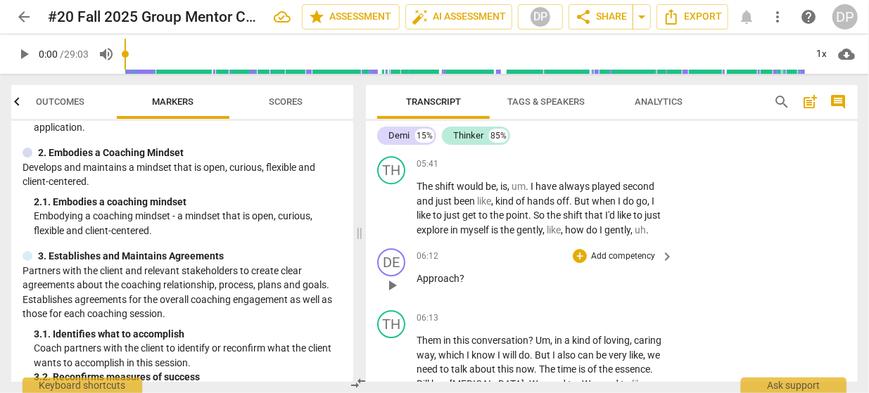
click at [612, 251] on p "Add competency" at bounding box center [623, 257] width 67 height 13
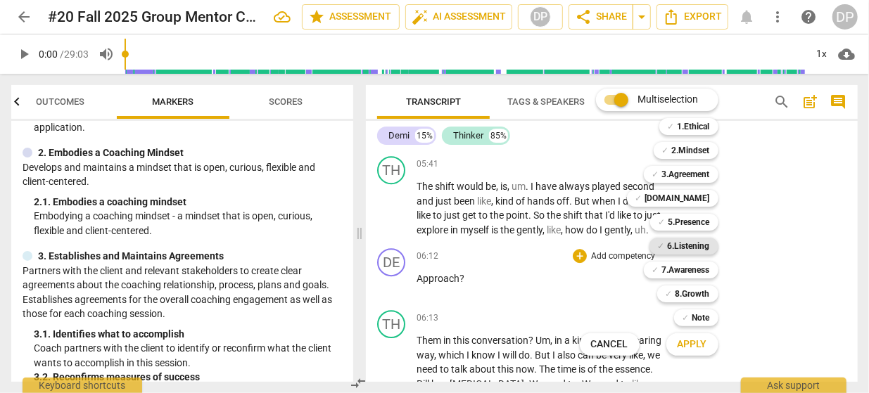
click at [702, 245] on b "6.Listening" at bounding box center [689, 246] width 42 height 17
click at [700, 222] on b "5.Presence" at bounding box center [690, 222] width 42 height 17
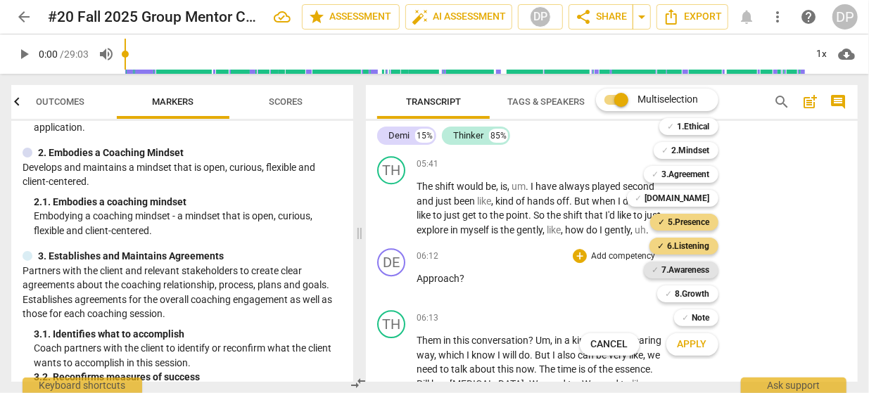
click at [693, 270] on b "7.Awareness" at bounding box center [686, 270] width 48 height 17
click at [693, 199] on b "[DOMAIN_NAME]" at bounding box center [677, 198] width 65 height 17
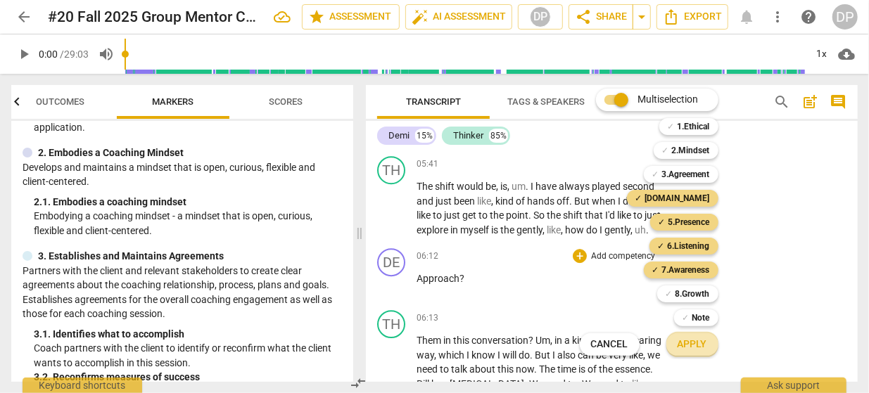
click at [689, 340] on span "Apply" at bounding box center [693, 345] width 30 height 14
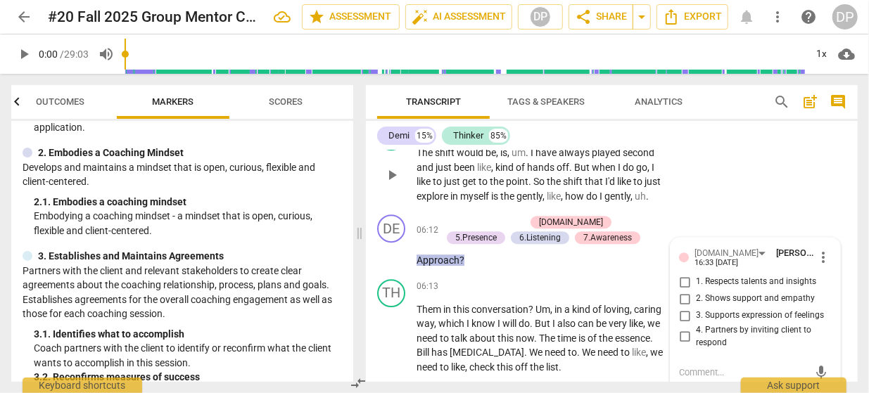
scroll to position [2143, 0]
click at [826, 248] on span "more_vert" at bounding box center [823, 256] width 17 height 17
click at [833, 246] on li "Delete" at bounding box center [833, 249] width 49 height 27
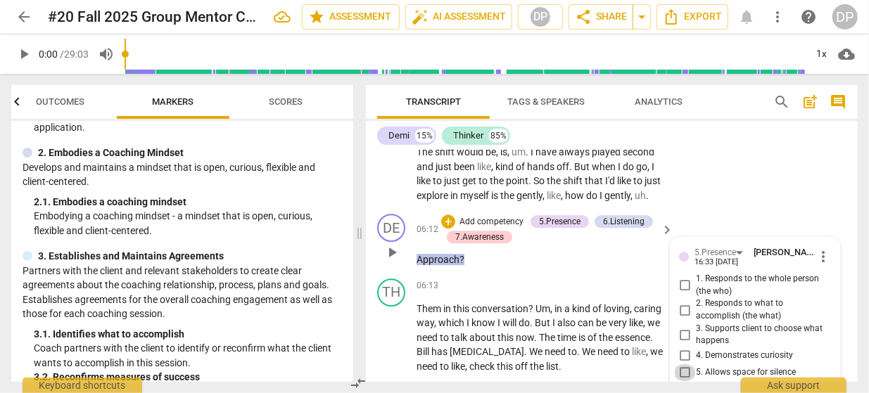
click at [684, 365] on input "5. Allows space for silence" at bounding box center [685, 373] width 23 height 17
checkbox input "true"
click at [684, 348] on input "4. Demonstrates curiosity" at bounding box center [685, 356] width 23 height 17
checkbox input "true"
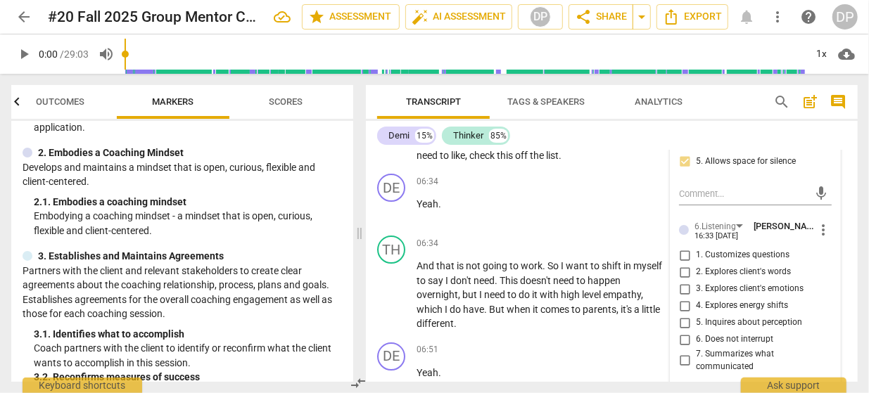
scroll to position [2355, 0]
click at [824, 221] on span "more_vert" at bounding box center [823, 229] width 17 height 17
click at [828, 227] on li "Delete" at bounding box center [833, 221] width 49 height 27
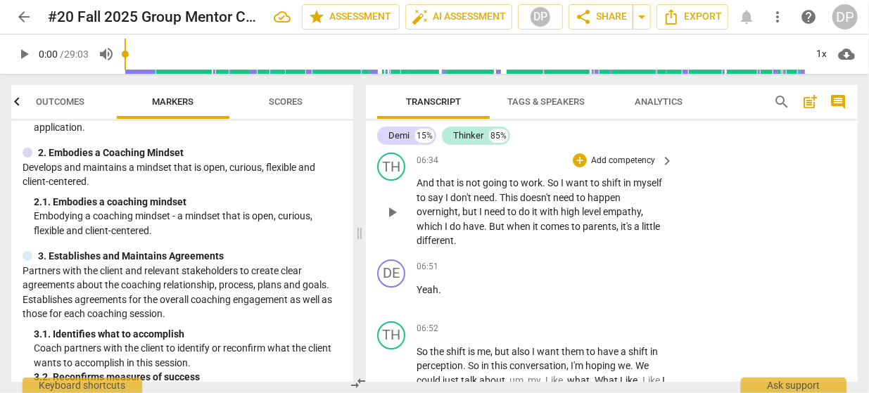
scroll to position [2420, 0]
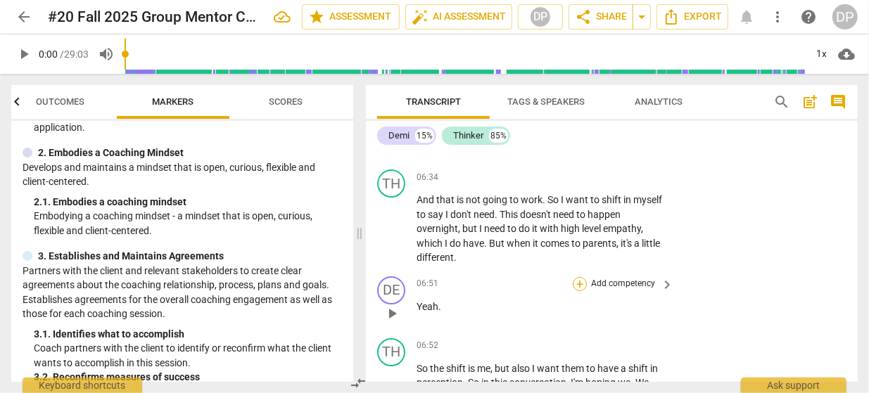
click at [581, 277] on div "+" at bounding box center [580, 284] width 14 height 14
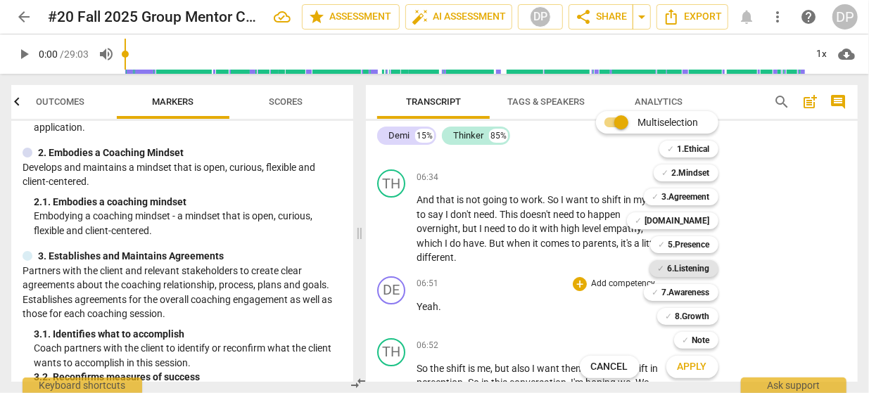
click at [690, 274] on b "6.Listening" at bounding box center [689, 268] width 42 height 17
click at [705, 367] on span "Apply" at bounding box center [693, 367] width 30 height 14
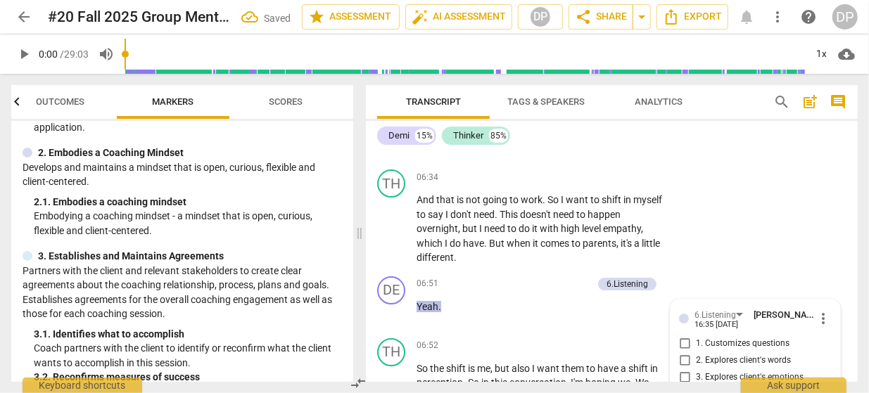
scroll to position [2606, 0]
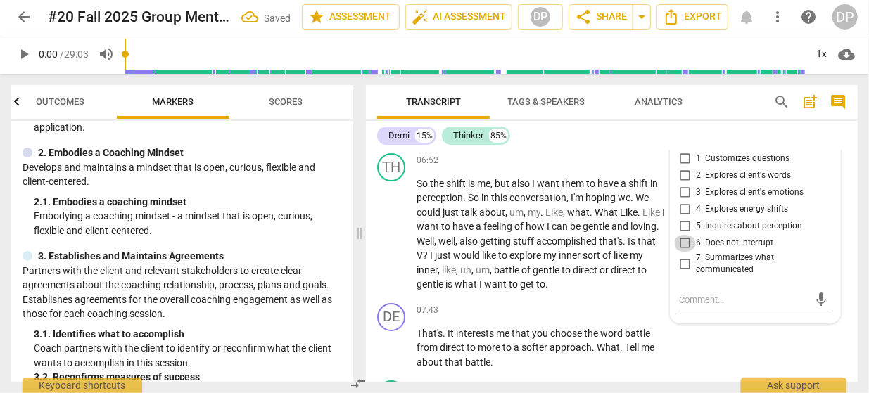
click at [685, 235] on input "6. Does not interrupt" at bounding box center [685, 243] width 23 height 17
checkbox input "true"
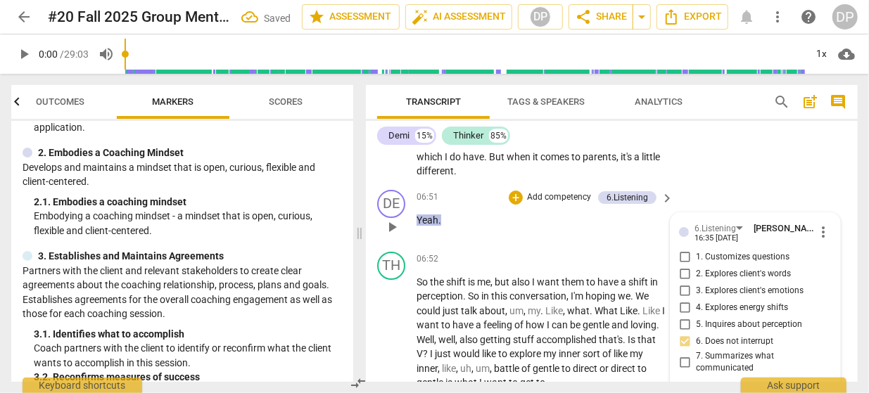
scroll to position [2512, 0]
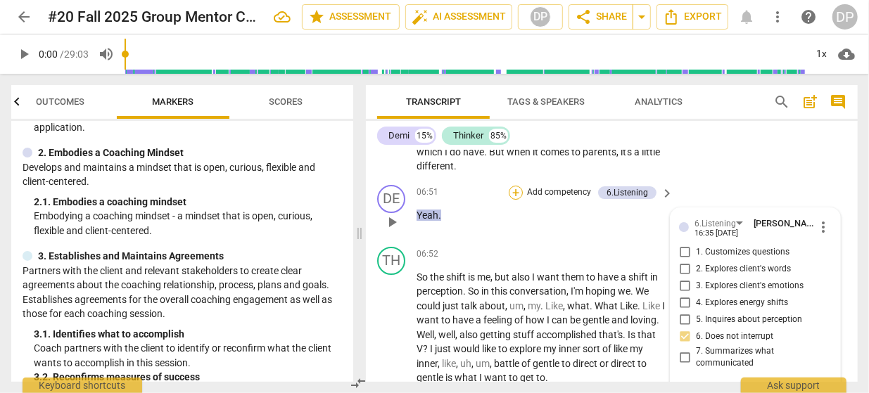
click at [517, 186] on div "+" at bounding box center [516, 193] width 14 height 14
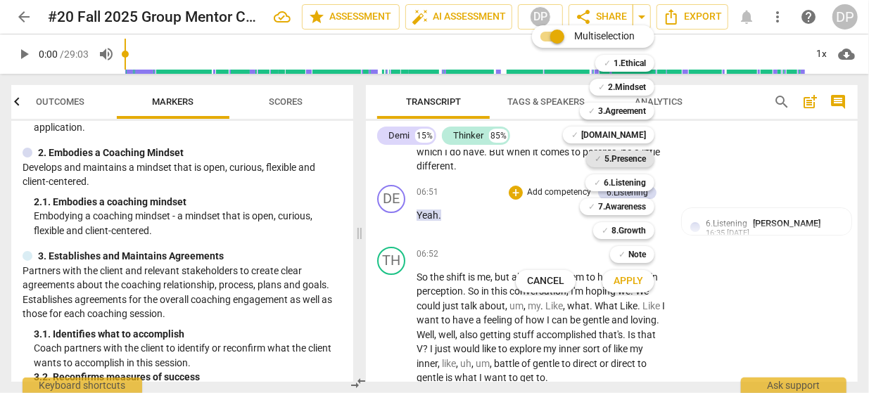
click at [614, 153] on b "5.Presence" at bounding box center [626, 159] width 42 height 17
click at [619, 282] on span "Apply" at bounding box center [629, 281] width 30 height 14
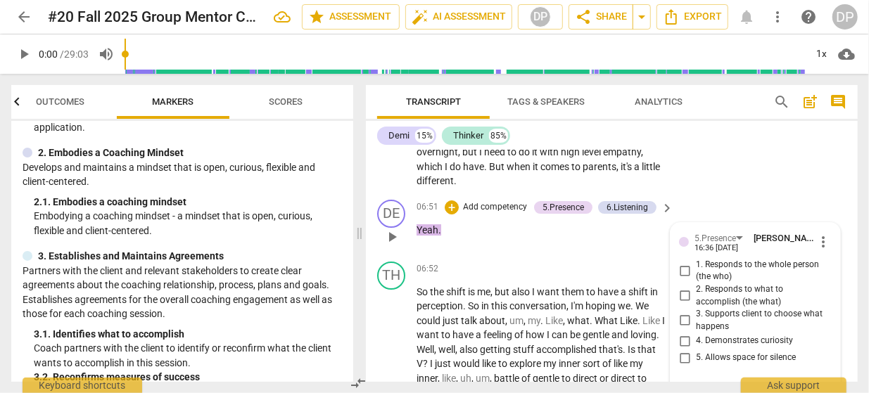
scroll to position [2498, 0]
click at [823, 233] on span "more_vert" at bounding box center [823, 241] width 17 height 17
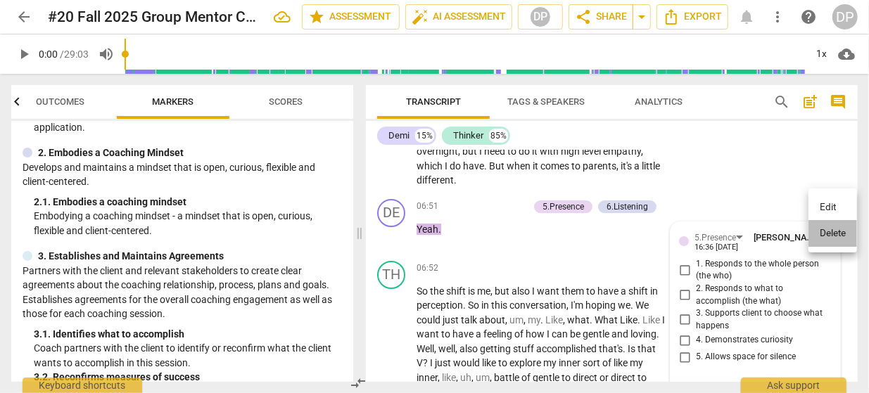
click at [830, 232] on li "Delete" at bounding box center [833, 233] width 49 height 27
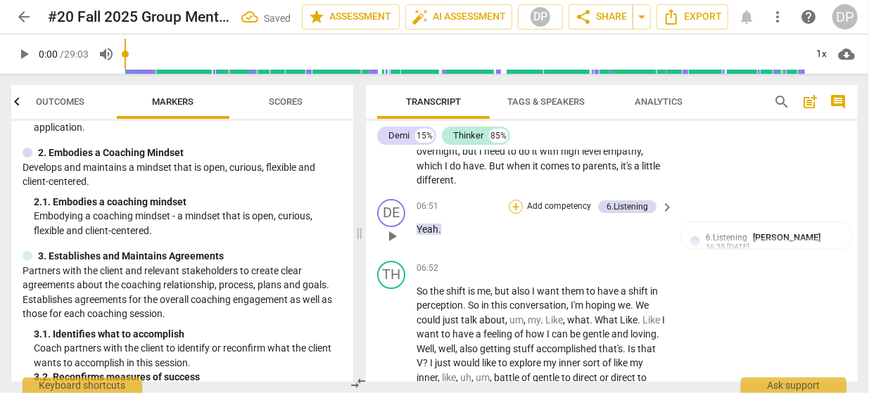
click at [517, 200] on div "+" at bounding box center [516, 207] width 14 height 14
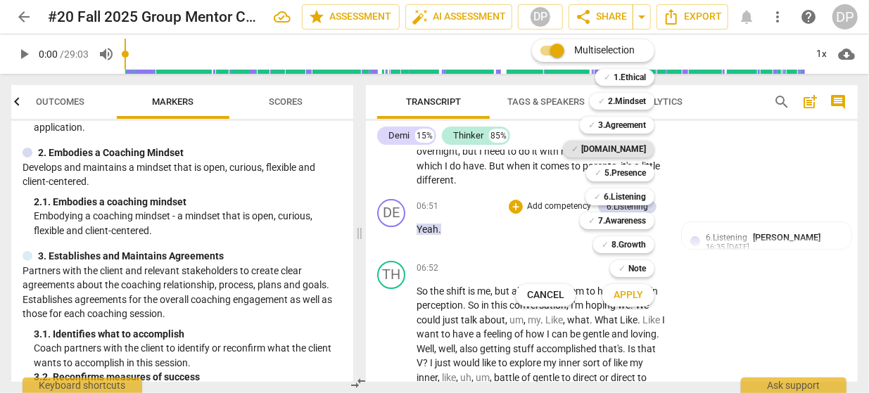
click at [623, 152] on b "[DOMAIN_NAME]" at bounding box center [613, 149] width 65 height 17
click at [639, 221] on b "7.Awareness" at bounding box center [622, 221] width 48 height 17
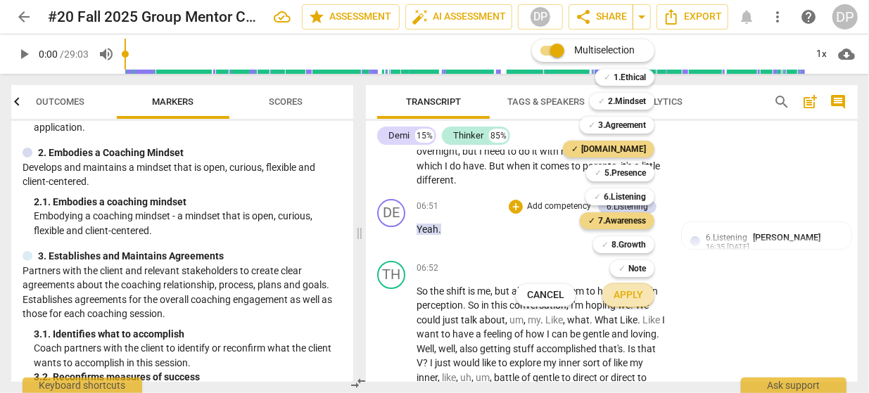
click at [623, 302] on button "Apply" at bounding box center [628, 295] width 52 height 25
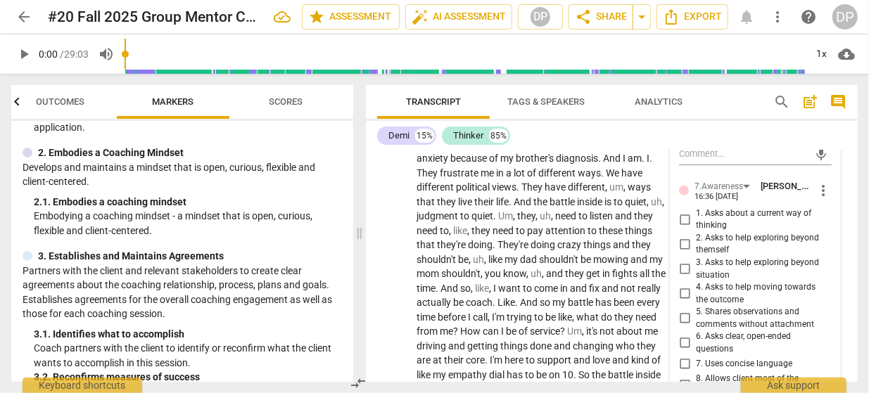
scroll to position [2903, 0]
click at [684, 378] on input "8. Allows client most of the talking" at bounding box center [685, 386] width 23 height 17
checkbox input "true"
click at [654, 132] on div "Demi 15% Thinker 85%" at bounding box center [611, 136] width 469 height 24
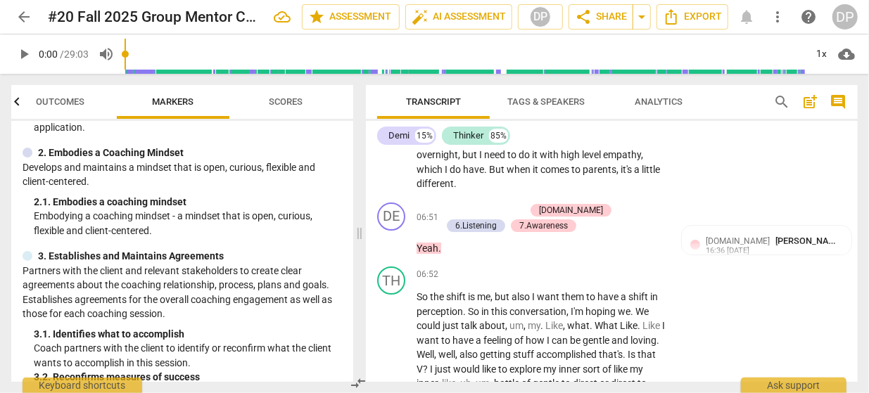
scroll to position [2488, 0]
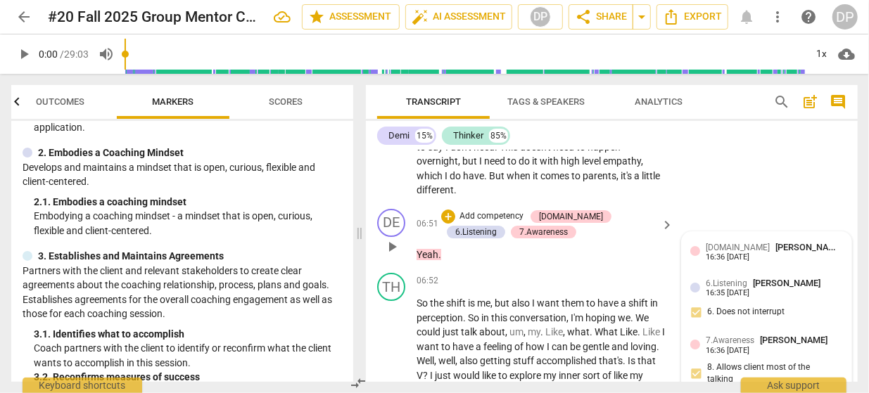
click at [733, 241] on div "[DOMAIN_NAME] [PERSON_NAME]" at bounding box center [774, 247] width 137 height 13
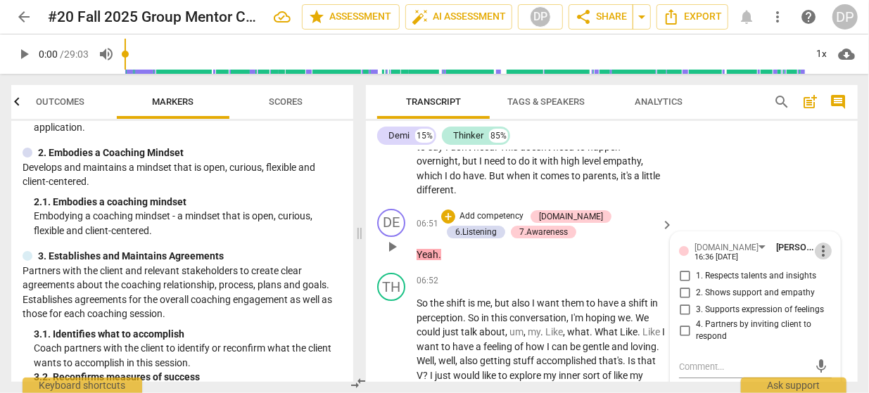
click at [824, 243] on span "more_vert" at bounding box center [823, 251] width 17 height 17
click at [833, 247] on li "Delete" at bounding box center [833, 243] width 49 height 27
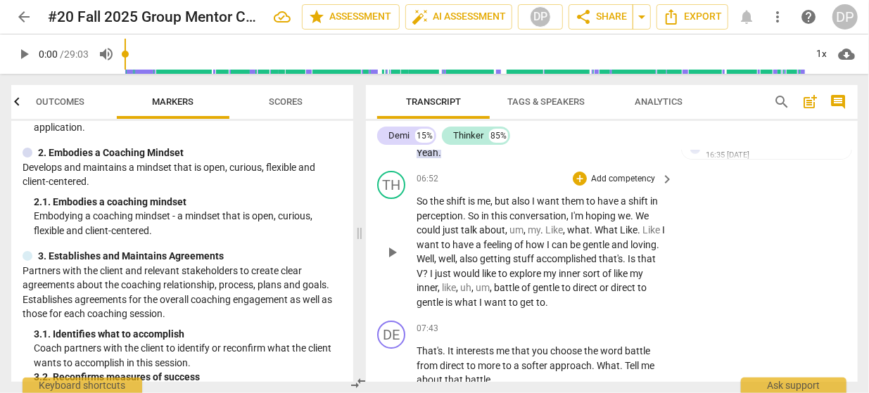
scroll to position [2592, 0]
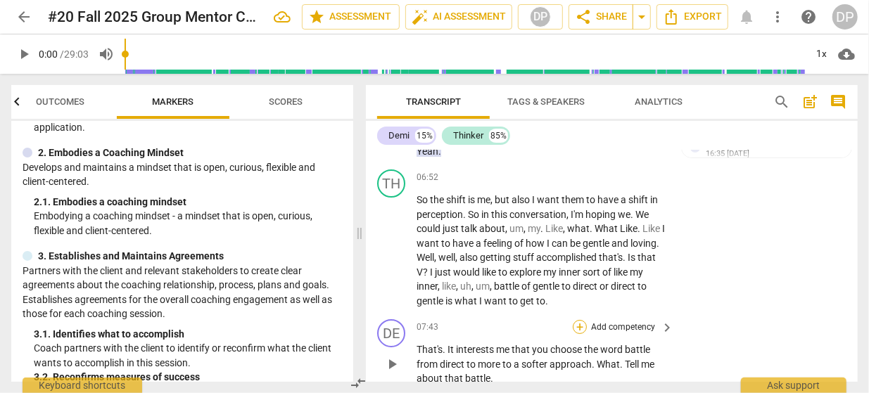
click at [587, 320] on div "+" at bounding box center [580, 327] width 14 height 14
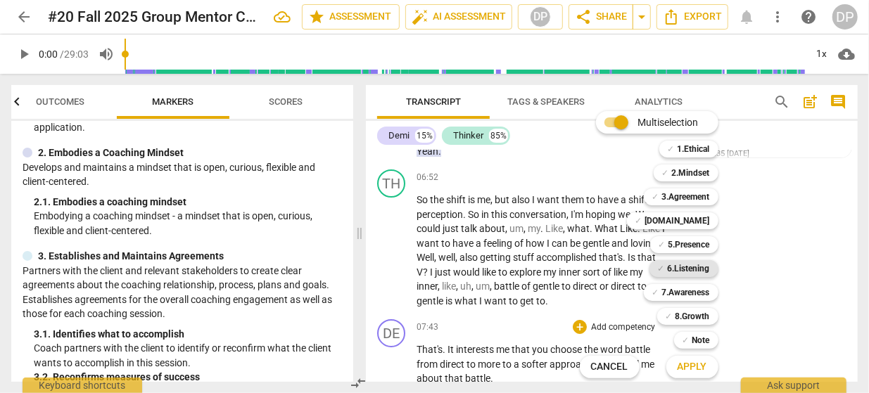
click at [700, 270] on b "6.Listening" at bounding box center [689, 268] width 42 height 17
click at [695, 292] on b "7.Awareness" at bounding box center [686, 292] width 48 height 17
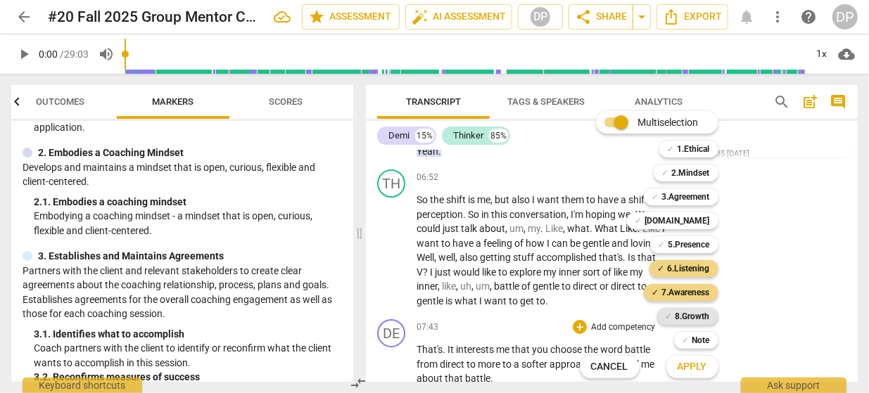
click at [695, 313] on b "8.Growth" at bounding box center [693, 316] width 34 height 17
click at [696, 246] on b "5.Presence" at bounding box center [690, 244] width 42 height 17
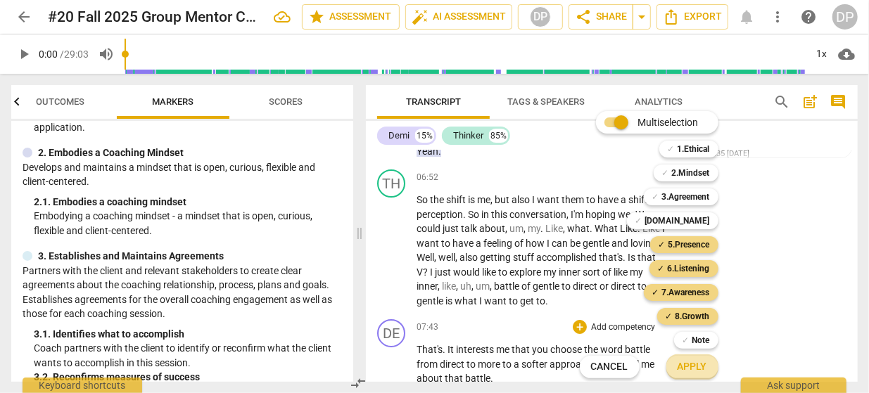
click at [688, 367] on span "Apply" at bounding box center [693, 367] width 30 height 14
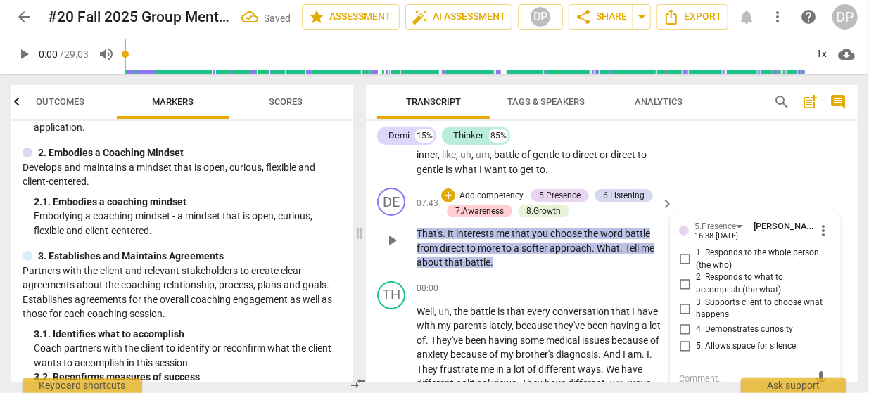
scroll to position [2722, 0]
click at [685, 277] on input "2. Responds to what to accomplish (the what)" at bounding box center [685, 285] width 23 height 17
checkbox input "true"
click at [686, 322] on input "4. Demonstrates curiosity" at bounding box center [685, 330] width 23 height 17
checkbox input "true"
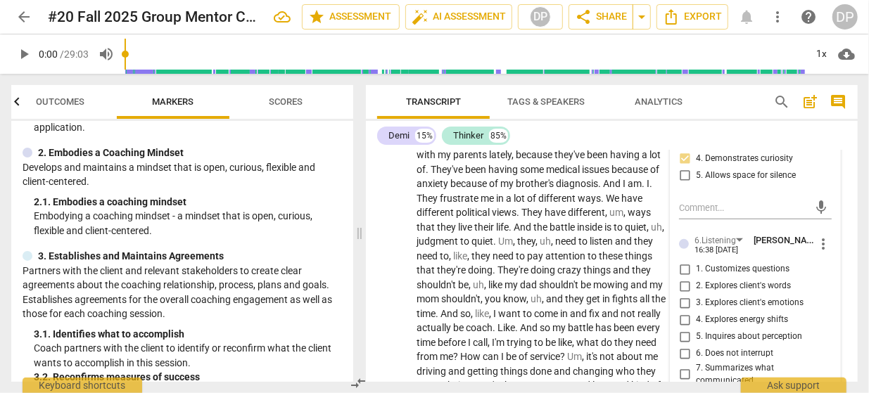
scroll to position [2903, 0]
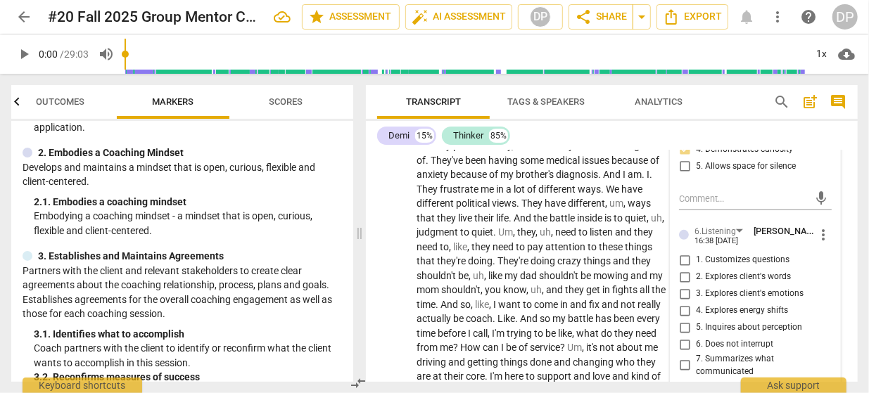
click at [795, 303] on label "4. Explores energy shifts" at bounding box center [750, 311] width 153 height 17
click at [696, 303] on input "4. Explores energy shifts" at bounding box center [685, 311] width 23 height 17
click at [685, 303] on input "4. Explores energy shifts" at bounding box center [685, 311] width 23 height 17
checkbox input "false"
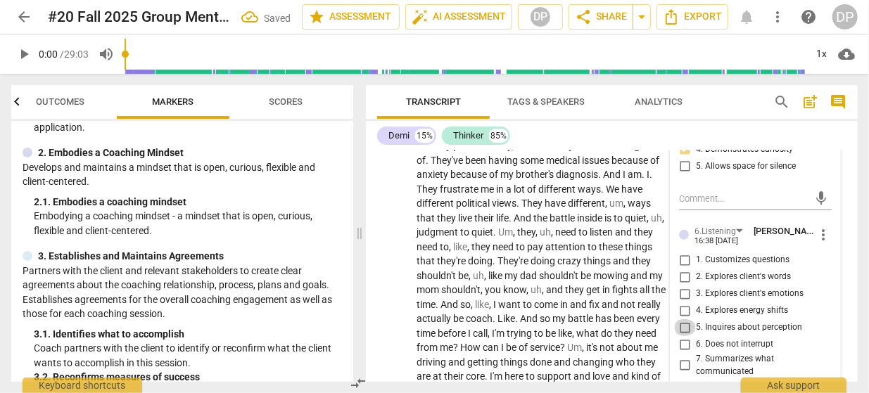
click at [686, 320] on input "5. Inquires about perception" at bounding box center [685, 328] width 23 height 17
checkbox input "true"
click at [683, 252] on input "1. Customizes questions" at bounding box center [685, 260] width 23 height 17
checkbox input "true"
click at [683, 269] on input "2. Explores client's words" at bounding box center [685, 277] width 23 height 17
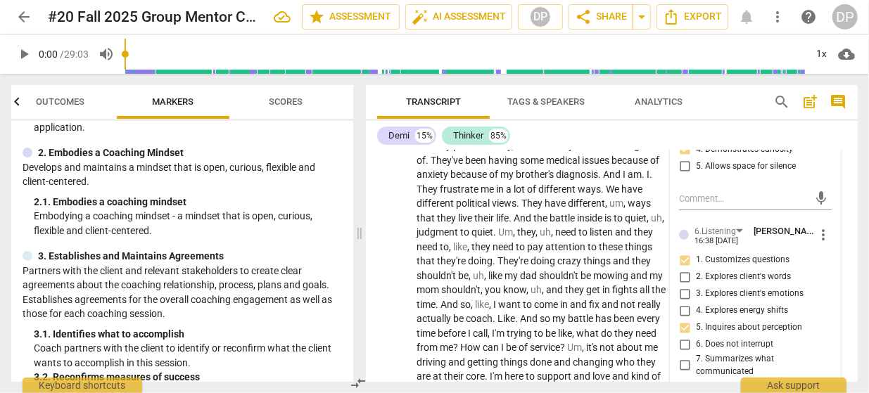
checkbox input "true"
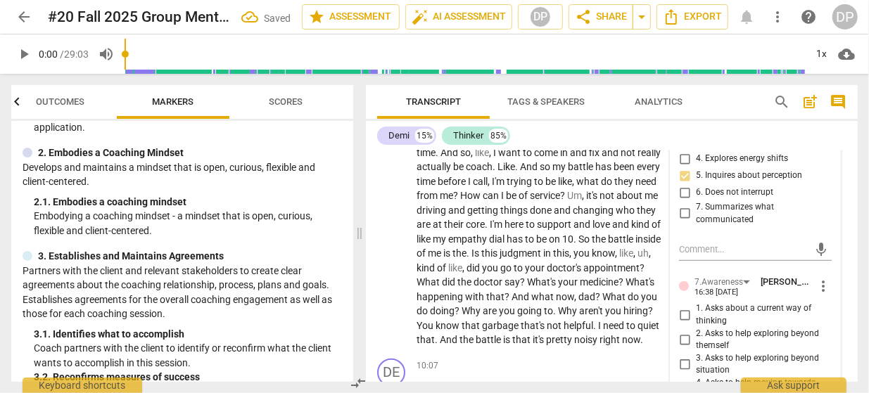
scroll to position [3056, 0]
click at [685, 306] on input "1. Asks about a current way of thinking" at bounding box center [685, 314] width 23 height 17
checkbox input "true"
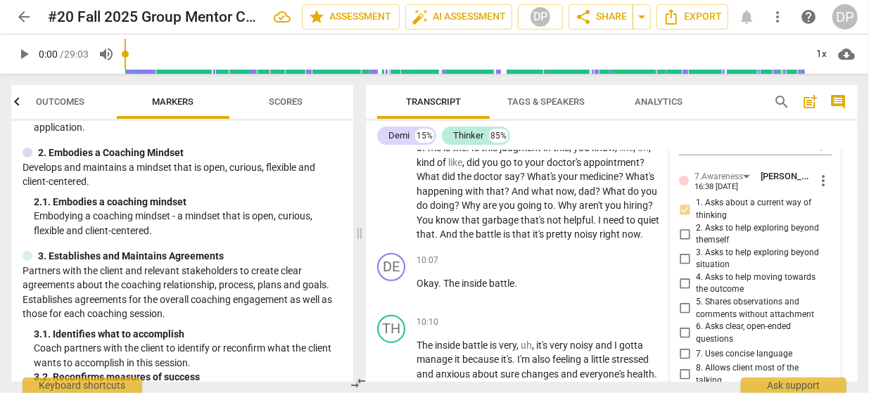
scroll to position [3162, 0]
click at [686, 300] on input "5. Shares observations and comments without attachment" at bounding box center [685, 308] width 23 height 17
checkbox input "true"
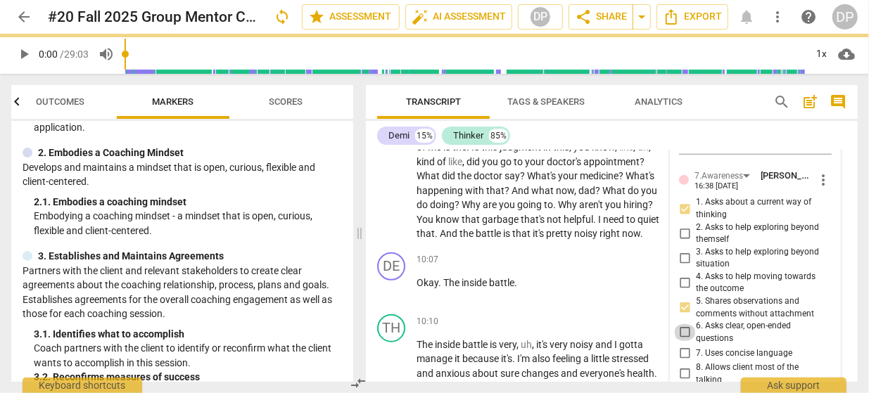
click at [686, 324] on input "6. Asks clear, open-ended questions" at bounding box center [685, 332] width 23 height 17
checkbox input "true"
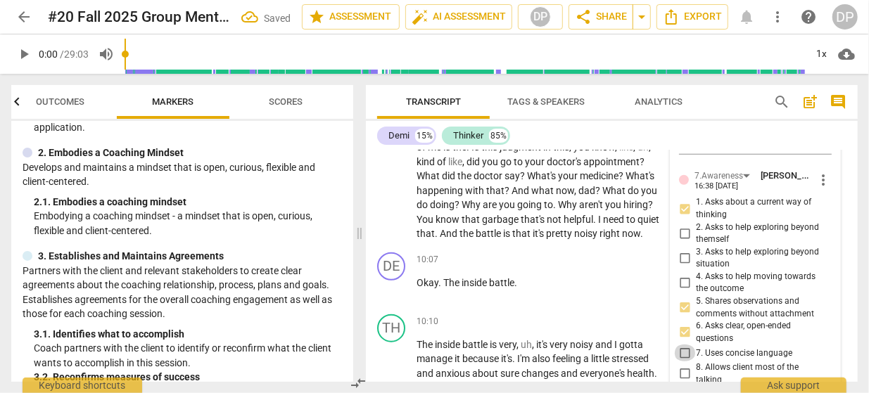
click at [685, 345] on input "7. Uses concise language" at bounding box center [685, 353] width 23 height 17
checkbox input "true"
click at [686, 366] on input "8. Allows client most of the talking" at bounding box center [685, 374] width 23 height 17
checkbox input "true"
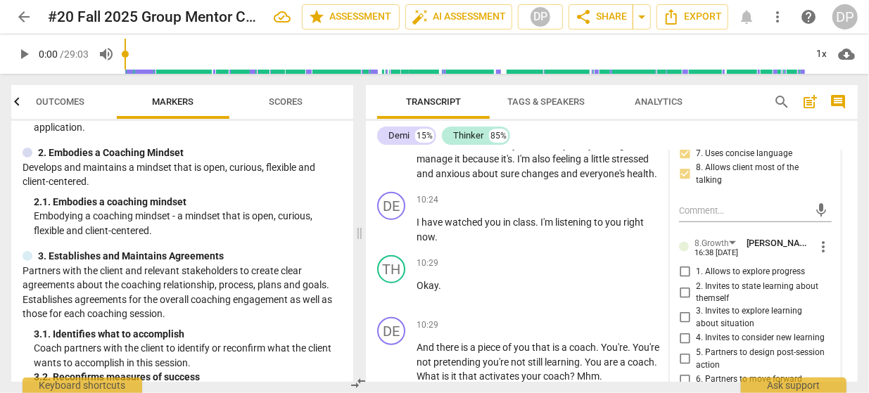
scroll to position [3371, 0]
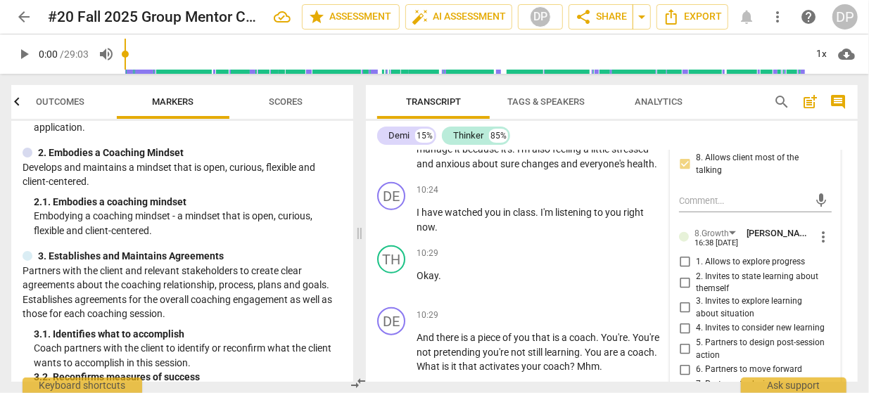
click at [823, 229] on span "more_vert" at bounding box center [823, 237] width 17 height 17
click at [828, 223] on li "Delete" at bounding box center [833, 221] width 49 height 27
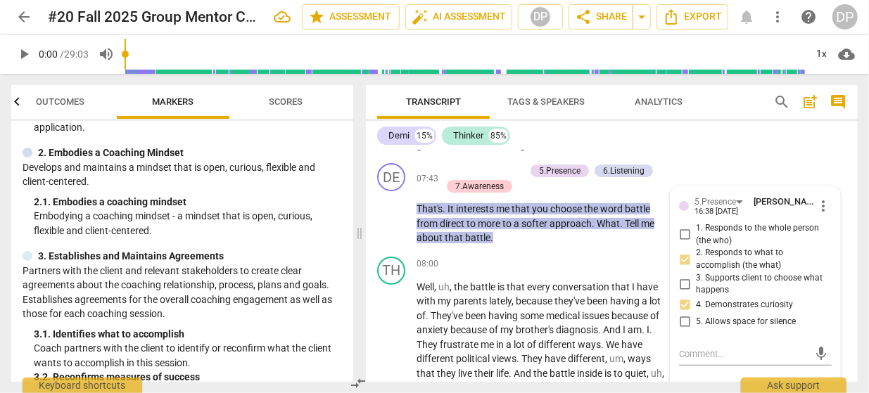
scroll to position [2745, 0]
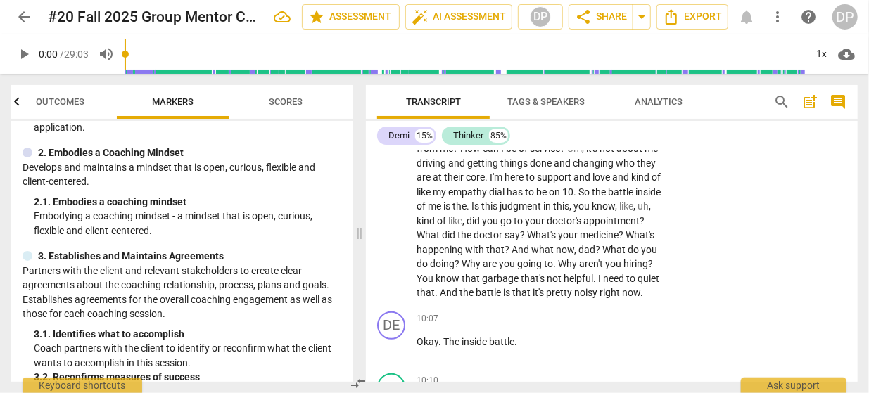
scroll to position [3104, 0]
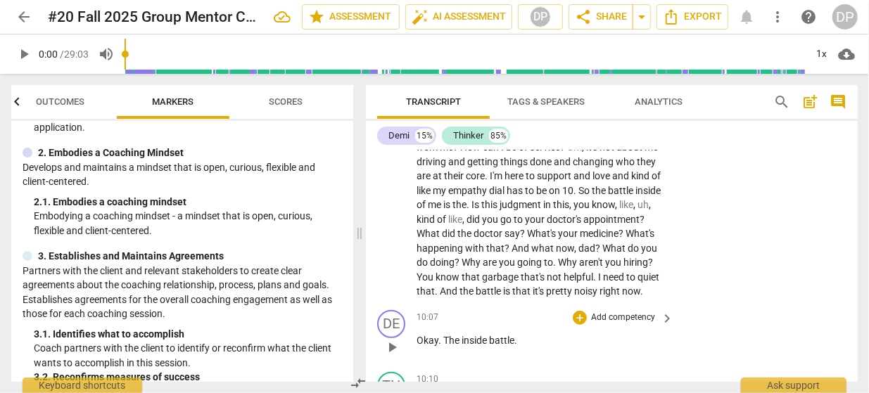
click at [484, 310] on div "10:07 + Add competency keyboard_arrow_right" at bounding box center [546, 317] width 258 height 15
click at [579, 311] on div "+" at bounding box center [580, 318] width 14 height 14
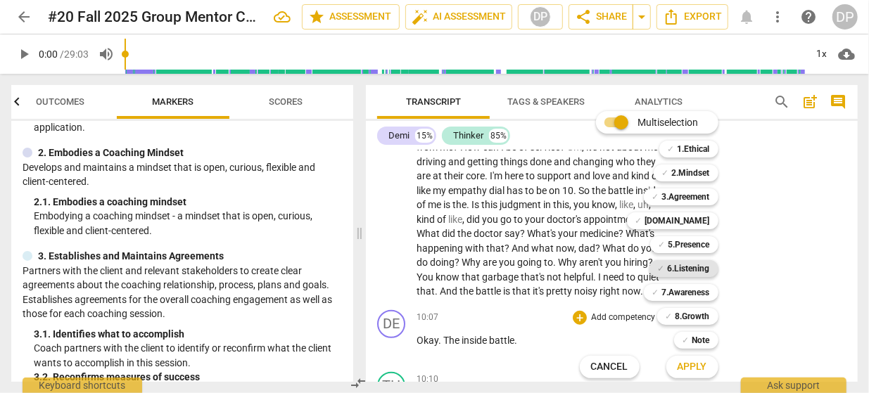
click at [675, 272] on b "6.Listening" at bounding box center [689, 268] width 42 height 17
click at [696, 221] on b "[DOMAIN_NAME]" at bounding box center [677, 221] width 65 height 17
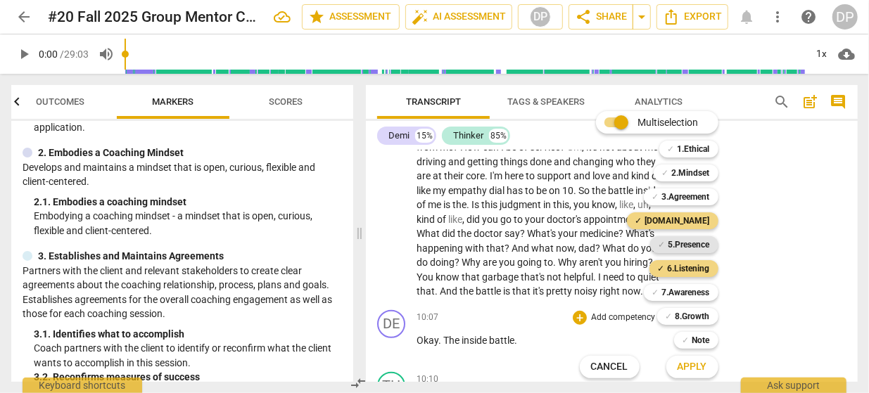
click at [687, 241] on b "5.Presence" at bounding box center [690, 244] width 42 height 17
click at [678, 291] on b "7.Awareness" at bounding box center [686, 292] width 48 height 17
click at [696, 362] on span "Apply" at bounding box center [693, 367] width 30 height 14
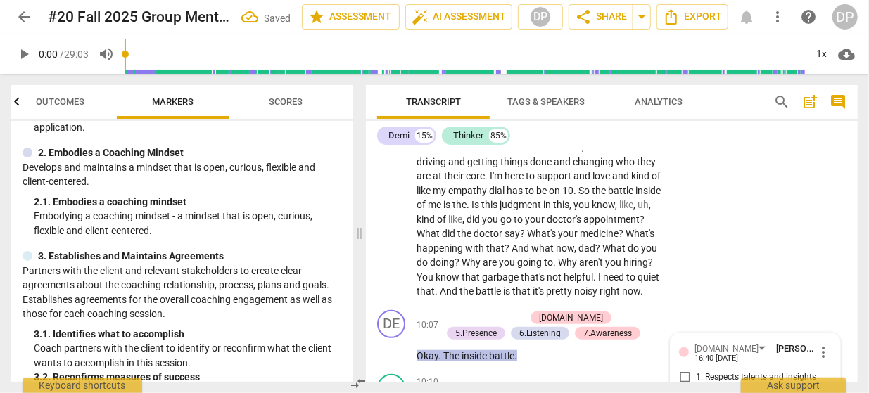
scroll to position [3286, 0]
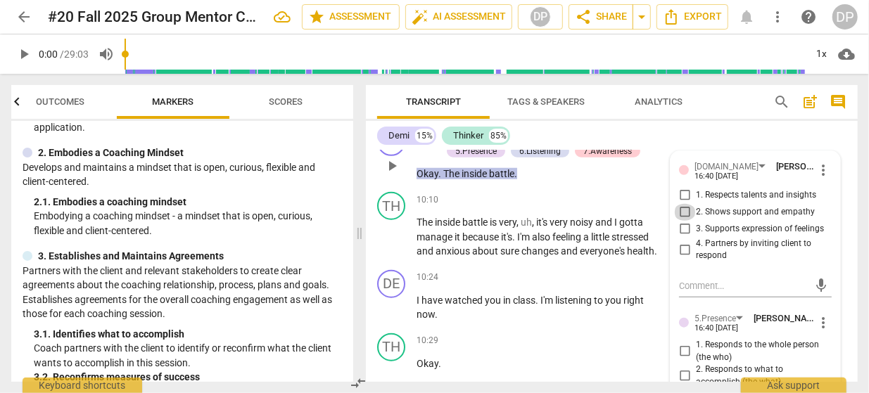
click at [684, 204] on input "2. Shows support and empathy" at bounding box center [685, 212] width 23 height 17
checkbox input "true"
click at [686, 241] on input "4. Partners by inviting client to respond" at bounding box center [685, 249] width 23 height 17
checkbox input "true"
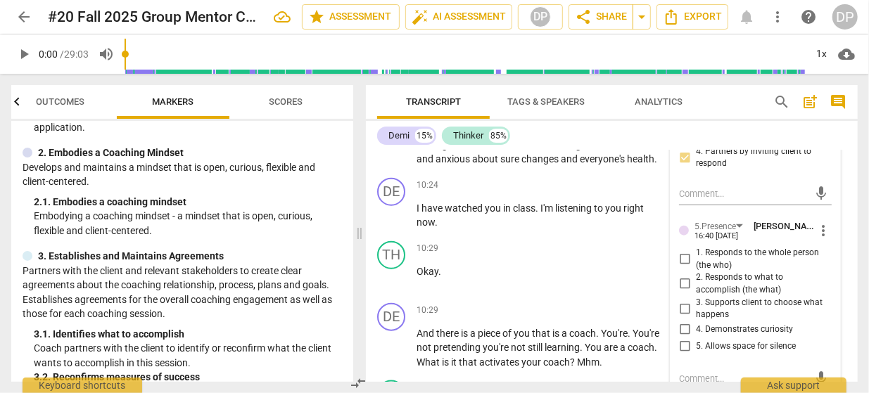
scroll to position [3378, 0]
click at [683, 322] on input "4. Demonstrates curiosity" at bounding box center [685, 330] width 23 height 17
checkbox input "true"
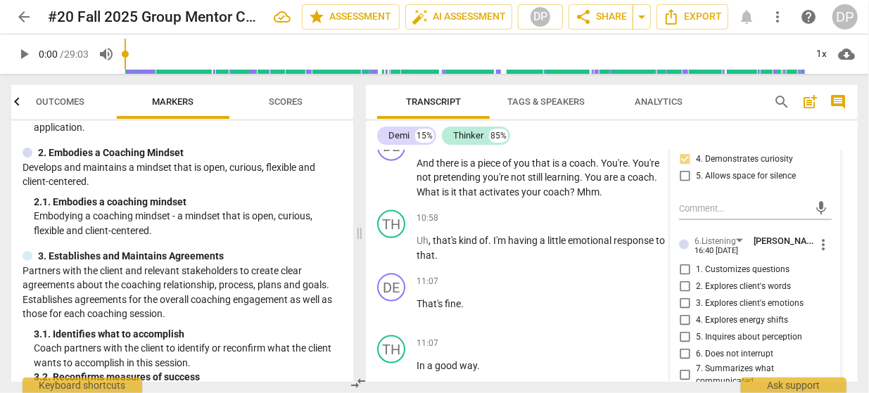
scroll to position [3549, 0]
click at [684, 279] on input "2. Explores client's words" at bounding box center [685, 287] width 23 height 17
checkbox input "true"
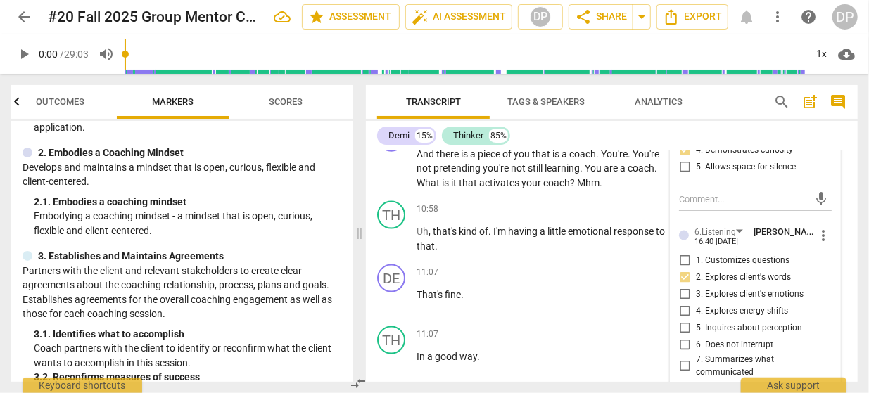
scroll to position [3559, 0]
click at [685, 336] on input "6. Does not interrupt" at bounding box center [685, 344] width 23 height 17
checkbox input "true"
click at [683, 358] on input "7. Summarizes what communicated" at bounding box center [685, 366] width 23 height 17
checkbox input "true"
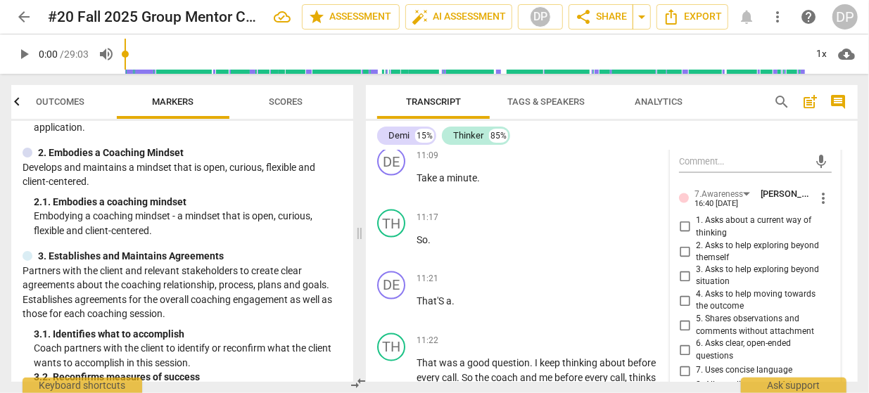
scroll to position [3799, 0]
click at [686, 317] on input "5. Shares observations and comments without attachment" at bounding box center [685, 325] width 23 height 17
checkbox input "true"
click at [686, 362] on input "7. Uses concise language" at bounding box center [685, 370] width 23 height 17
checkbox input "true"
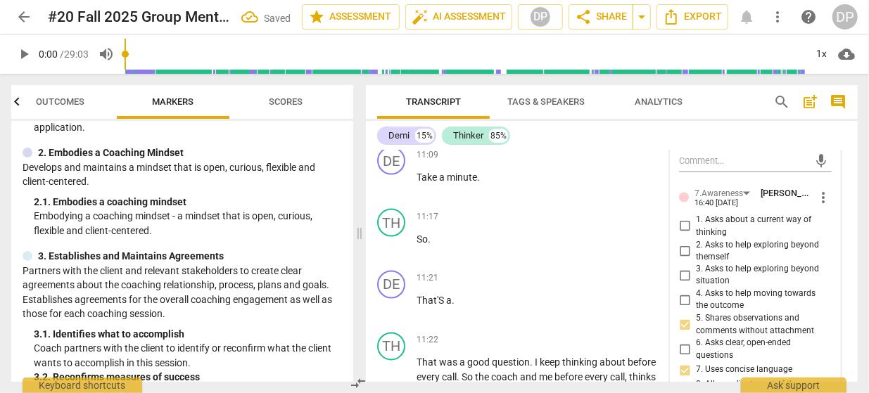
click at [683, 384] on input "8. Allows client most of the talking" at bounding box center [685, 392] width 23 height 17
checkbox input "true"
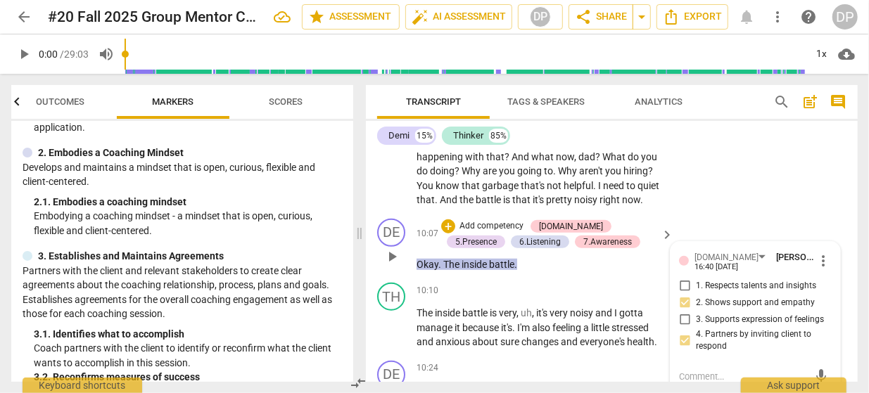
scroll to position [3195, 0]
click at [721, 193] on div "TH play_arrow pause 08:00 + Add competency keyboard_arrow_right Well , uh , the…" at bounding box center [612, 9] width 492 height 410
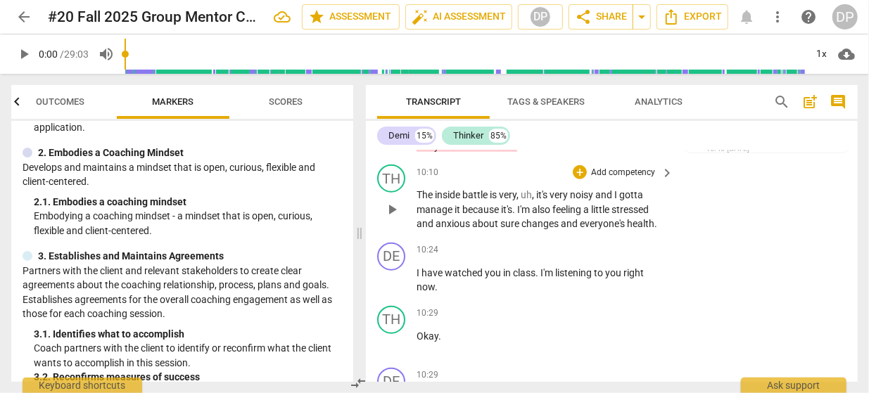
scroll to position [3316, 0]
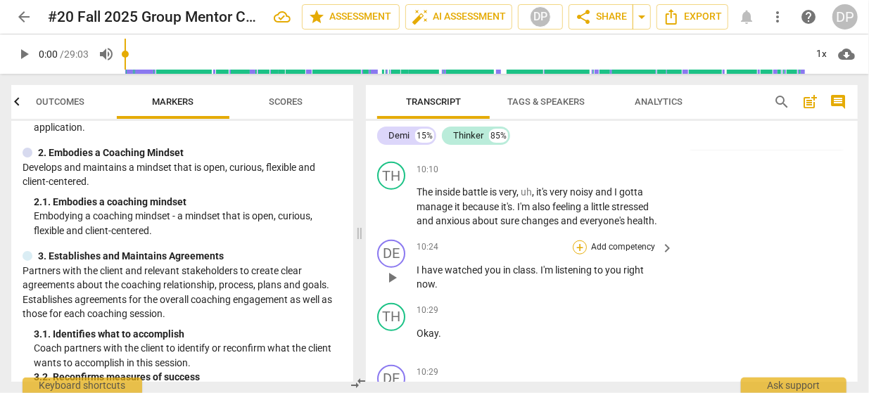
click at [582, 241] on div "+" at bounding box center [580, 248] width 14 height 14
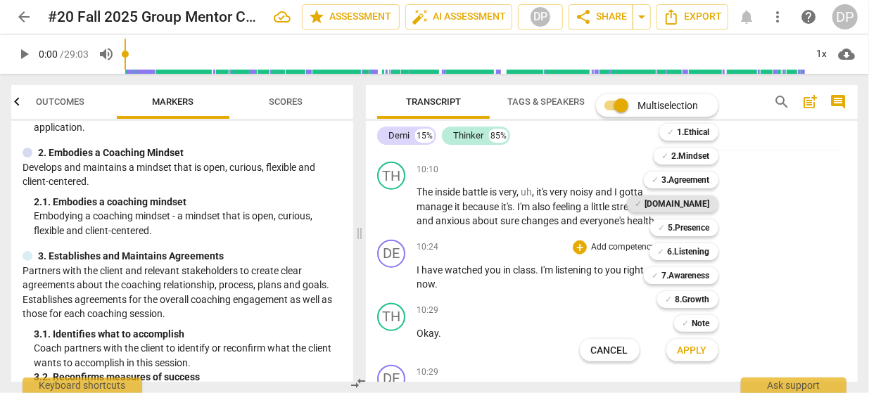
click at [698, 202] on b "[DOMAIN_NAME]" at bounding box center [677, 204] width 65 height 17
click at [691, 227] on b "5.Presence" at bounding box center [690, 228] width 42 height 17
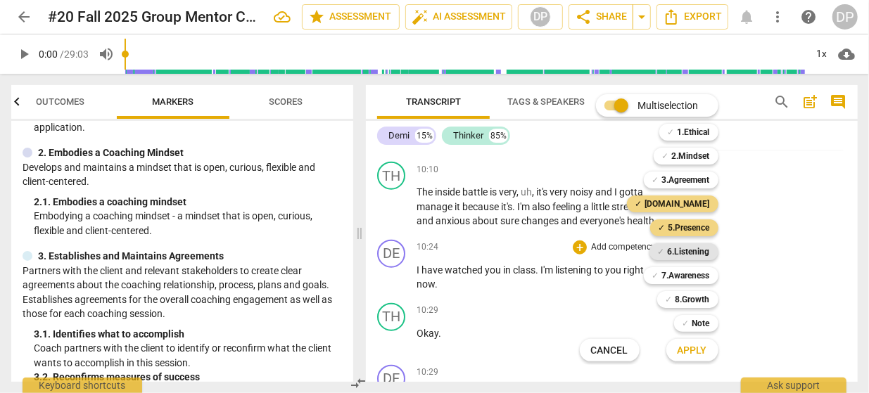
click at [692, 249] on b "6.Listening" at bounding box center [689, 252] width 42 height 17
click at [692, 272] on b "7.Awareness" at bounding box center [686, 275] width 48 height 17
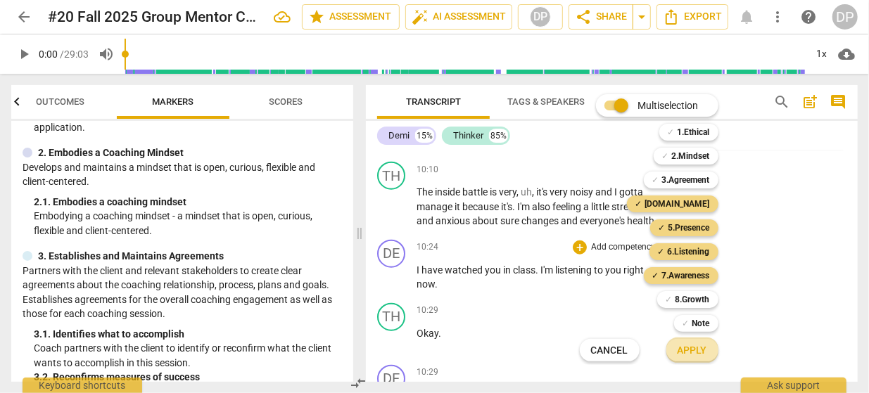
click at [689, 357] on span "Apply" at bounding box center [693, 351] width 30 height 14
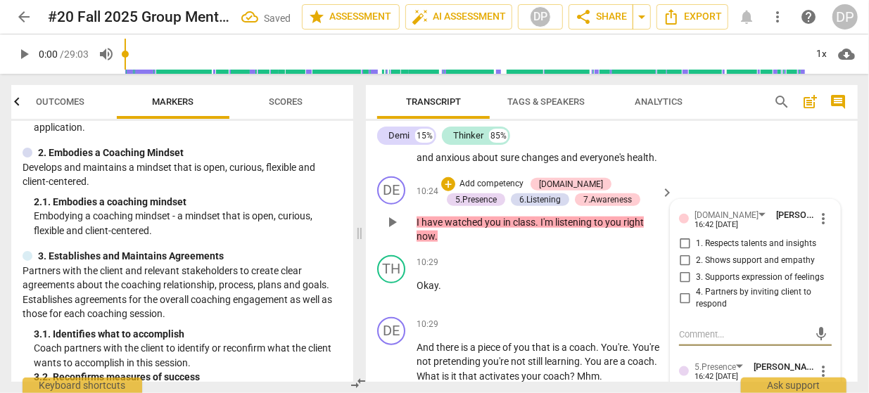
scroll to position [3381, 0]
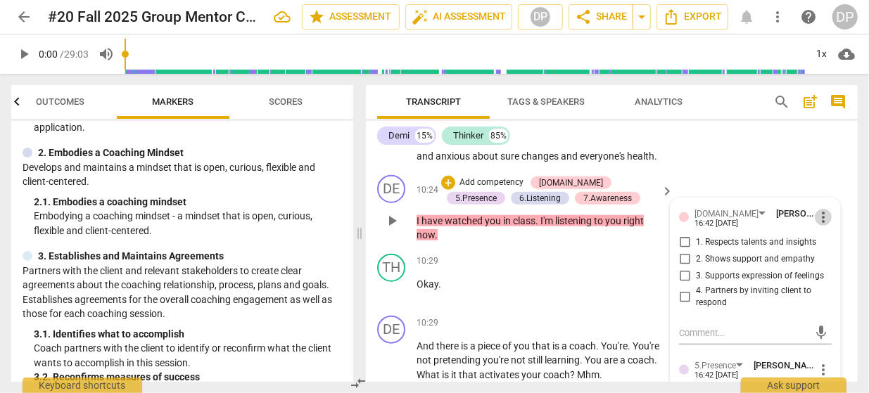
click at [823, 209] on span "more_vert" at bounding box center [823, 217] width 17 height 17
click at [824, 228] on li "Delete" at bounding box center [833, 224] width 49 height 27
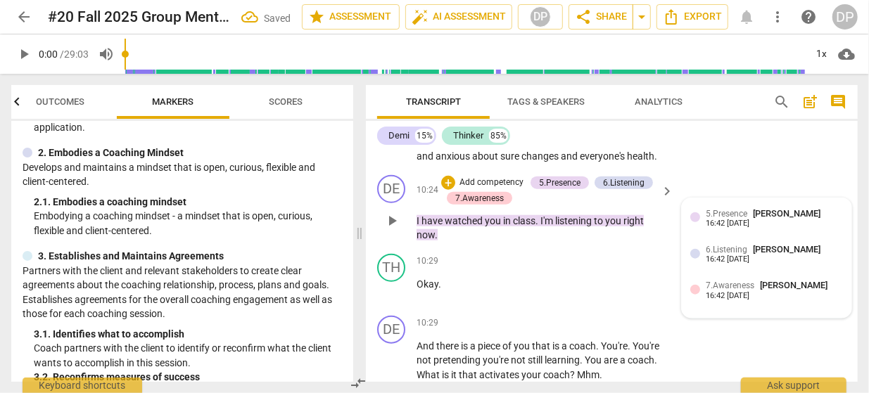
click at [742, 220] on div "16:42 [DATE]" at bounding box center [728, 224] width 44 height 9
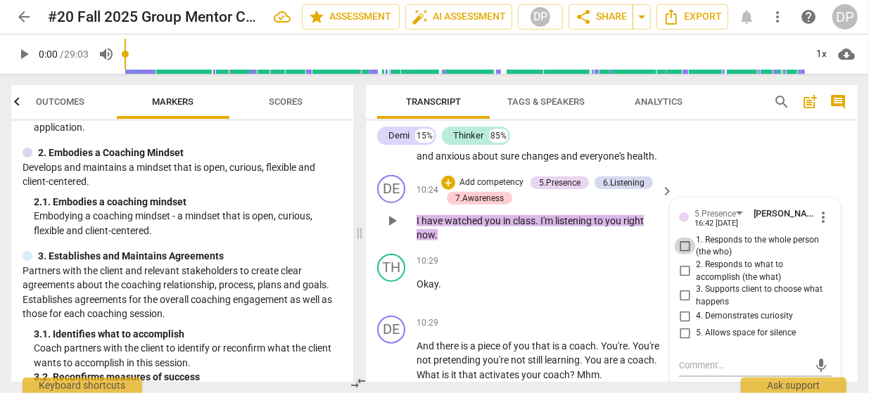
click at [686, 238] on input "1. Responds to the whole person (the who)" at bounding box center [685, 246] width 23 height 17
checkbox input "true"
click at [685, 308] on input "4. Demonstrates curiosity" at bounding box center [685, 316] width 23 height 17
checkbox input "true"
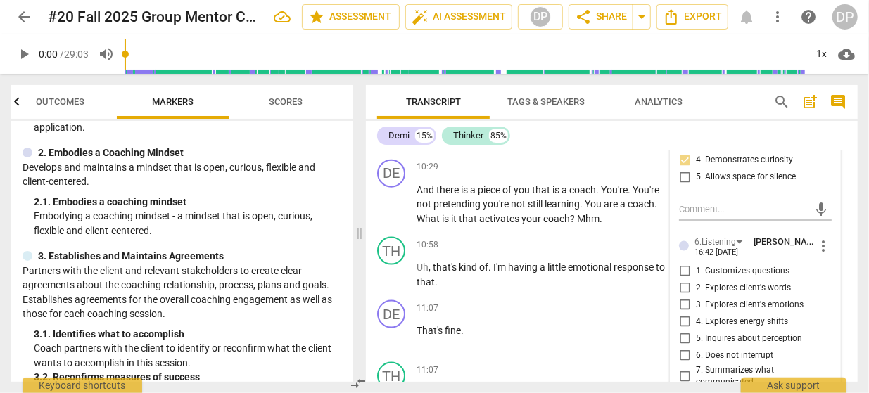
scroll to position [3538, 0]
click at [686, 367] on input "7. Summarizes what communicated" at bounding box center [685, 375] width 23 height 17
checkbox input "true"
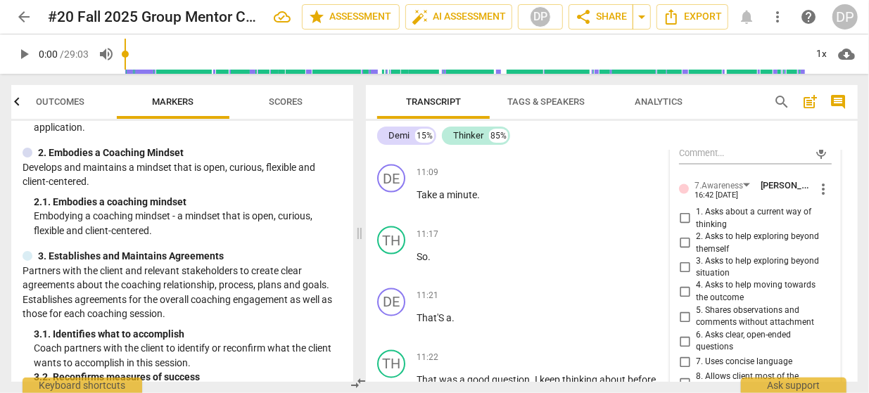
scroll to position [3799, 0]
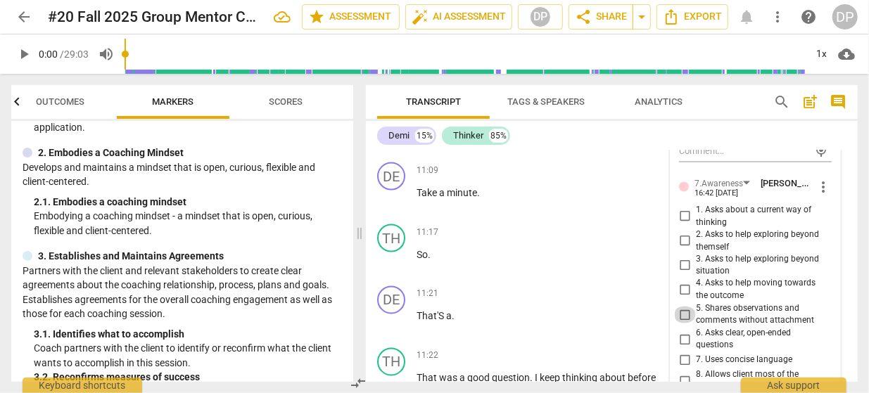
click at [684, 307] on input "5. Shares observations and comments without attachment" at bounding box center [685, 315] width 23 height 17
checkbox input "true"
click at [685, 353] on input "7. Uses concise language" at bounding box center [685, 361] width 23 height 17
checkbox input "true"
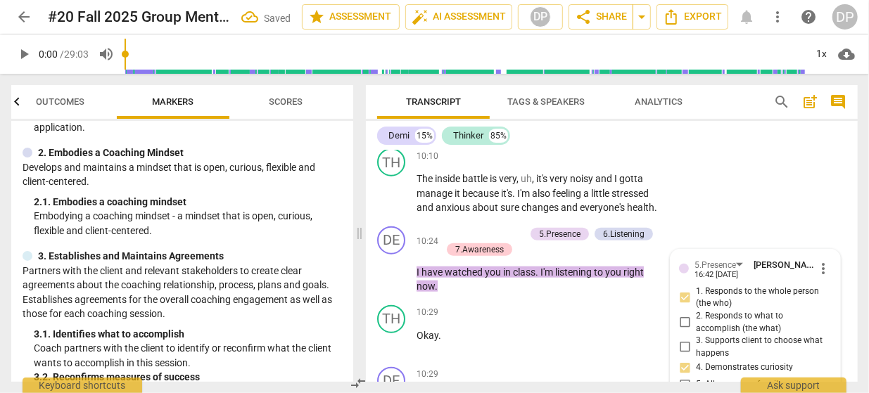
scroll to position [3278, 0]
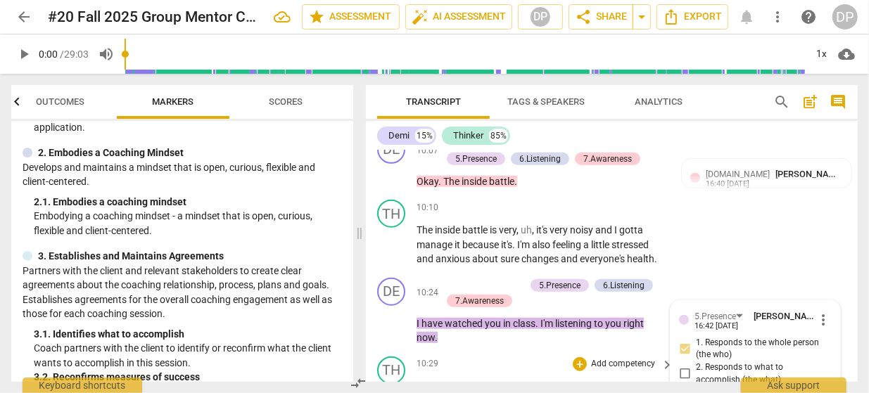
click at [596, 351] on div "TH play_arrow pause 10:29 + Add competency keyboard_arrow_right Okay ." at bounding box center [612, 382] width 492 height 62
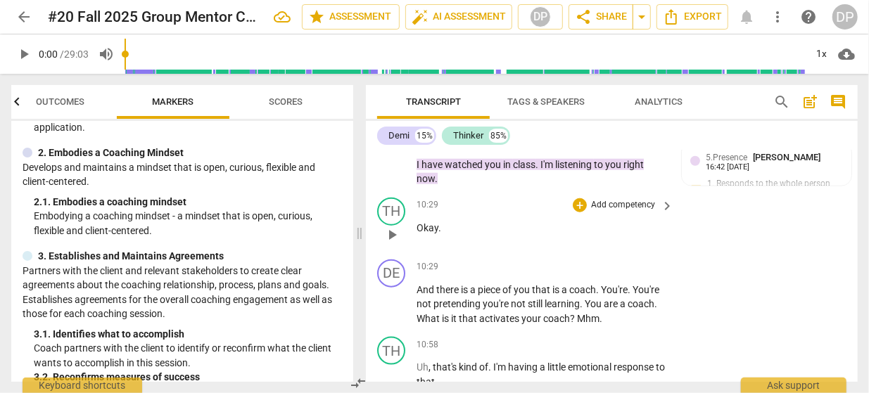
scroll to position [3445, 0]
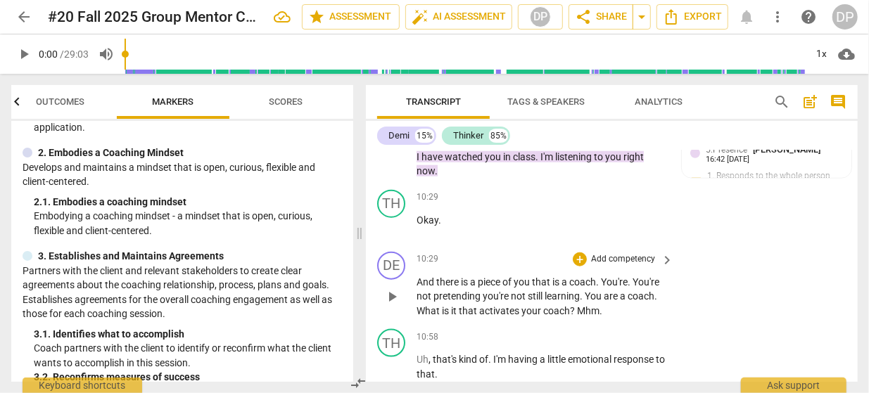
click at [598, 253] on p "Add competency" at bounding box center [623, 259] width 67 height 13
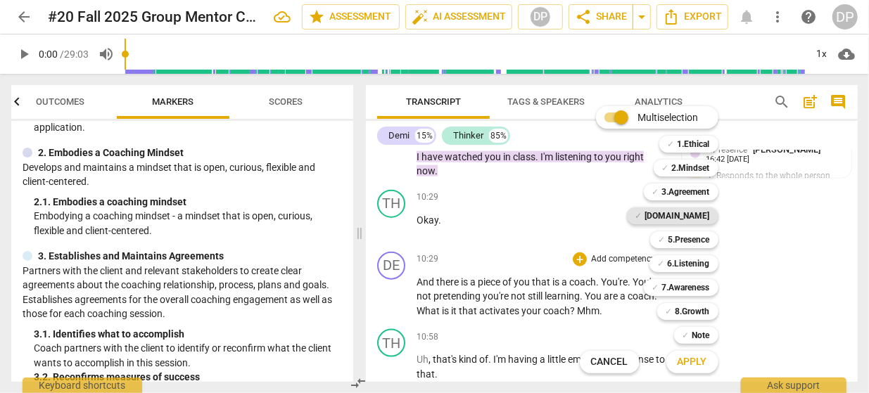
click at [701, 218] on b "[DOMAIN_NAME]" at bounding box center [677, 216] width 65 height 17
click at [697, 239] on b "5.Presence" at bounding box center [690, 240] width 42 height 17
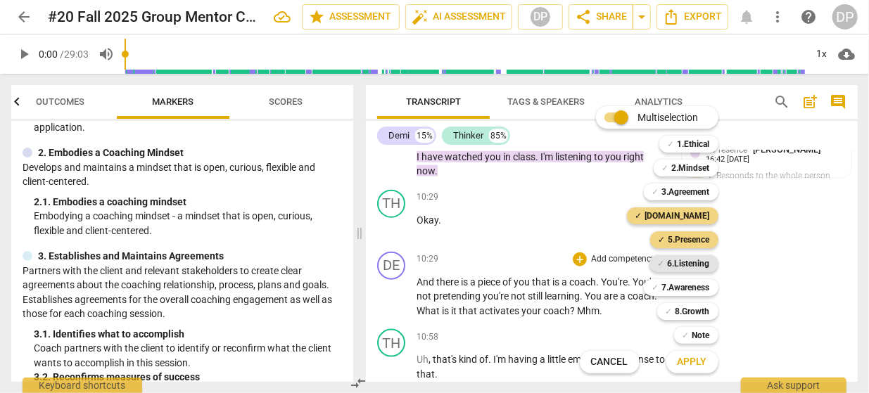
click at [702, 265] on b "6.Listening" at bounding box center [689, 263] width 42 height 17
click at [699, 284] on b "7.Awareness" at bounding box center [686, 287] width 48 height 17
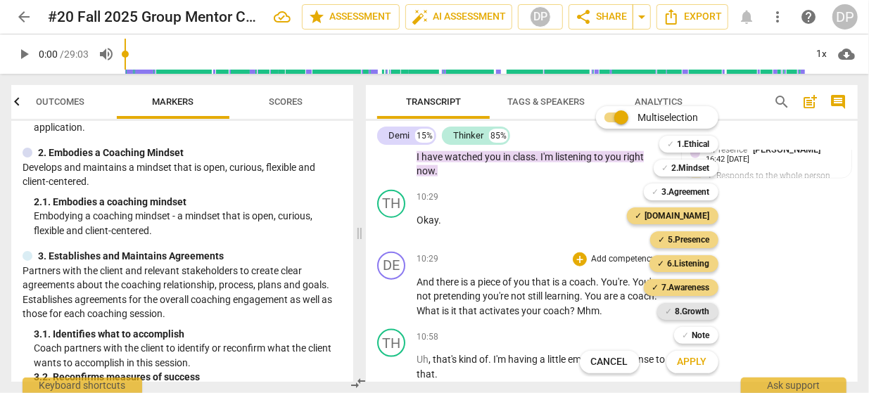
click at [699, 308] on b "8.Growth" at bounding box center [693, 311] width 34 height 17
click at [688, 355] on span "Apply" at bounding box center [693, 362] width 30 height 14
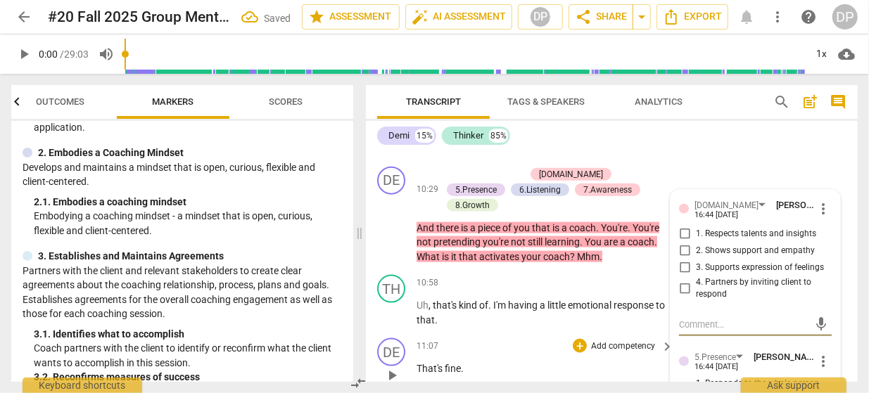
scroll to position [3530, 0]
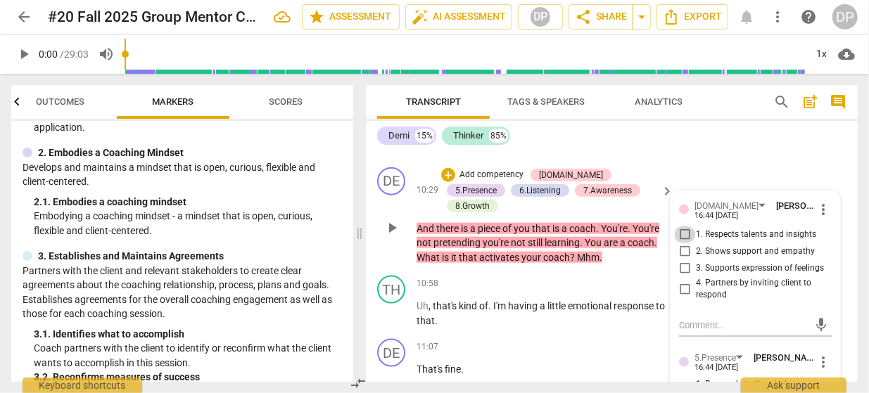
click at [686, 227] on input "1. Respects talents and insights" at bounding box center [685, 235] width 23 height 17
checkbox input "true"
click at [684, 244] on input "2. Shows support and empathy" at bounding box center [685, 252] width 23 height 17
checkbox input "true"
click at [686, 281] on input "4. Partners by inviting client to respond" at bounding box center [685, 289] width 23 height 17
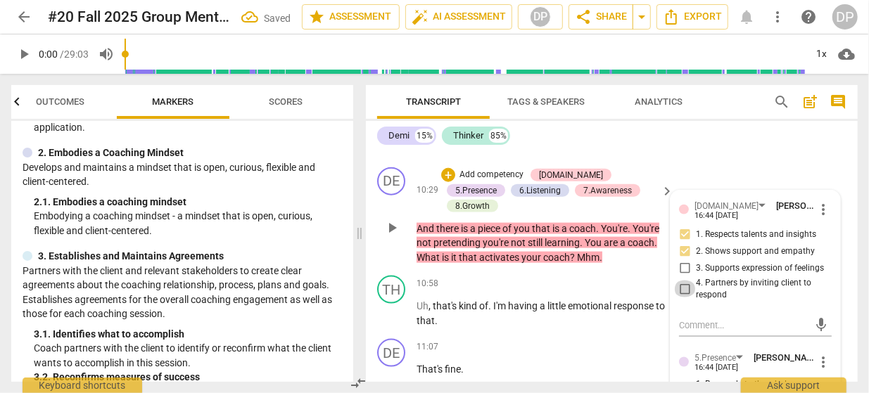
checkbox input "true"
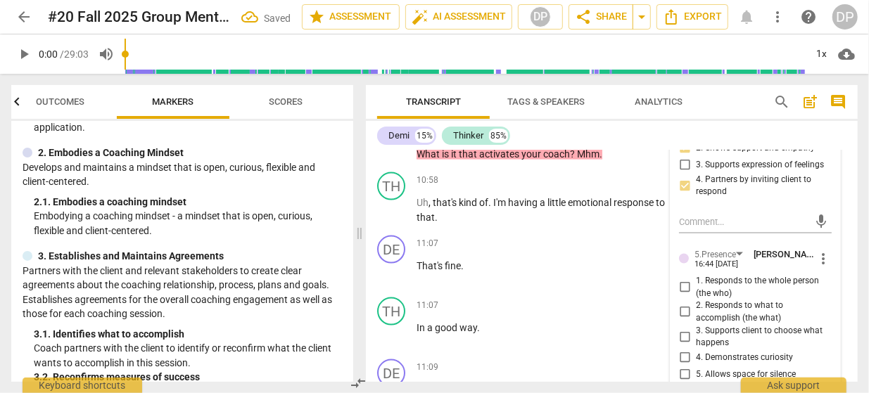
scroll to position [3633, 0]
click at [688, 279] on input "1. Responds to the whole person (the who)" at bounding box center [685, 287] width 23 height 17
checkbox input "true"
click at [686, 350] on input "4. Demonstrates curiosity" at bounding box center [685, 358] width 23 height 17
checkbox input "true"
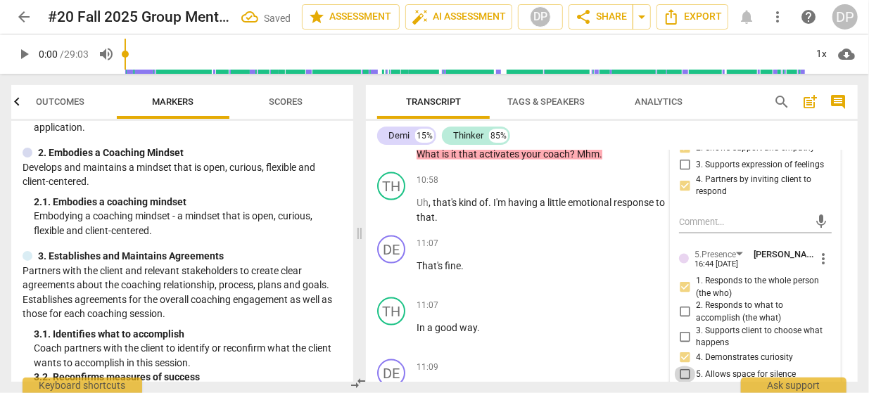
click at [685, 367] on input "5. Allows space for silence" at bounding box center [685, 375] width 23 height 17
checkbox input "true"
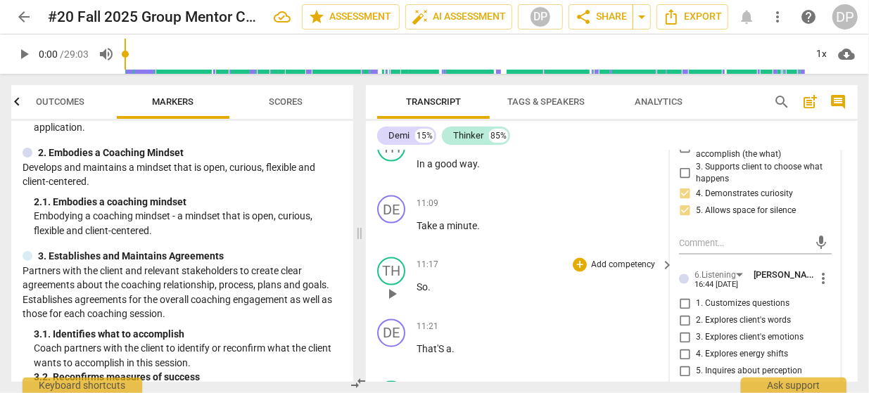
scroll to position [3804, 0]
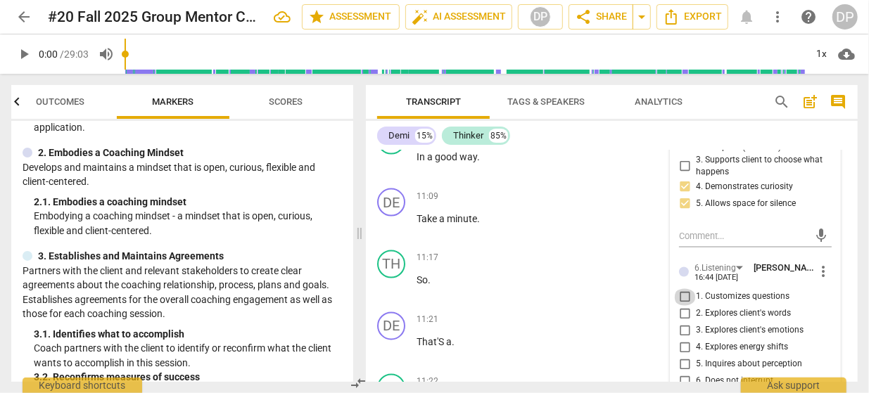
click at [686, 289] on input "1. Customizes questions" at bounding box center [685, 297] width 23 height 17
checkbox input "true"
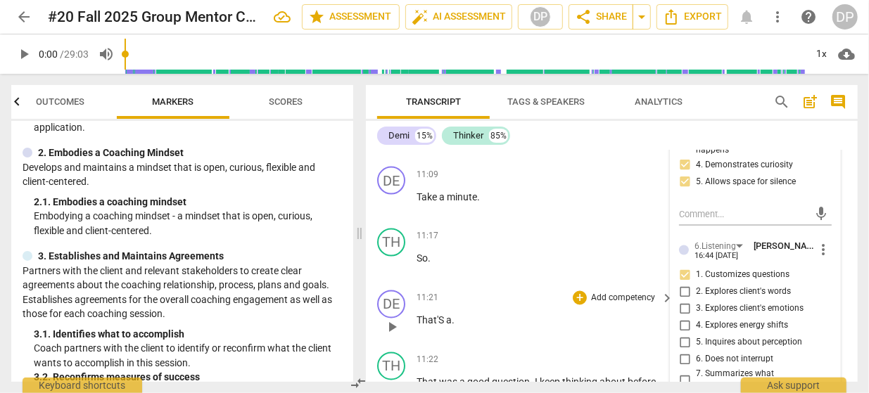
scroll to position [3826, 0]
click at [688, 352] on input "6. Does not interrupt" at bounding box center [685, 360] width 23 height 17
checkbox input "true"
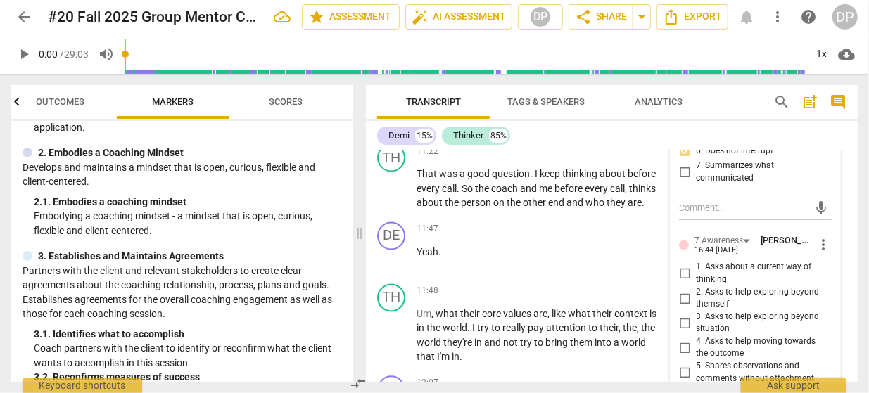
scroll to position [4038, 0]
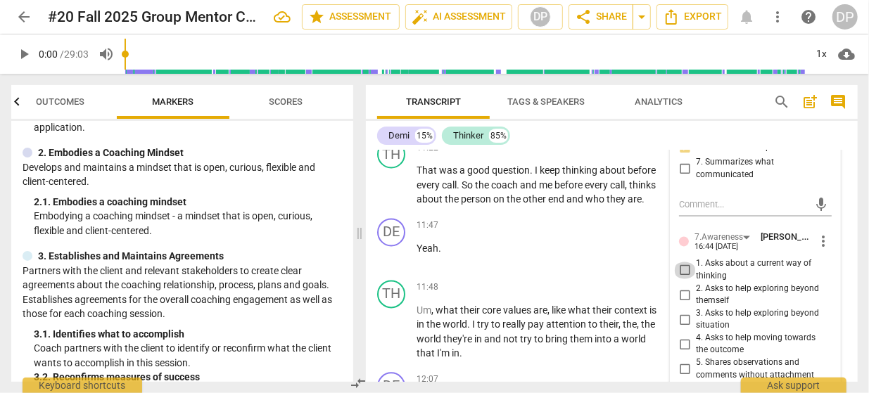
click at [686, 263] on input "1. Asks about a current way of thinking" at bounding box center [685, 271] width 23 height 17
checkbox input "true"
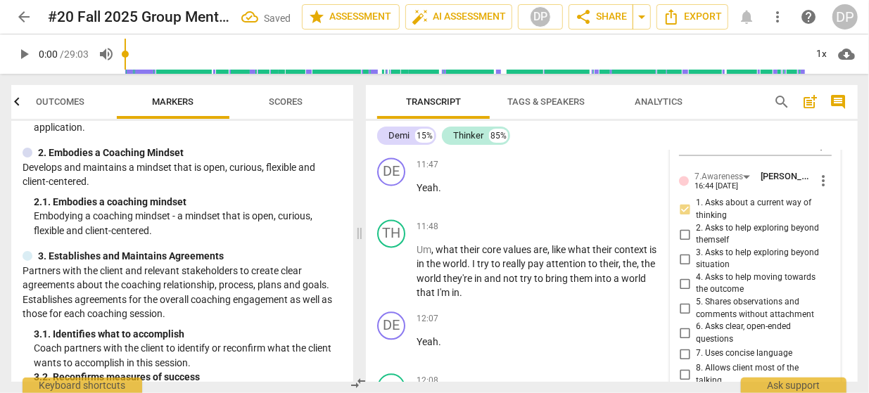
scroll to position [4100, 0]
click at [685, 250] on input "3. Asks to help exploring beyond situation" at bounding box center [685, 258] width 23 height 17
checkbox input "true"
click at [685, 300] on input "5. Shares observations and comments without attachment" at bounding box center [685, 308] width 23 height 17
checkbox input "true"
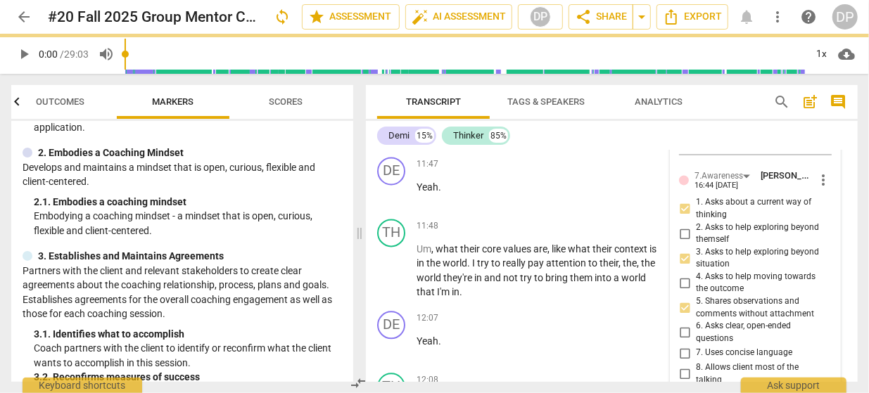
click at [686, 324] on input "6. Asks clear, open-ended questions" at bounding box center [685, 332] width 23 height 17
checkbox input "true"
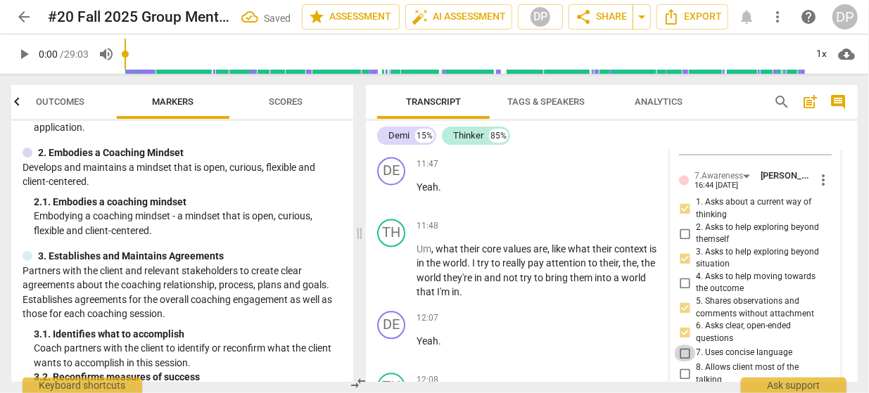
click at [686, 345] on input "7. Uses concise language" at bounding box center [685, 353] width 23 height 17
checkbox input "true"
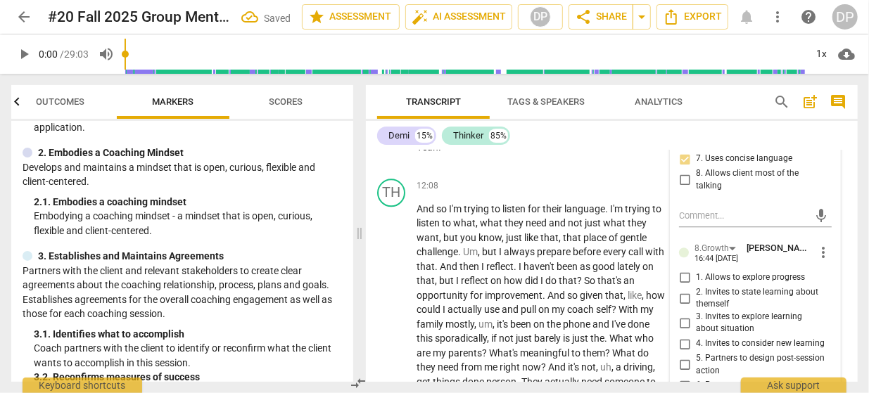
scroll to position [4296, 0]
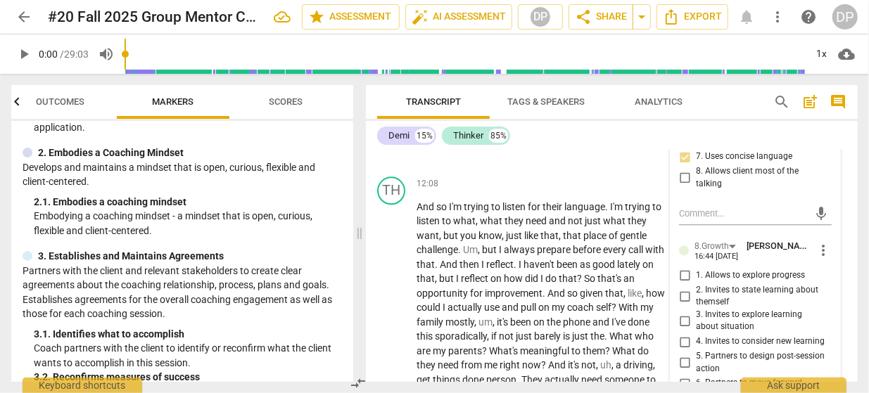
click at [774, 284] on span "2. Invites to state learning about themself" at bounding box center [761, 296] width 130 height 25
click at [696, 288] on input "2. Invites to state learning about themself" at bounding box center [685, 296] width 23 height 17
checkbox input "true"
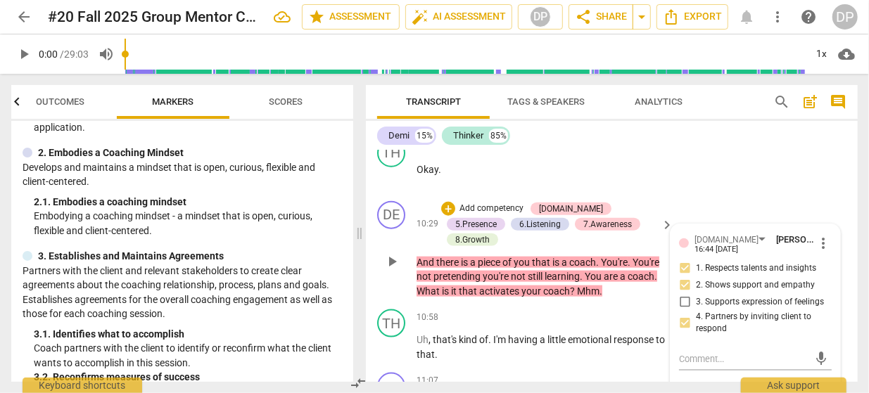
scroll to position [3492, 0]
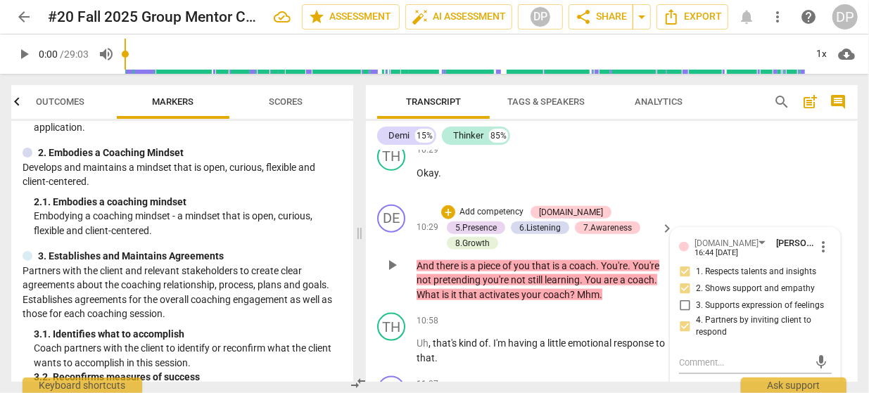
click at [736, 199] on div "DE play_arrow pause 10:29 + Add competency [DOMAIN_NAME] 5.Presence 6.Listening…" at bounding box center [612, 253] width 492 height 109
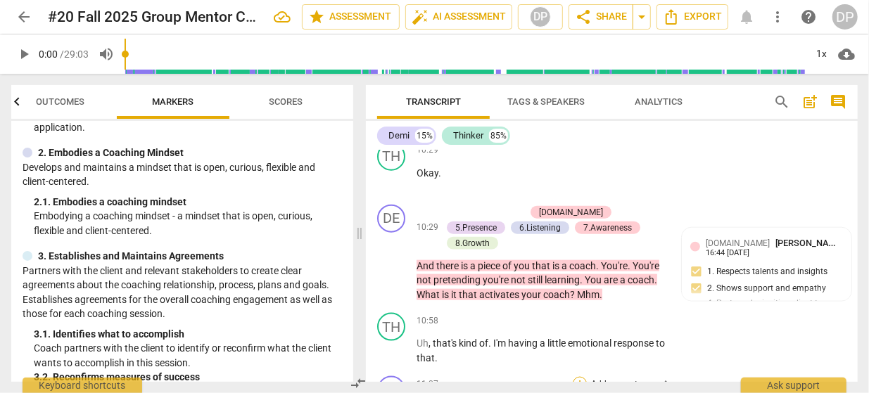
click at [577, 377] on div "+" at bounding box center [580, 384] width 14 height 14
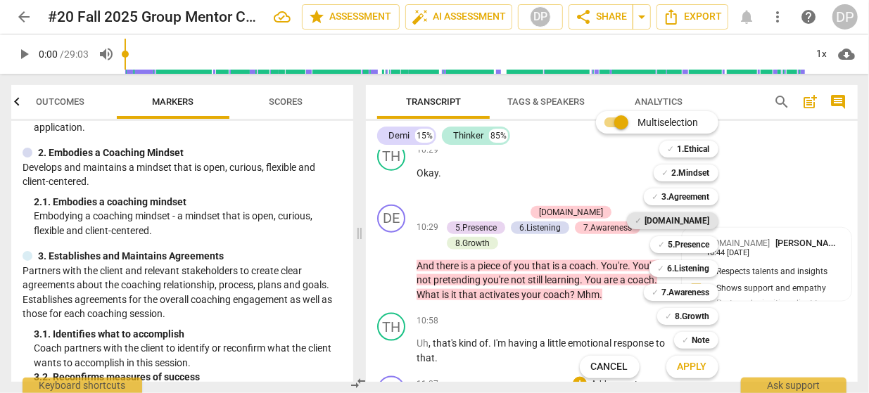
click at [643, 225] on span "✓" at bounding box center [639, 221] width 7 height 17
click at [679, 245] on b "5.Presence" at bounding box center [690, 244] width 42 height 17
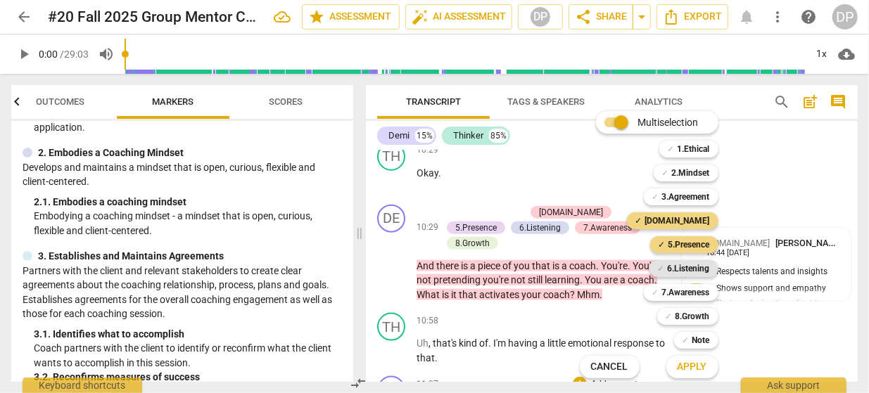
click at [681, 268] on b "6.Listening" at bounding box center [689, 268] width 42 height 17
click at [681, 290] on b "7.Awareness" at bounding box center [686, 292] width 48 height 17
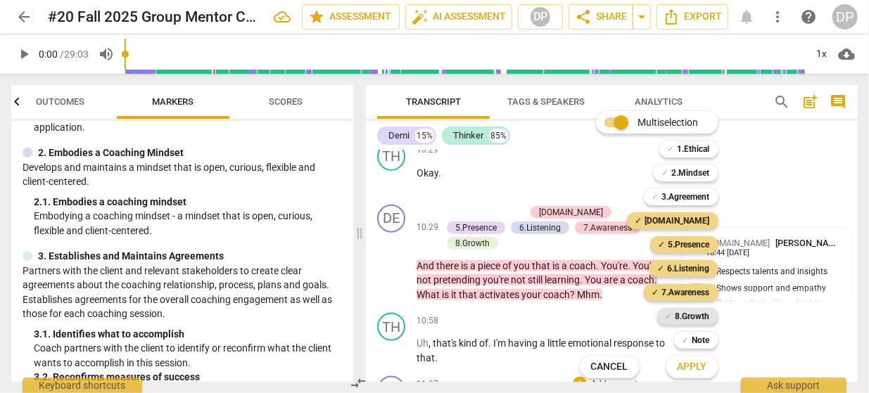
click at [683, 316] on b "8.Growth" at bounding box center [693, 316] width 34 height 17
click at [692, 368] on span "Apply" at bounding box center [693, 367] width 30 height 14
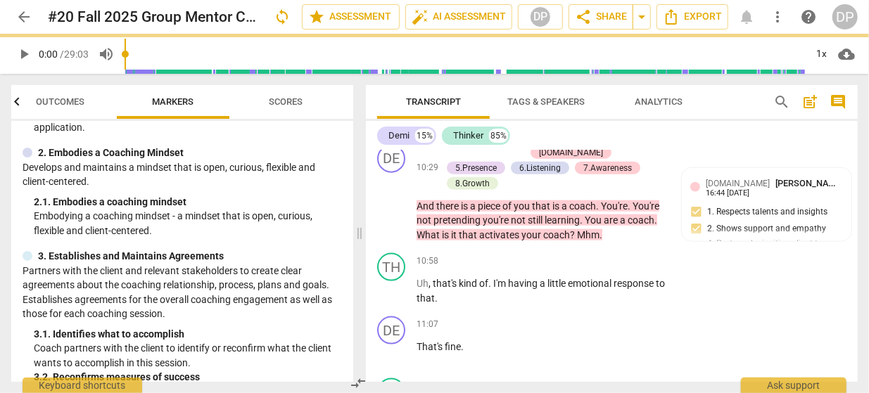
scroll to position [3726, 0]
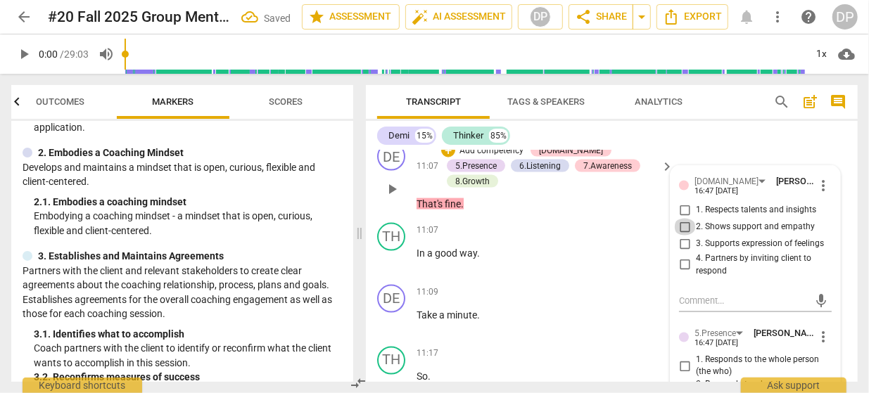
click at [686, 219] on input "2. Shows support and empathy" at bounding box center [685, 227] width 23 height 17
checkbox input "true"
click at [686, 236] on input "3. Supports expression of feelings" at bounding box center [685, 244] width 23 height 17
checkbox input "true"
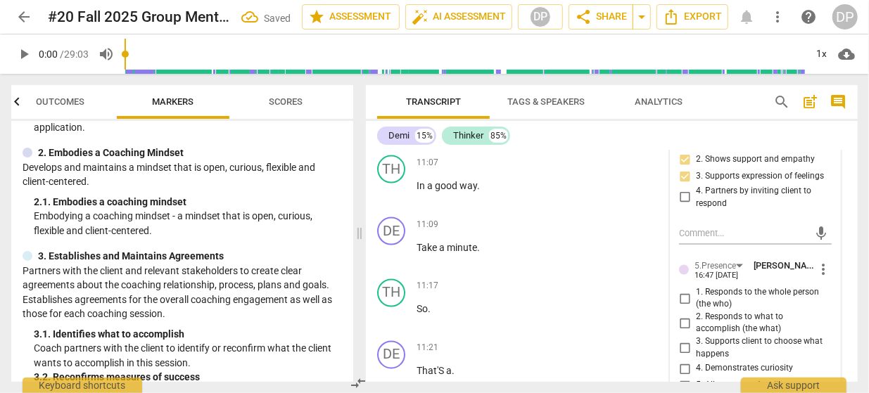
scroll to position [3794, 0]
click at [686, 290] on input "1. Responds to the whole person (the who)" at bounding box center [685, 298] width 23 height 17
checkbox input "true"
click at [686, 340] on input "3. Supports client to choose what happens" at bounding box center [685, 348] width 23 height 17
checkbox input "true"
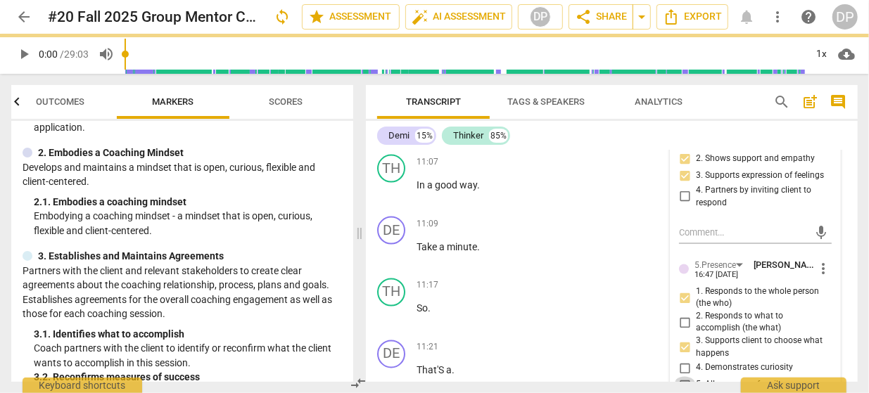
click at [686, 377] on input "5. Allows space for silence" at bounding box center [685, 385] width 23 height 17
checkbox input "true"
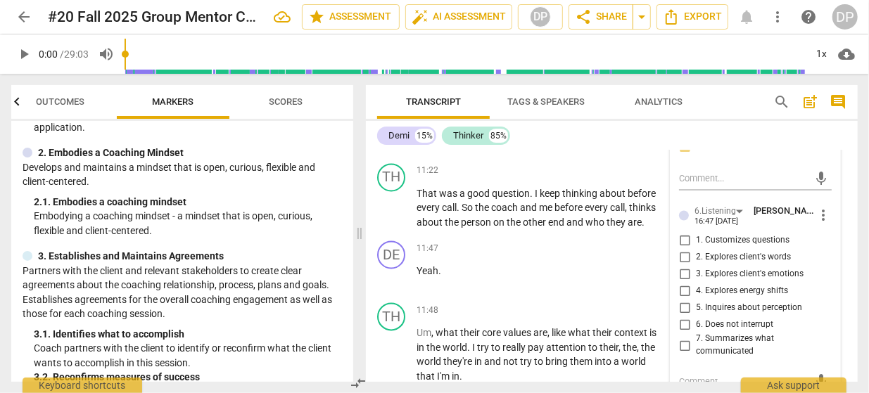
scroll to position [4034, 0]
click at [686, 316] on input "6. Does not interrupt" at bounding box center [685, 324] width 23 height 17
checkbox input "true"
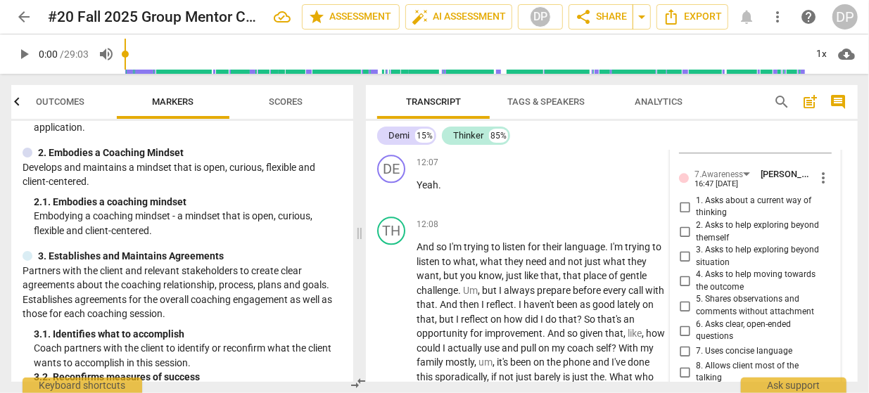
scroll to position [4275, 0]
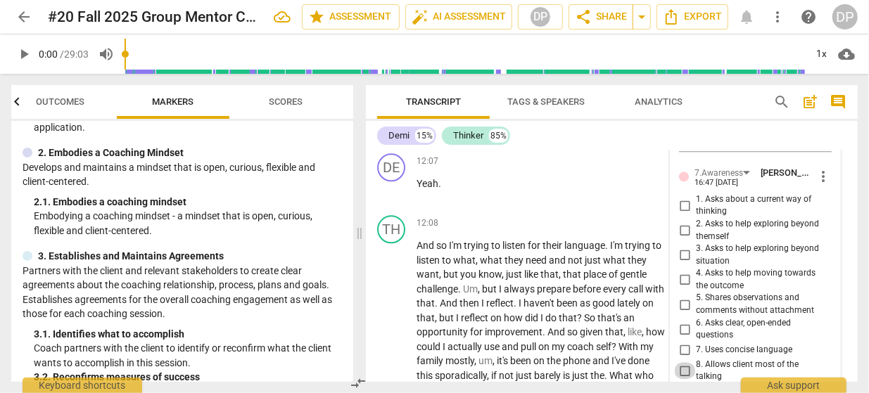
click at [686, 362] on input "8. Allows client most of the talking" at bounding box center [685, 370] width 23 height 17
checkbox input "true"
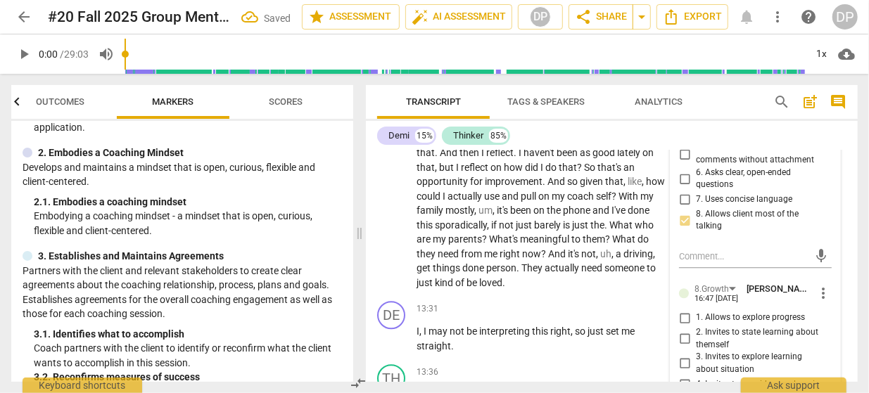
scroll to position [4426, 0]
click at [683, 330] on input "2. Invites to state learning about themself" at bounding box center [685, 338] width 23 height 17
checkbox input "true"
click at [686, 211] on input "8. Allows client most of the talking" at bounding box center [685, 219] width 23 height 17
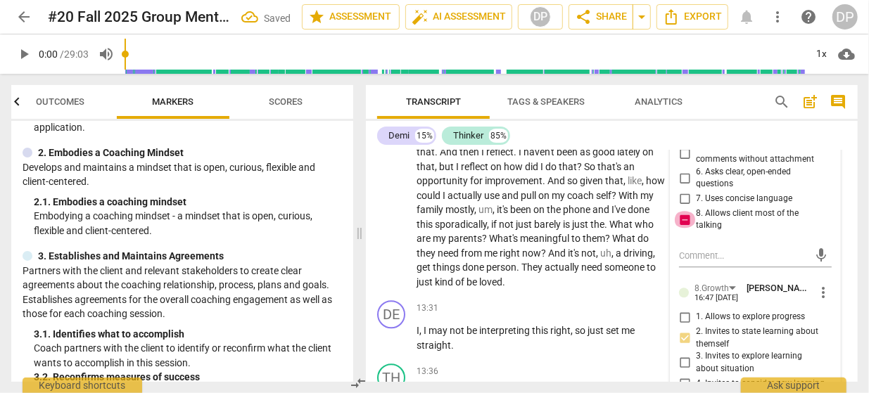
checkbox input "false"
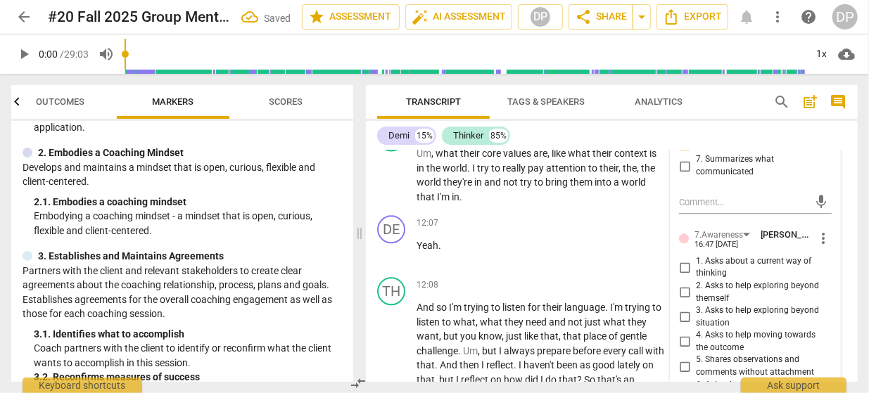
scroll to position [4210, 0]
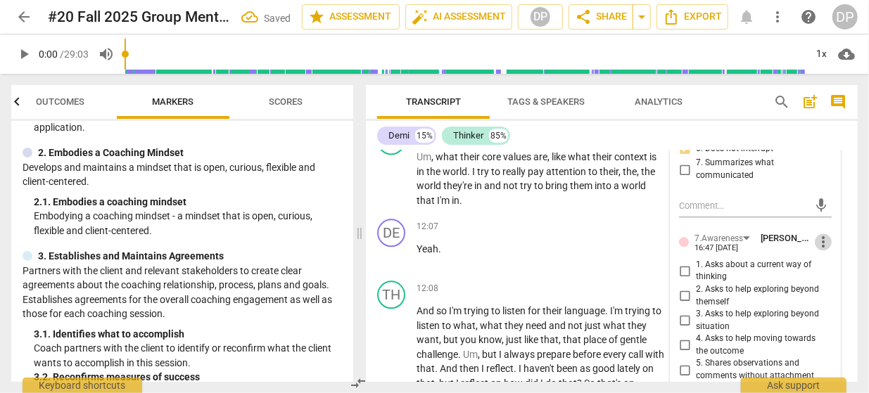
click at [828, 234] on span "more_vert" at bounding box center [823, 242] width 17 height 17
click at [833, 234] on li "Delete" at bounding box center [833, 233] width 49 height 27
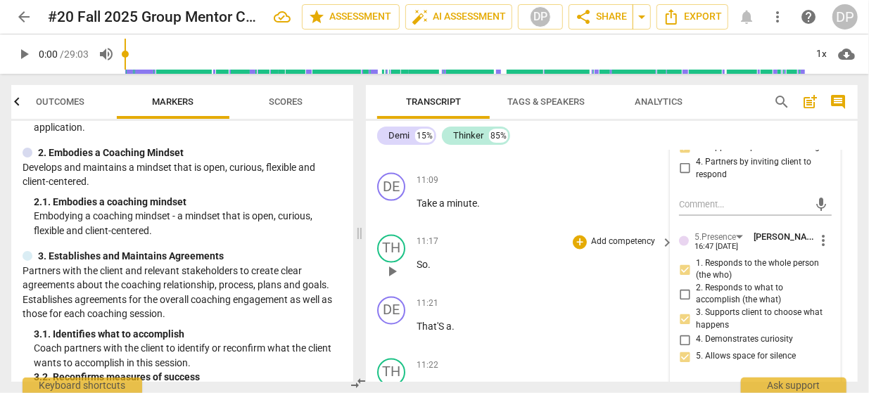
scroll to position [3823, 0]
click at [399, 296] on div "DE" at bounding box center [391, 310] width 28 height 28
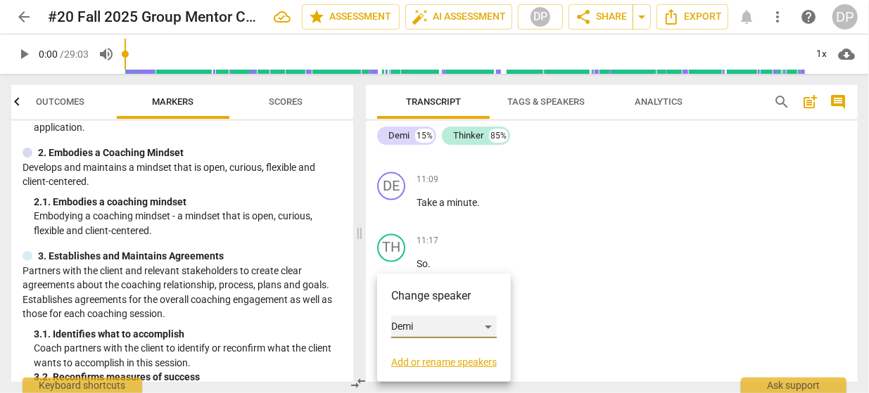
click at [494, 327] on div "Demi" at bounding box center [444, 327] width 106 height 23
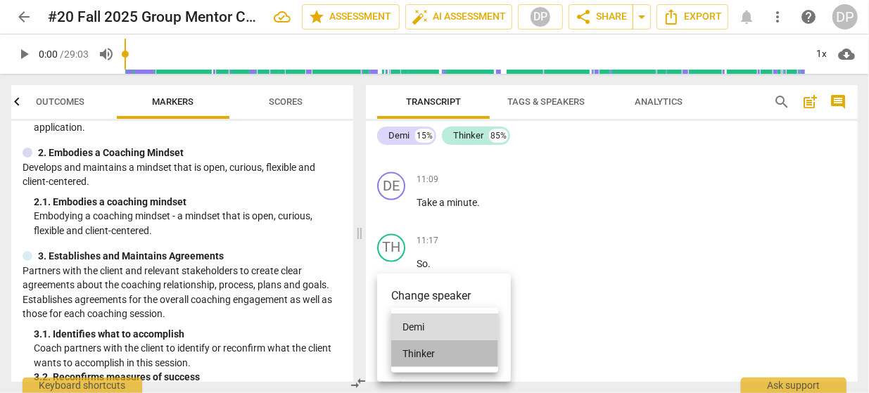
click at [426, 354] on li "Thinker" at bounding box center [444, 354] width 107 height 27
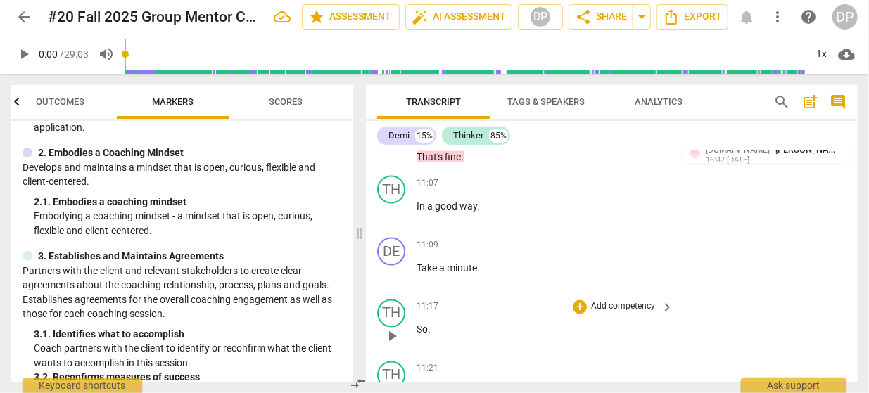
scroll to position [3757, 0]
click at [583, 239] on div "+" at bounding box center [580, 246] width 14 height 14
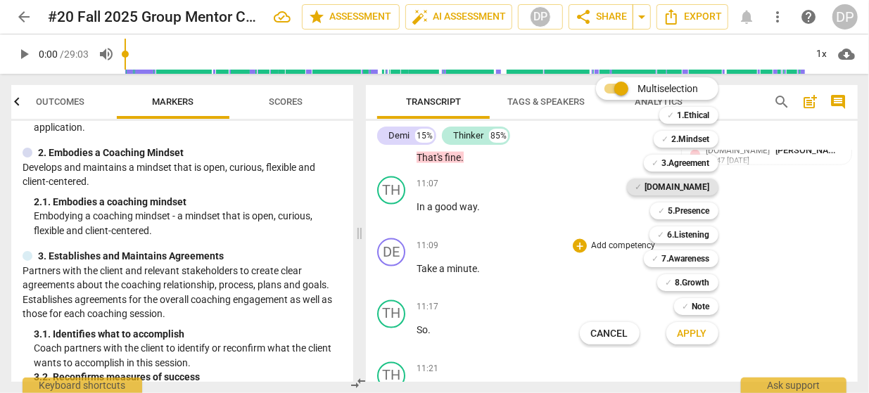
click at [705, 186] on b "[DOMAIN_NAME]" at bounding box center [677, 187] width 65 height 17
click at [697, 209] on b "5.Presence" at bounding box center [690, 211] width 42 height 17
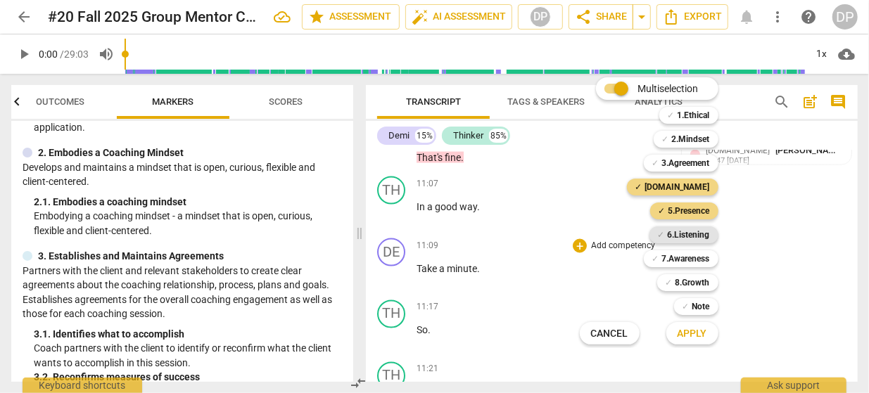
click at [688, 234] on b "6.Listening" at bounding box center [689, 235] width 42 height 17
click at [681, 261] on b "7.Awareness" at bounding box center [686, 259] width 48 height 17
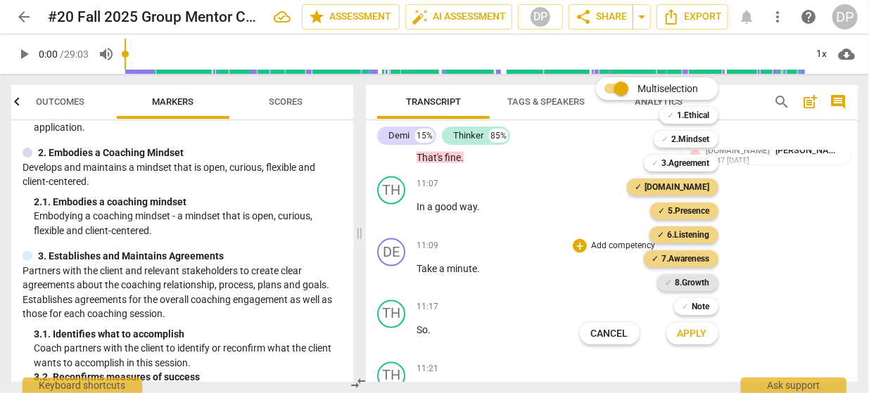
click at [681, 277] on b "8.Growth" at bounding box center [693, 282] width 34 height 17
click at [687, 334] on span "Apply" at bounding box center [693, 334] width 30 height 14
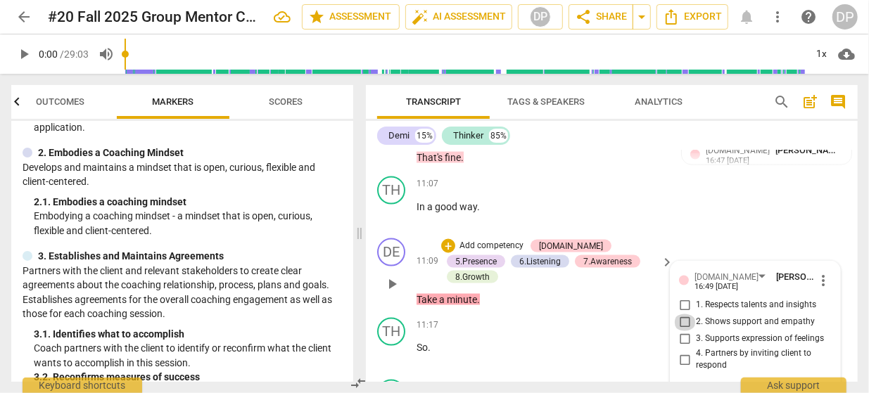
click at [684, 315] on input "2. Shows support and empathy" at bounding box center [685, 323] width 23 height 17
checkbox input "true"
click at [683, 332] on input "3. Supports expression of feelings" at bounding box center [685, 340] width 23 height 17
checkbox input "true"
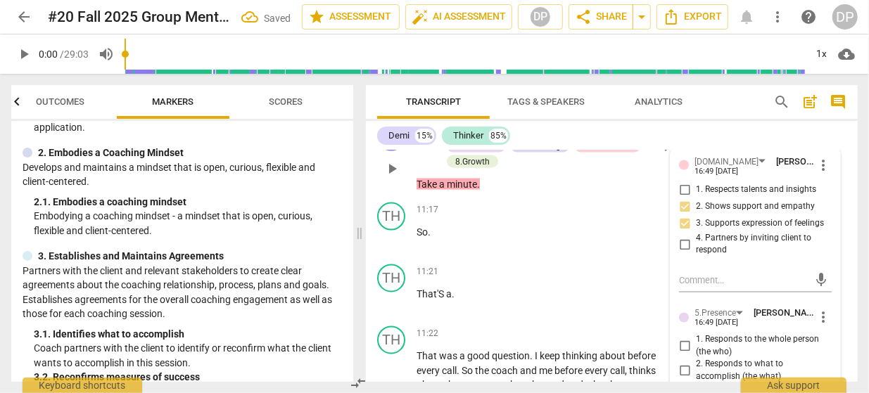
scroll to position [3870, 0]
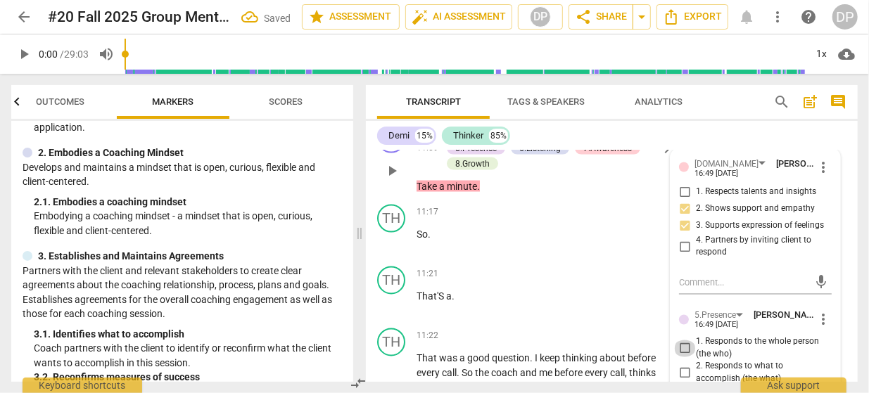
click at [686, 341] on input "1. Responds to the whole person (the who)" at bounding box center [685, 349] width 23 height 17
checkbox input "true"
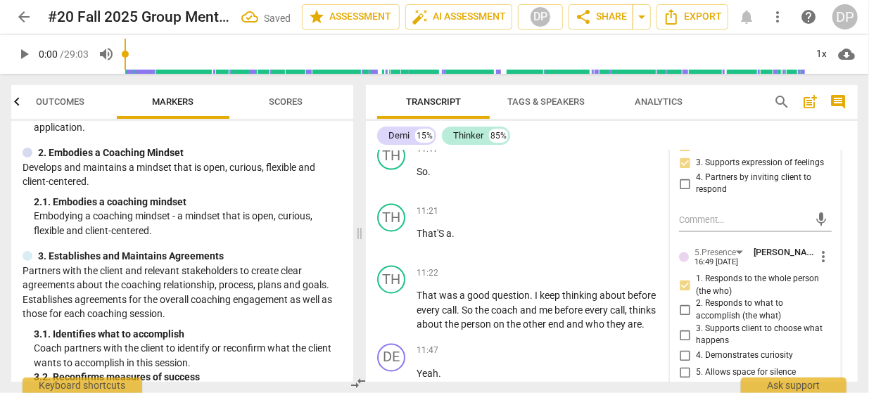
scroll to position [3939, 0]
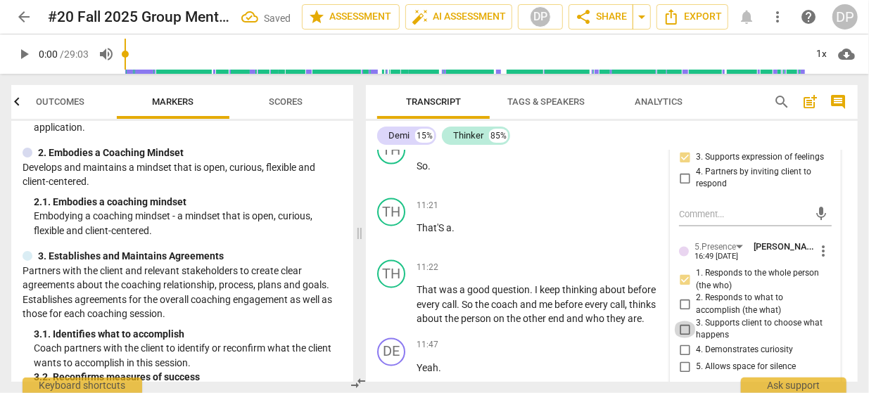
click at [686, 322] on input "3. Supports client to choose what happens" at bounding box center [685, 330] width 23 height 17
checkbox input "true"
click at [683, 360] on input "5. Allows space for silence" at bounding box center [685, 368] width 23 height 17
checkbox input "true"
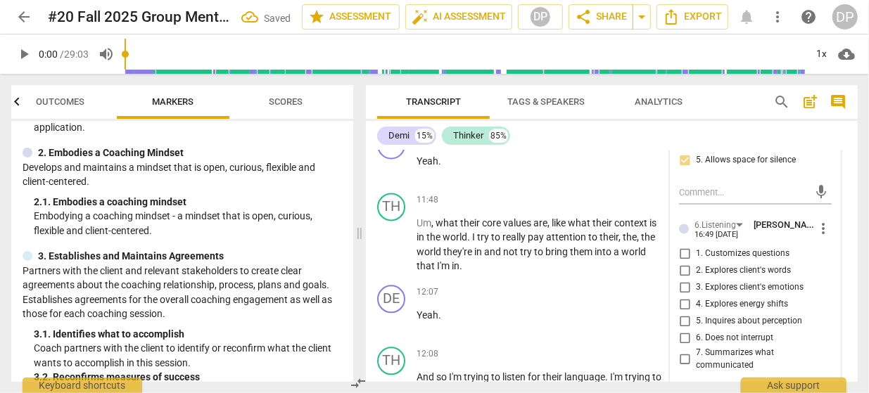
scroll to position [4148, 0]
click at [682, 329] on input "6. Does not interrupt" at bounding box center [685, 337] width 23 height 17
checkbox input "true"
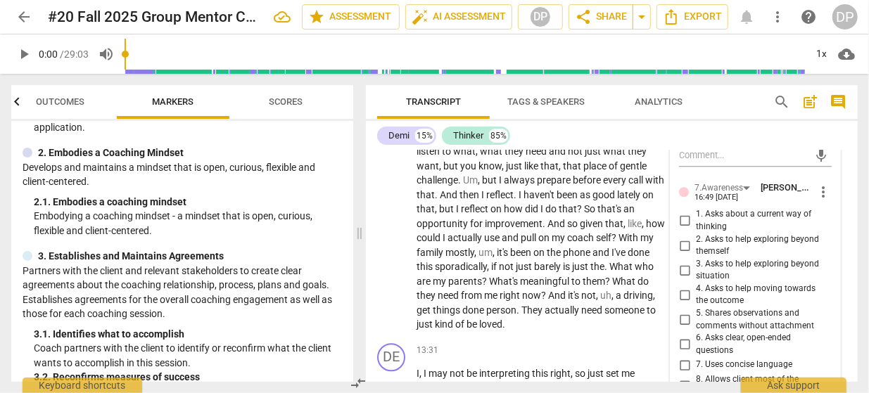
scroll to position [4386, 0]
click at [685, 378] on input "8. Allows client most of the talking" at bounding box center [685, 386] width 23 height 17
checkbox input "true"
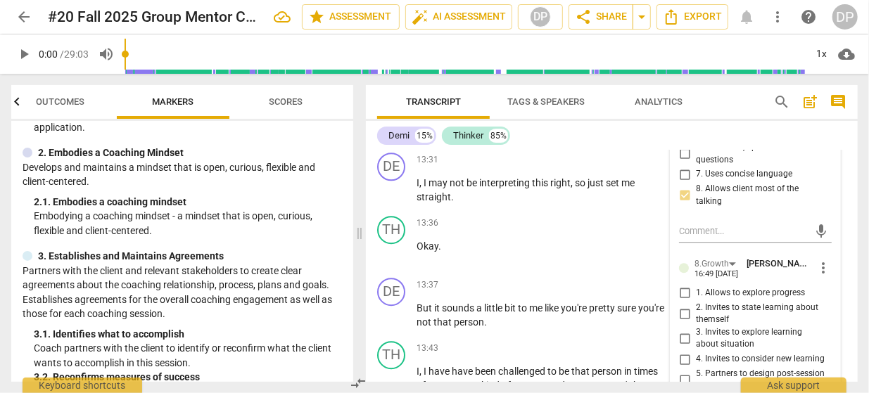
scroll to position [4578, 0]
click at [685, 329] on input "3. Invites to explore learning about situation" at bounding box center [685, 337] width 23 height 17
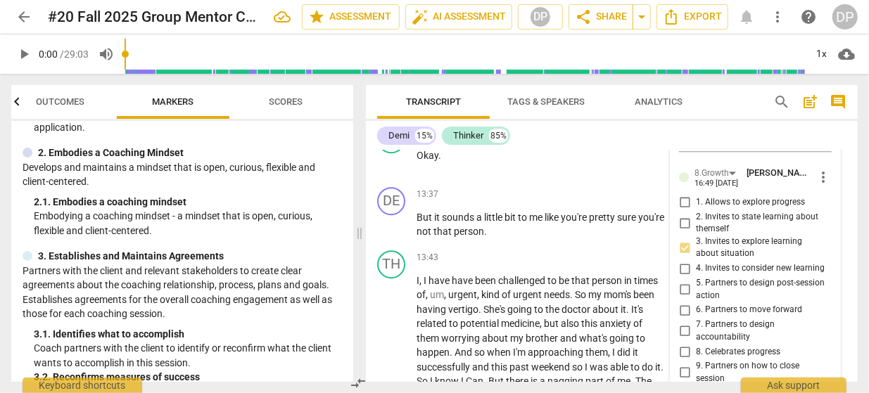
scroll to position [4669, 0]
click at [725, 235] on span "3. Invites to explore learning about situation" at bounding box center [761, 247] width 130 height 25
click at [696, 239] on input "3. Invites to explore learning about situation" at bounding box center [685, 247] width 23 height 17
click at [725, 235] on span "3. Invites to explore learning about situation" at bounding box center [761, 247] width 130 height 25
click at [696, 239] on input "3. Invites to explore learning about situation" at bounding box center [685, 247] width 23 height 17
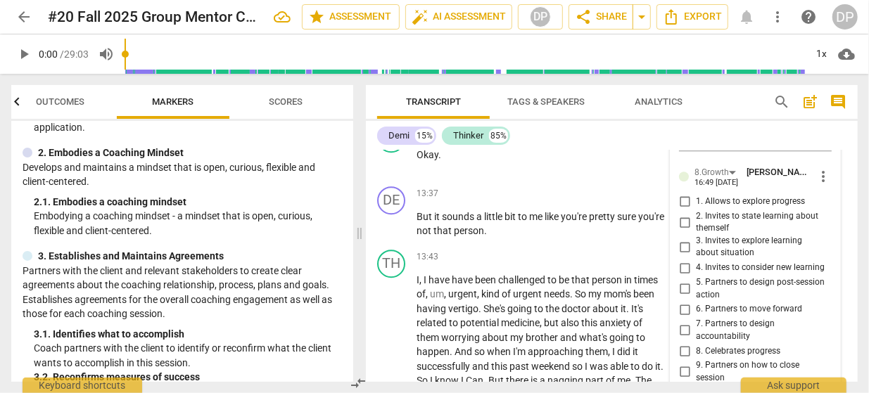
click at [685, 239] on input "3. Invites to explore learning about situation" at bounding box center [685, 247] width 23 height 17
checkbox input "true"
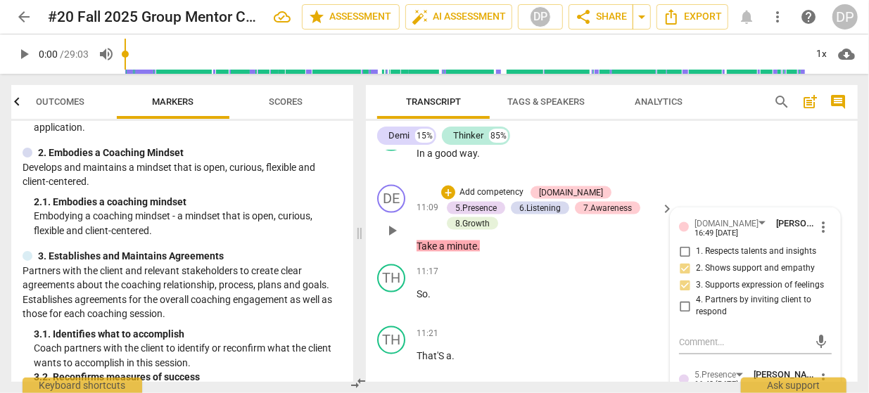
scroll to position [3806, 0]
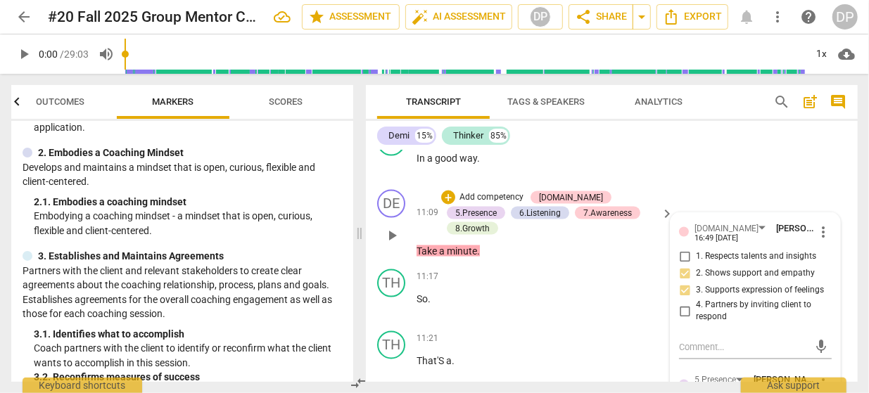
click at [573, 244] on p "Take a minute ." at bounding box center [542, 251] width 250 height 15
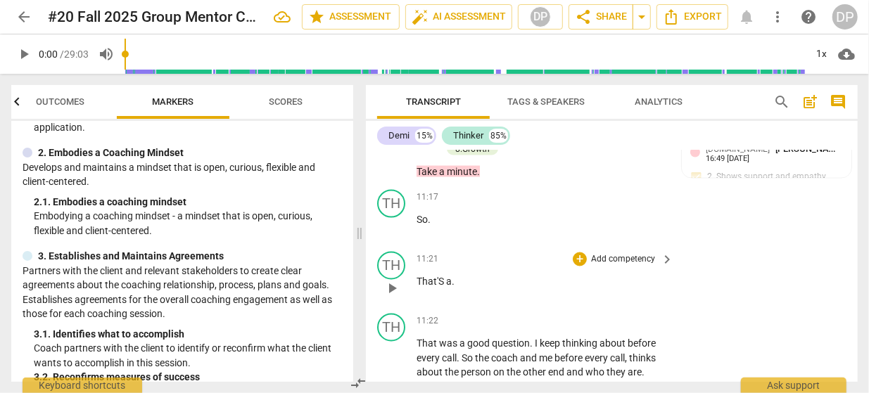
scroll to position [3887, 0]
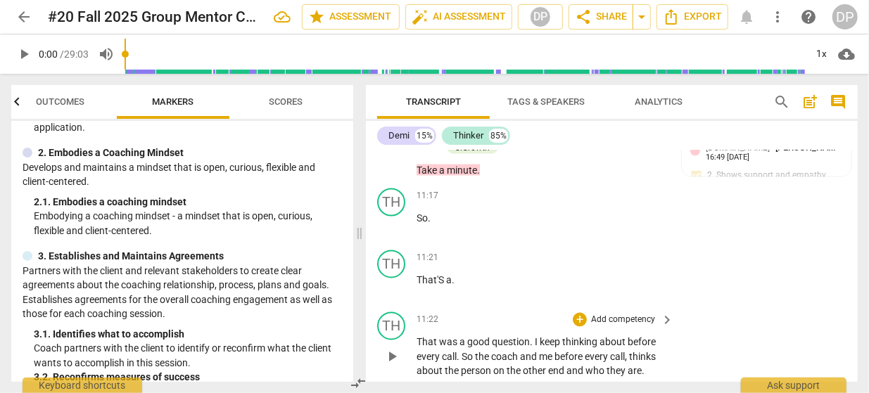
click at [536, 352] on span "and" at bounding box center [529, 357] width 19 height 11
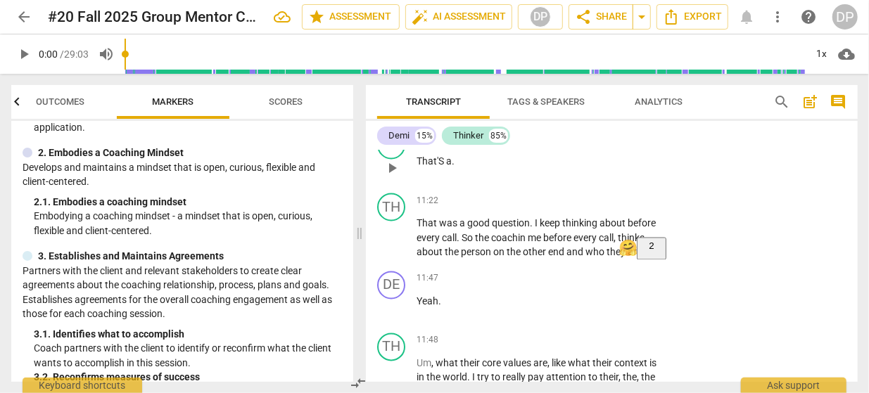
scroll to position [4005, 0]
click at [727, 267] on div "DE play_arrow pause 11:47 + Add competency keyboard_arrow_right Yeah ." at bounding box center [612, 298] width 492 height 62
click at [777, 267] on div "DE play_arrow pause 11:47 + Add competency keyboard_arrow_right Yeah ." at bounding box center [612, 298] width 492 height 62
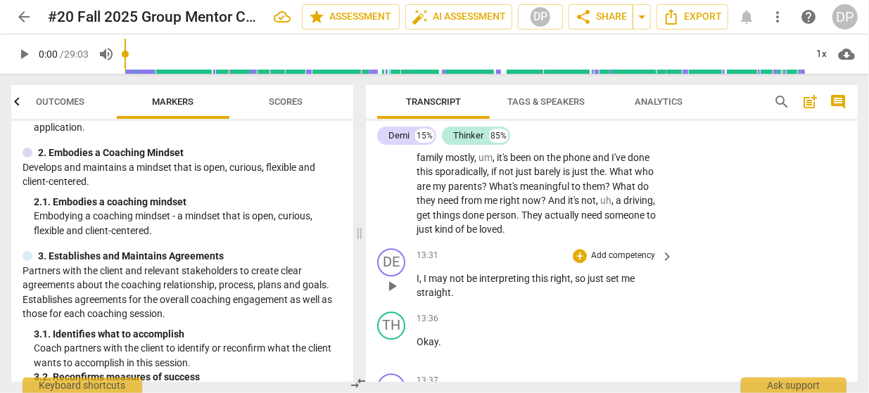
scroll to position [4480, 0]
click at [580, 251] on div "+" at bounding box center [580, 258] width 14 height 14
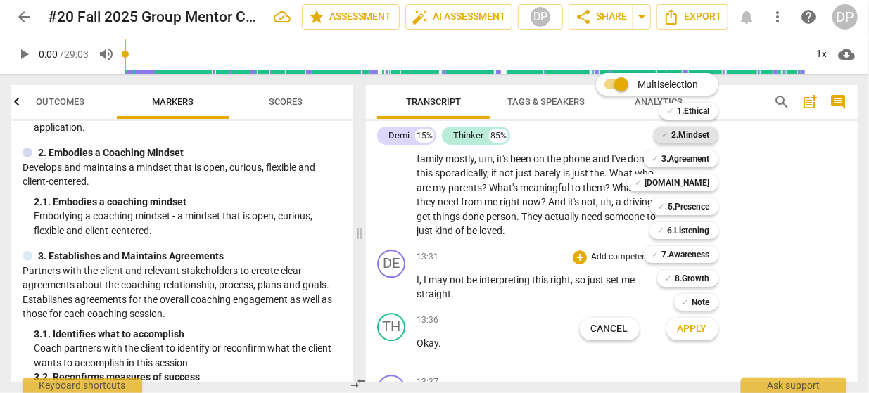
click at [695, 135] on b "2.Mindset" at bounding box center [691, 135] width 38 height 17
click at [696, 181] on b "[DOMAIN_NAME]" at bounding box center [677, 183] width 65 height 17
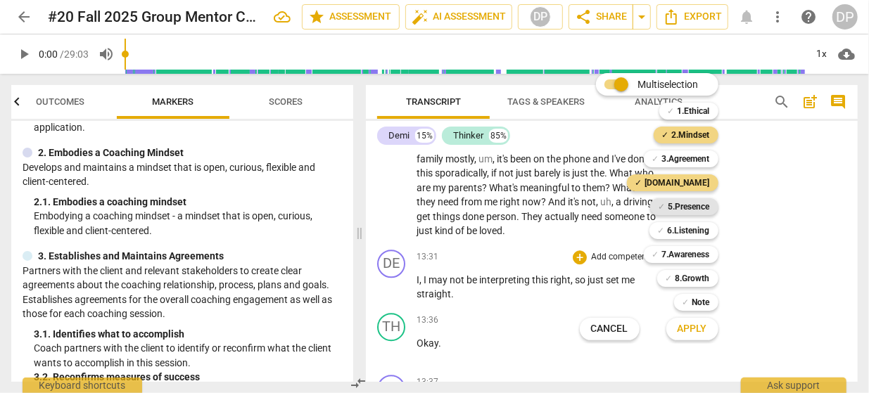
click at [692, 206] on b "5.Presence" at bounding box center [690, 206] width 42 height 17
click at [692, 226] on b "6.Listening" at bounding box center [689, 230] width 42 height 17
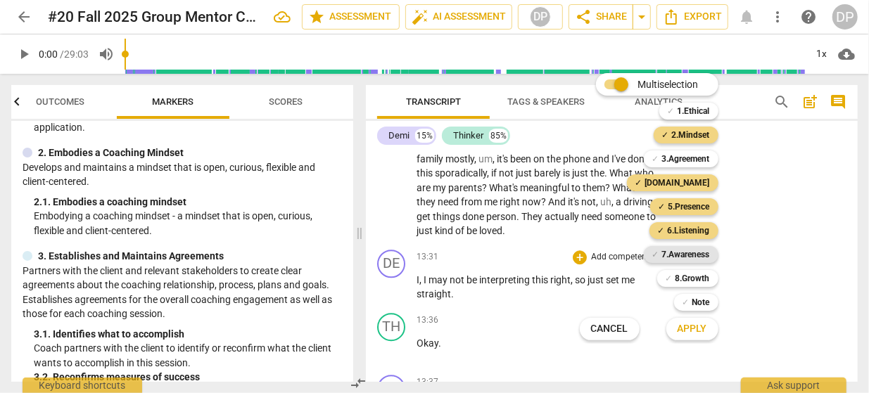
click at [690, 252] on b "7.Awareness" at bounding box center [686, 254] width 48 height 17
click at [699, 280] on b "8.Growth" at bounding box center [693, 278] width 34 height 17
click at [699, 279] on b "8.Growth" at bounding box center [693, 278] width 34 height 17
click at [692, 332] on span "Apply" at bounding box center [693, 329] width 30 height 14
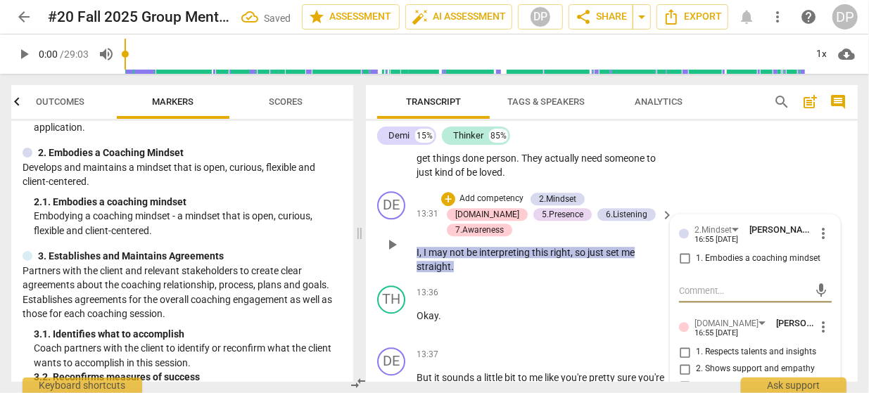
scroll to position [4539, 0]
click at [823, 225] on span "more_vert" at bounding box center [823, 233] width 17 height 17
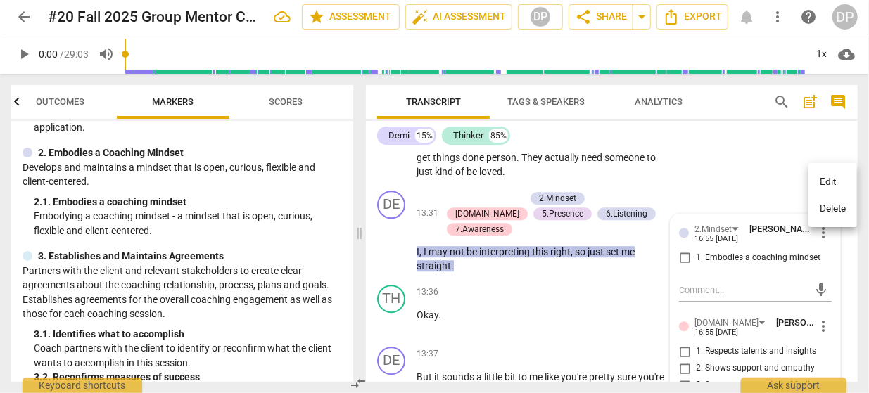
click at [769, 225] on div at bounding box center [434, 196] width 869 height 393
click at [686, 250] on input "1. Embodies a coaching mindset" at bounding box center [685, 258] width 23 height 17
checkbox input "true"
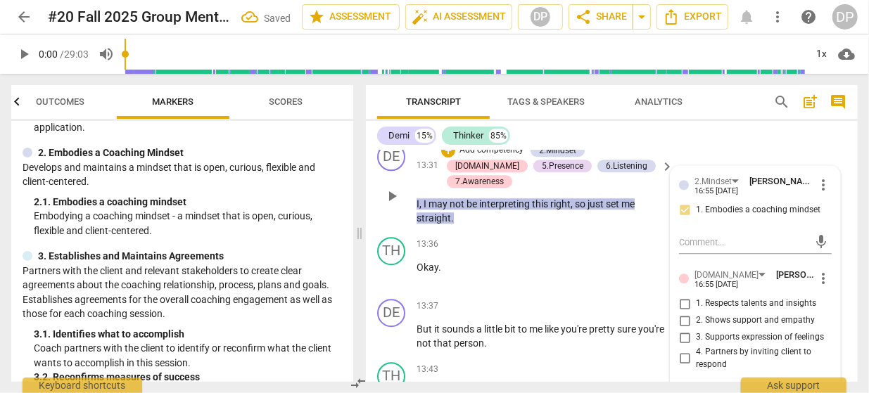
scroll to position [4588, 0]
click at [687, 295] on input "1. Respects talents and insights" at bounding box center [685, 303] width 23 height 17
checkbox input "true"
click at [683, 329] on input "3. Supports expression of feelings" at bounding box center [685, 337] width 23 height 17
checkbox input "true"
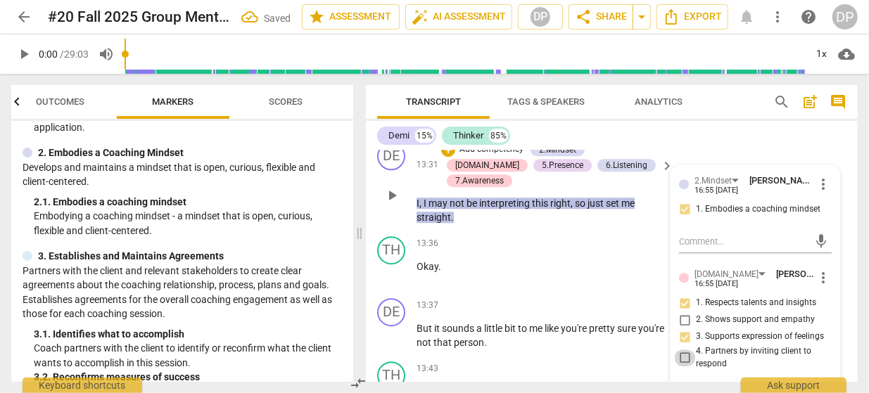
click at [685, 350] on input "4. Partners by inviting client to respond" at bounding box center [685, 358] width 23 height 17
checkbox input "true"
click at [686, 312] on input "2. Shows support and empathy" at bounding box center [685, 320] width 23 height 17
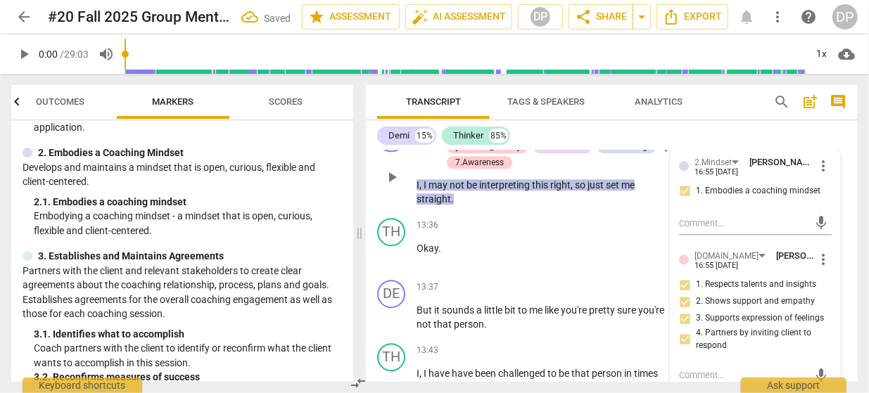
scroll to position [4609, 0]
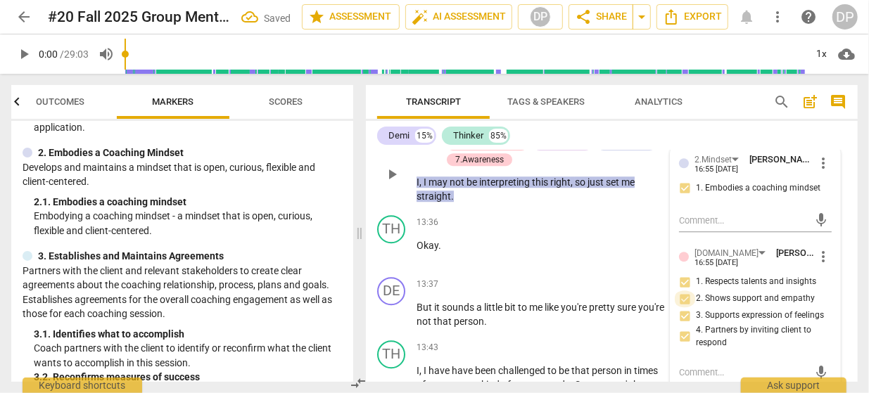
click at [689, 291] on input "2. Shows support and empathy" at bounding box center [685, 299] width 23 height 17
click at [686, 291] on input "2. Shows support and empathy" at bounding box center [685, 299] width 23 height 17
checkbox input "false"
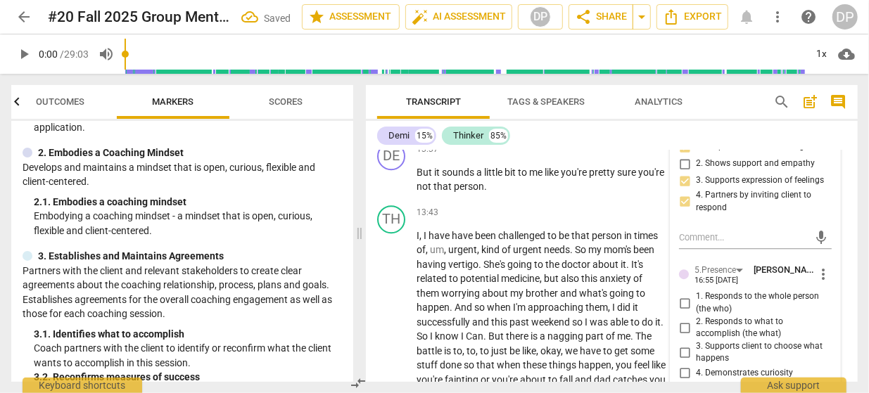
scroll to position [4744, 0]
click at [689, 344] on input "3. Supports client to choose what happens" at bounding box center [685, 352] width 23 height 17
checkbox input "true"
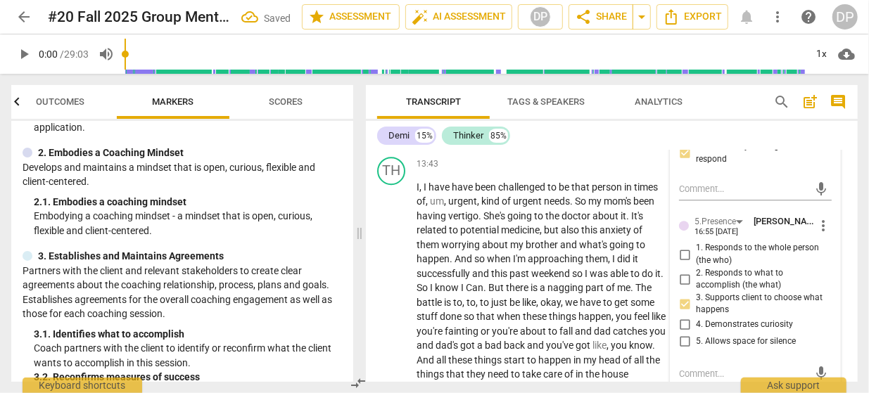
scroll to position [4800, 0]
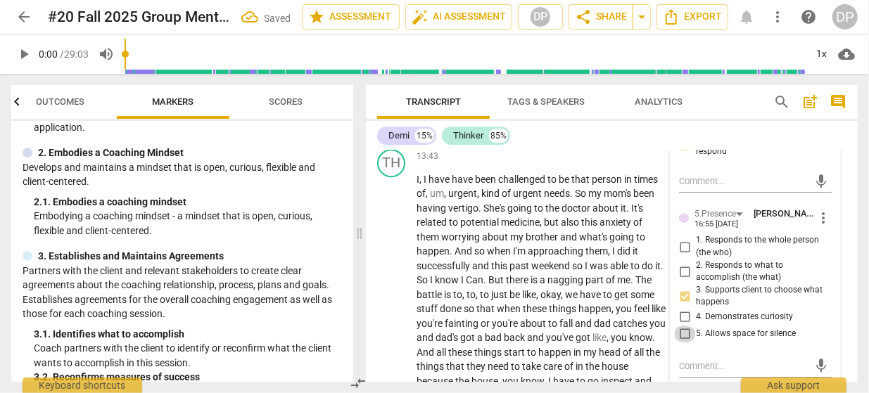
click at [688, 326] on input "5. Allows space for silence" at bounding box center [685, 334] width 23 height 17
checkbox input "true"
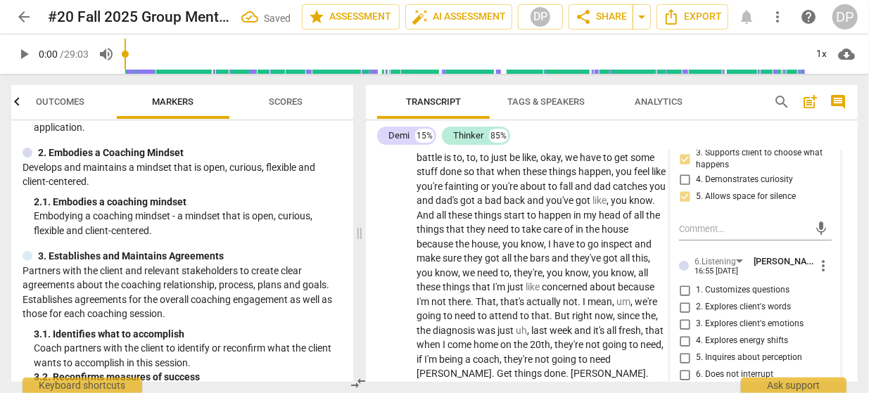
scroll to position [4944, 0]
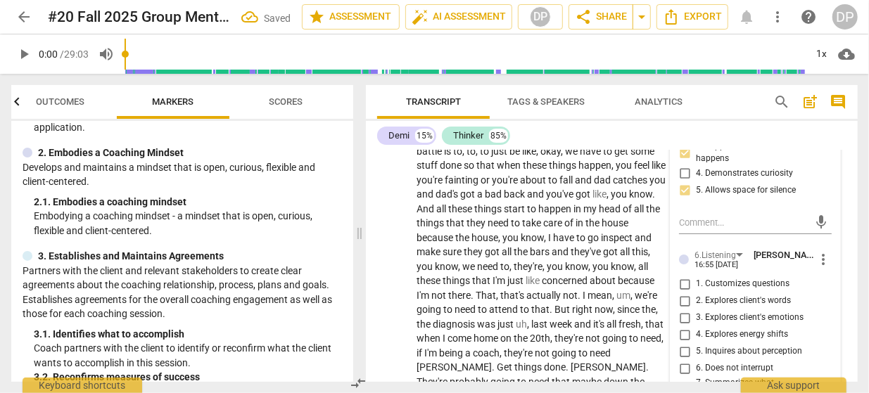
click at [685, 310] on input "3. Explores client's emotions" at bounding box center [685, 318] width 23 height 17
checkbox input "true"
click at [685, 343] on input "5. Inquires about perception" at bounding box center [685, 351] width 23 height 17
checkbox input "true"
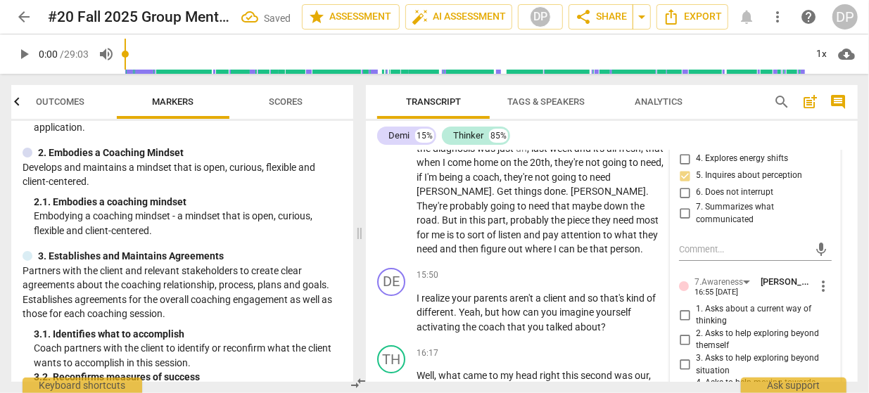
scroll to position [5122, 0]
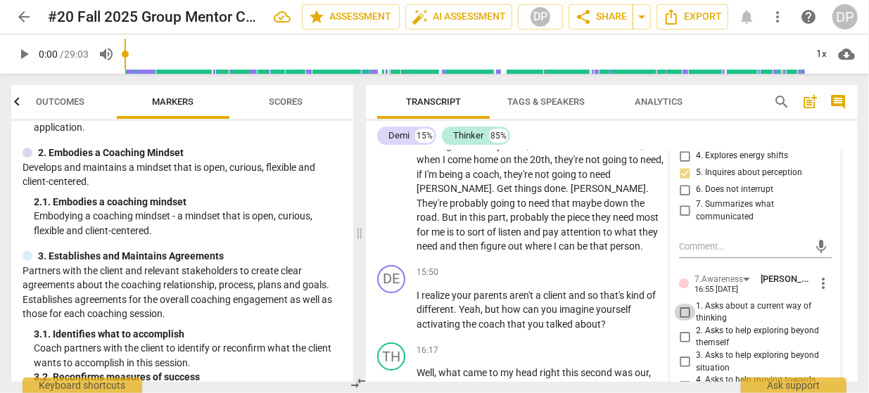
click at [686, 304] on input "1. Asks about a current way of thinking" at bounding box center [685, 312] width 23 height 17
checkbox input "true"
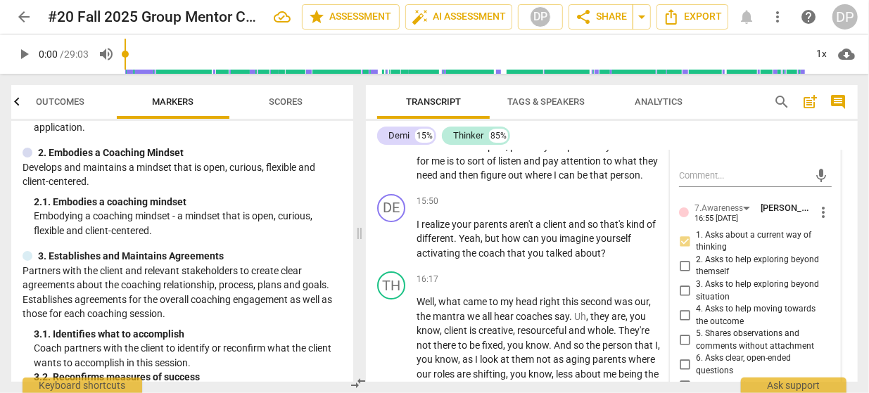
scroll to position [5194, 0]
click at [686, 332] on input "5. Shares observations and comments without attachment" at bounding box center [685, 340] width 23 height 17
checkbox input "true"
click at [688, 377] on input "7. Uses concise language" at bounding box center [685, 385] width 23 height 17
checkbox input "true"
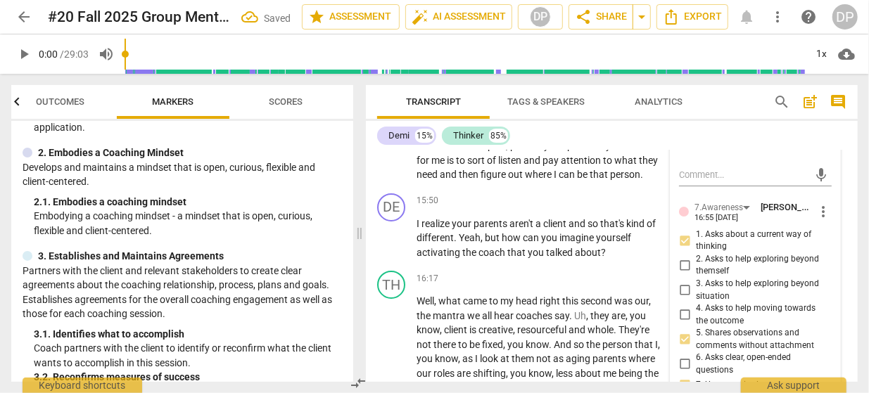
checkbox input "true"
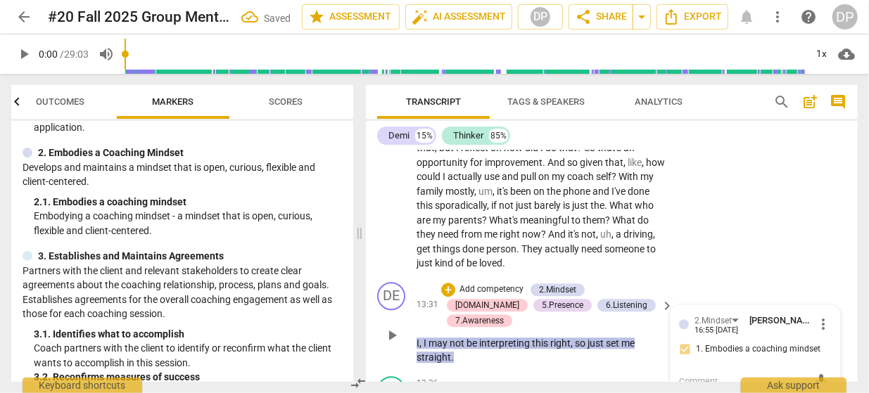
scroll to position [4447, 0]
click at [701, 277] on div "DE play_arrow pause 13:31 + Add competency 2.Mindset [DOMAIN_NAME] 5.Presence 6…" at bounding box center [612, 324] width 492 height 94
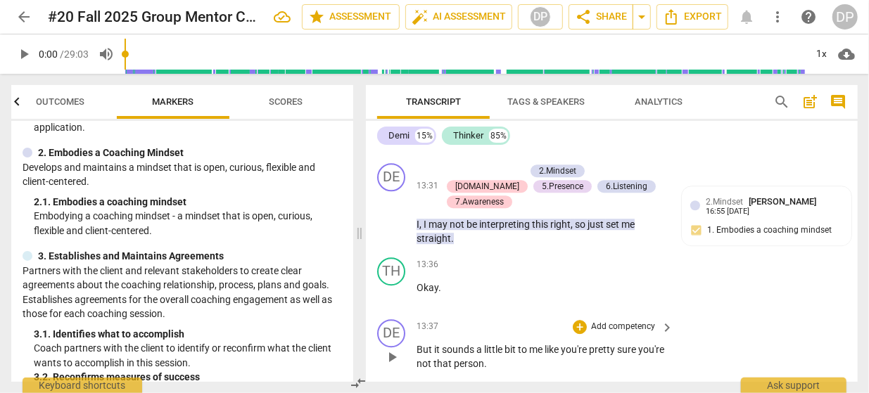
scroll to position [4571, 0]
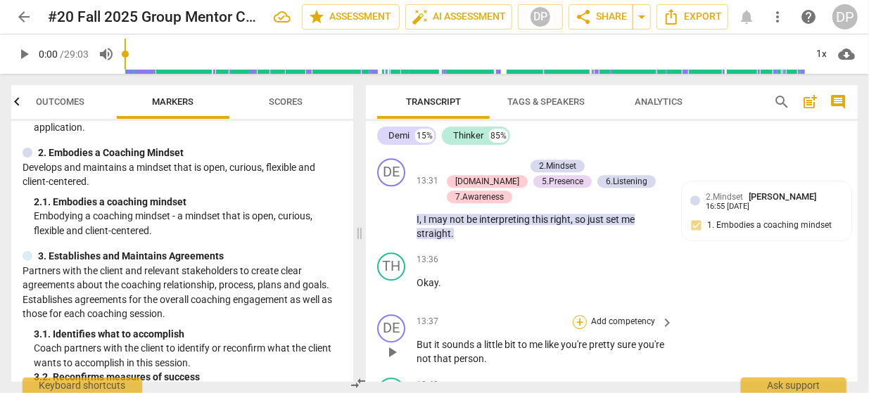
click at [579, 315] on div "+" at bounding box center [580, 322] width 14 height 14
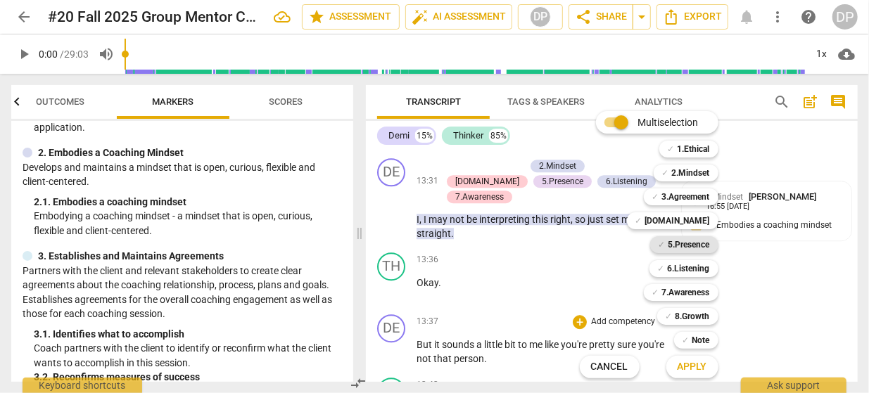
click at [674, 250] on b "5.Presence" at bounding box center [690, 244] width 42 height 17
click at [675, 268] on b "6.Listening" at bounding box center [689, 268] width 42 height 17
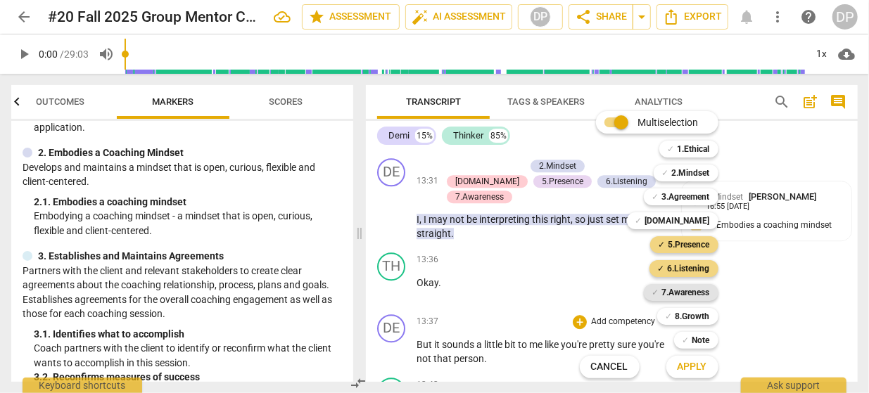
click at [676, 294] on b "7.Awareness" at bounding box center [686, 292] width 48 height 17
click at [690, 317] on b "8.Growth" at bounding box center [693, 316] width 34 height 17
click at [690, 363] on span "Apply" at bounding box center [693, 367] width 30 height 14
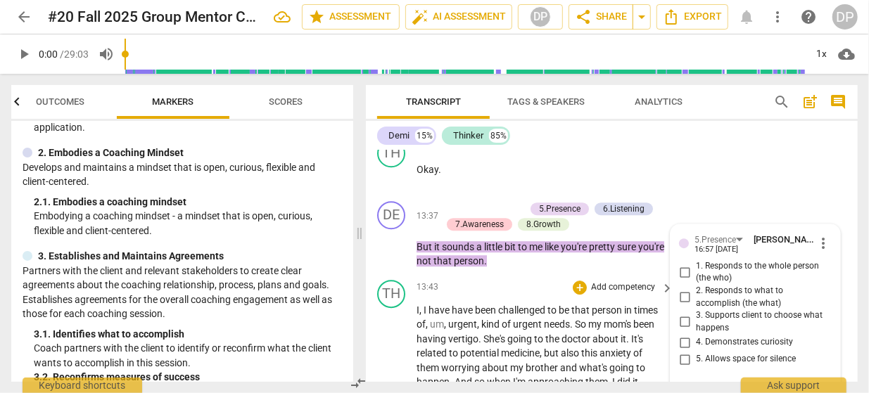
scroll to position [4685, 0]
click at [682, 264] on input "1. Responds to the whole person (the who)" at bounding box center [685, 272] width 23 height 17
checkbox input "true"
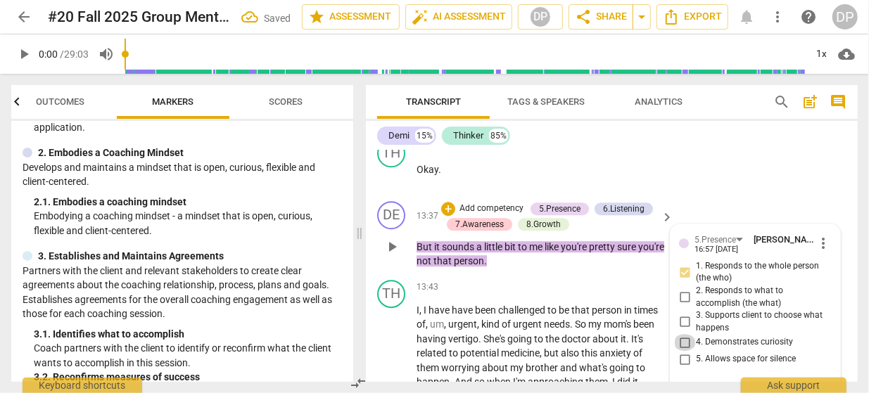
click at [686, 334] on input "4. Demonstrates curiosity" at bounding box center [685, 342] width 23 height 17
checkbox input "true"
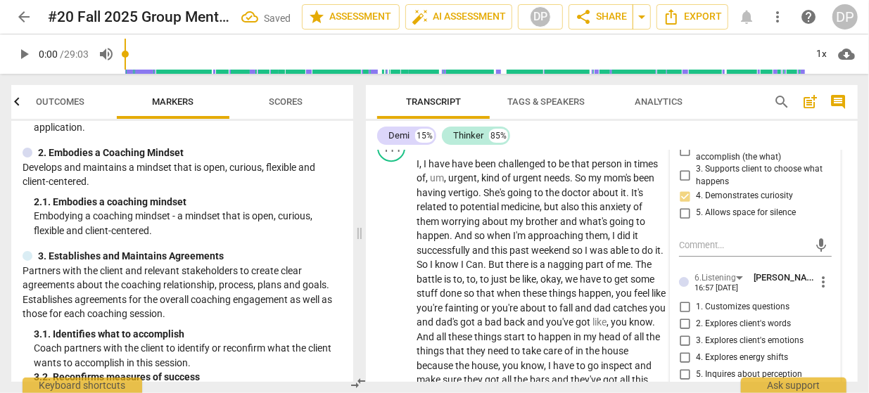
scroll to position [4834, 0]
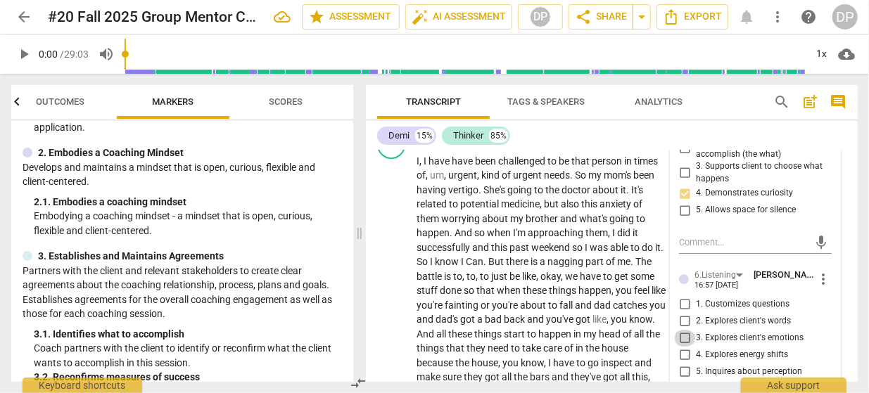
click at [686, 330] on input "3. Explores client's emotions" at bounding box center [685, 338] width 23 height 17
checkbox input "true"
click at [683, 296] on input "1. Customizes questions" at bounding box center [685, 304] width 23 height 17
checkbox input "true"
click at [687, 381] on input "6. Does not interrupt" at bounding box center [685, 389] width 23 height 17
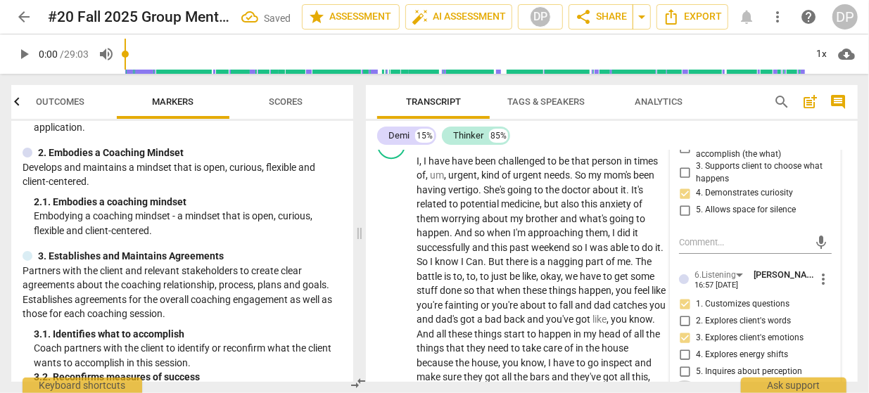
checkbox input "true"
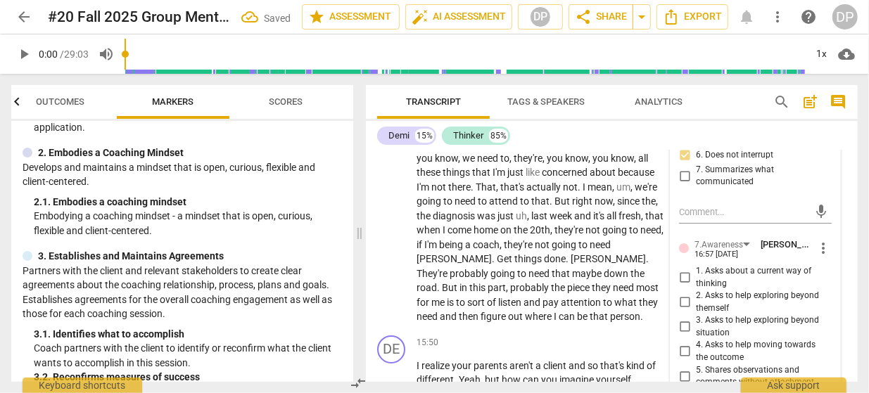
scroll to position [5070, 0]
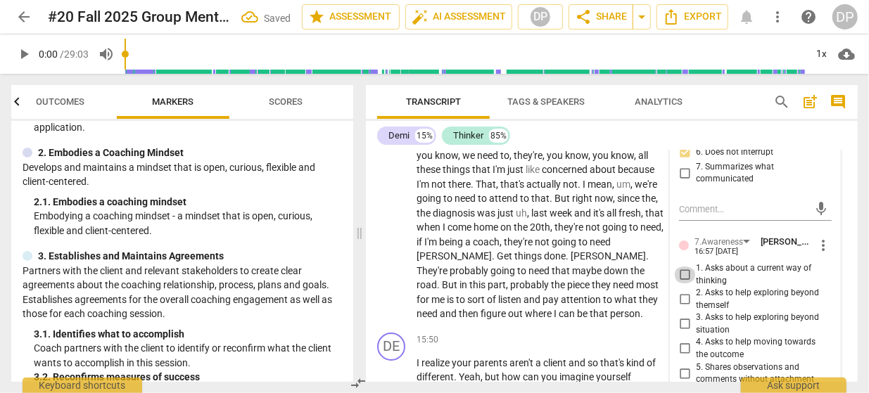
click at [686, 267] on input "1. Asks about a current way of thinking" at bounding box center [685, 275] width 23 height 17
checkbox input "true"
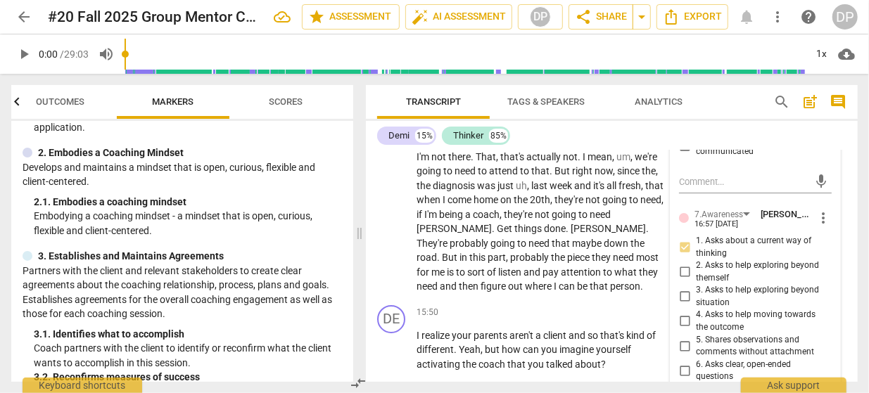
scroll to position [5099, 0]
click at [688, 337] on input "5. Shares observations and comments without attachment" at bounding box center [685, 345] width 23 height 17
checkbox input "true"
click at [686, 383] on input "7. Uses concise language" at bounding box center [685, 391] width 23 height 17
checkbox input "true"
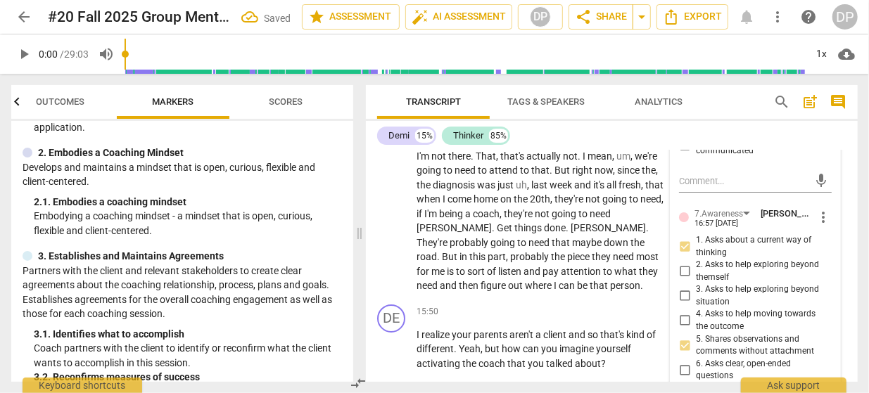
checkbox input "true"
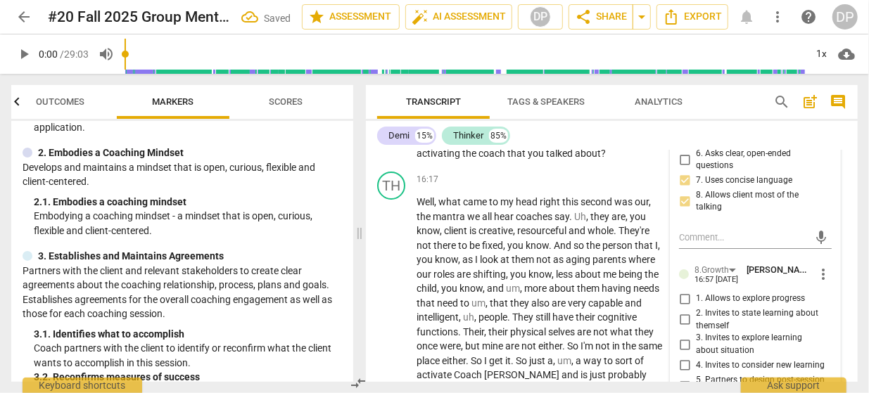
scroll to position [5310, 0]
click at [683, 336] on input "3. Invites to explore learning about situation" at bounding box center [685, 344] width 23 height 17
checkbox input "true"
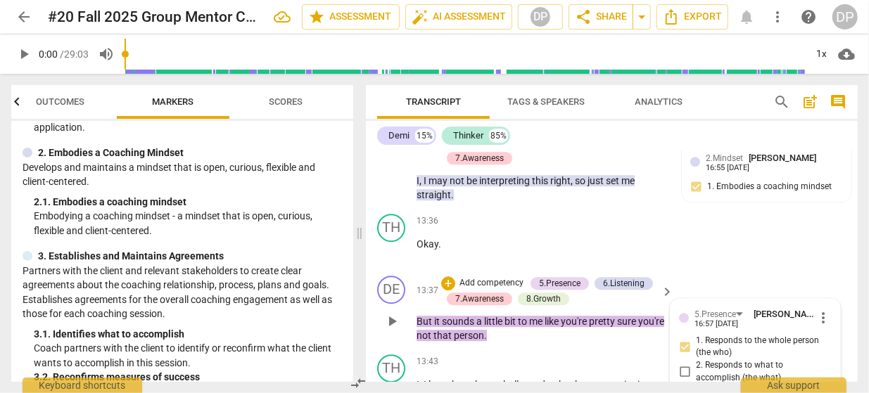
scroll to position [4609, 0]
click at [711, 209] on div "TH play_arrow pause 13:36 + Add competency keyboard_arrow_right Okay ." at bounding box center [612, 240] width 492 height 62
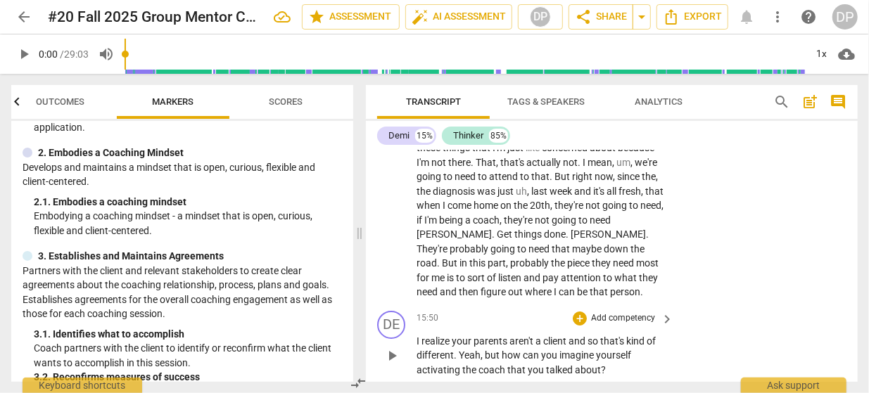
scroll to position [5093, 0]
click at [671, 312] on div "DE play_arrow pause 15:50 + Add competency keyboard_arrow_right I realize your …" at bounding box center [612, 344] width 492 height 78
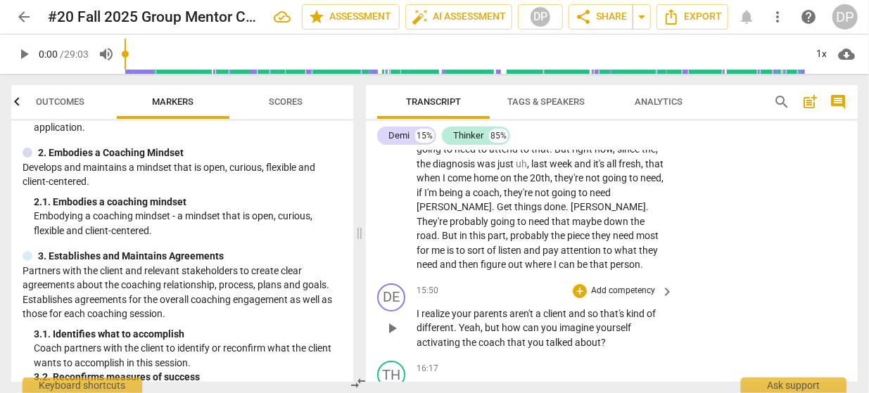
scroll to position [5120, 0]
